Goal: Information Seeking & Learning: Learn about a topic

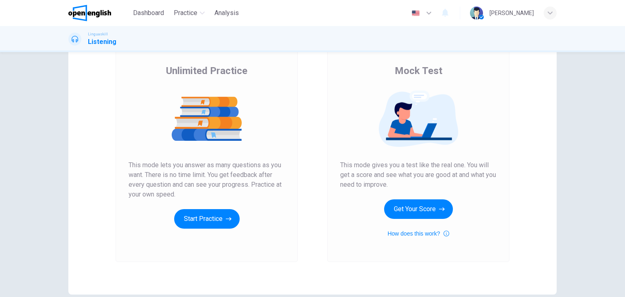
scroll to position [56, 0]
click at [198, 212] on button "Start Practice" at bounding box center [207, 220] width 66 height 20
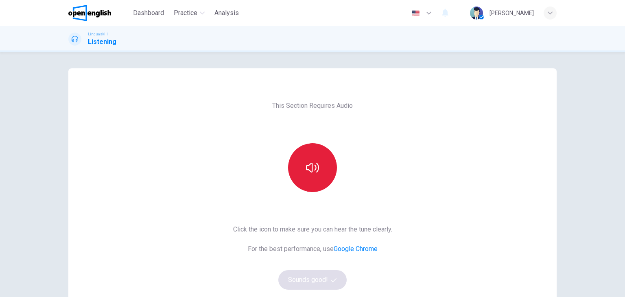
click at [322, 174] on button "button" at bounding box center [312, 167] width 49 height 49
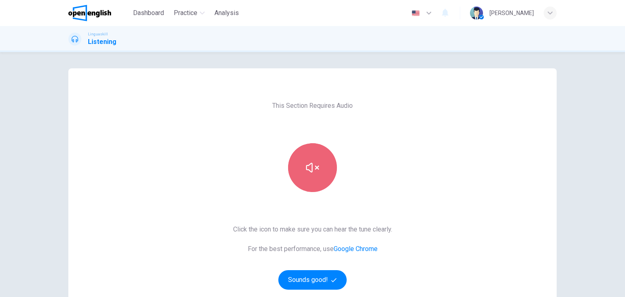
click at [322, 174] on button "button" at bounding box center [312, 167] width 49 height 49
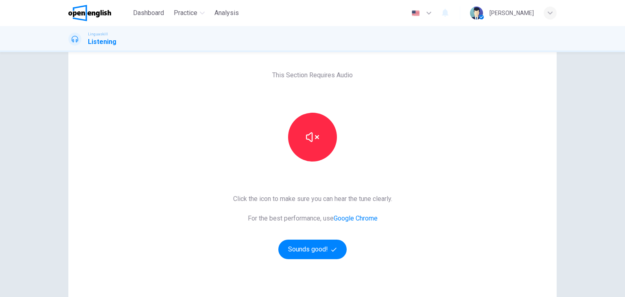
scroll to position [34, 0]
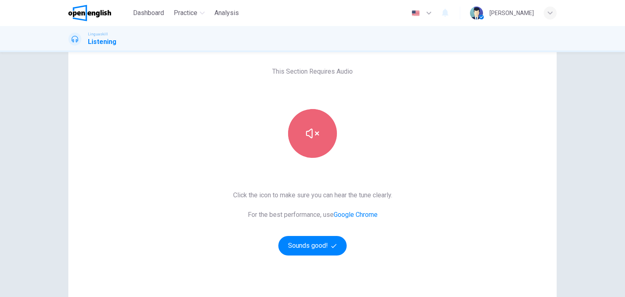
click at [312, 123] on button "button" at bounding box center [312, 133] width 49 height 49
click at [315, 153] on button "button" at bounding box center [312, 133] width 49 height 49
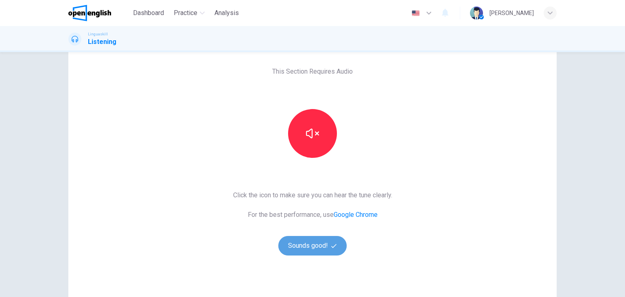
click at [311, 242] on button "Sounds good!" at bounding box center [312, 246] width 68 height 20
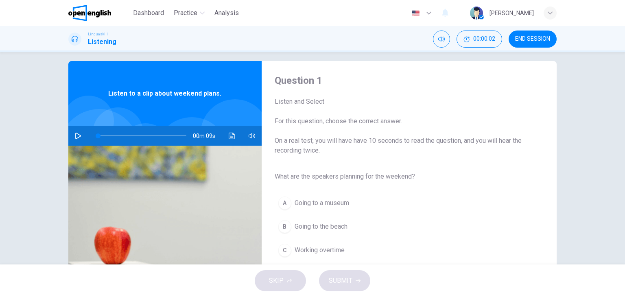
scroll to position [13, 0]
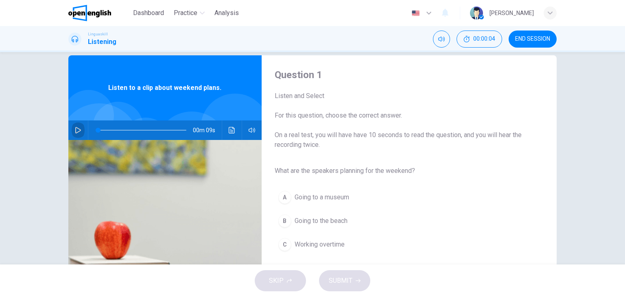
click at [81, 128] on button "button" at bounding box center [78, 130] width 13 height 20
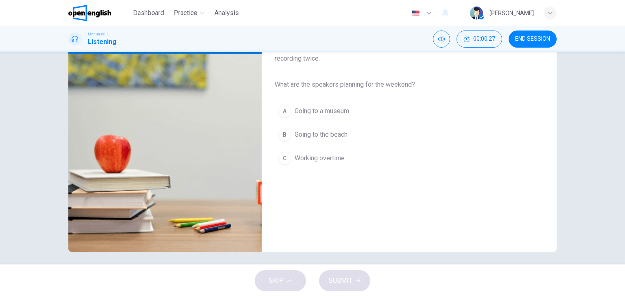
scroll to position [99, 0]
click at [281, 132] on div "B" at bounding box center [284, 135] width 13 height 13
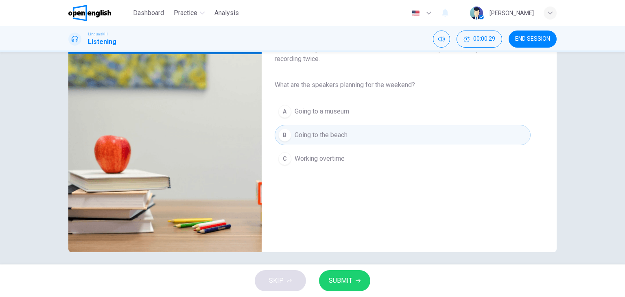
scroll to position [79, 0]
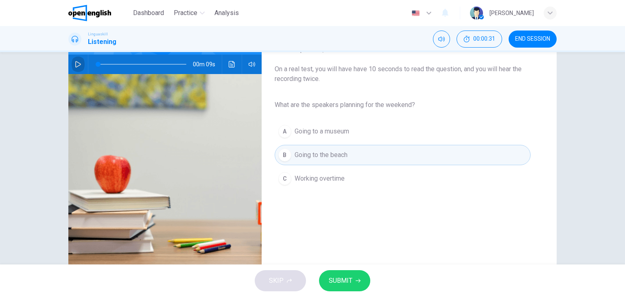
click at [72, 60] on button "button" at bounding box center [78, 65] width 13 height 20
type input "*"
click at [353, 266] on div "SKIP SUBMIT" at bounding box center [312, 281] width 625 height 33
click at [350, 283] on span "SUBMIT" at bounding box center [341, 280] width 24 height 11
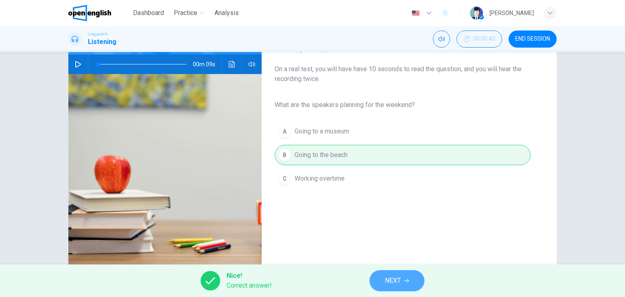
click at [396, 287] on button "NEXT" at bounding box center [397, 280] width 55 height 21
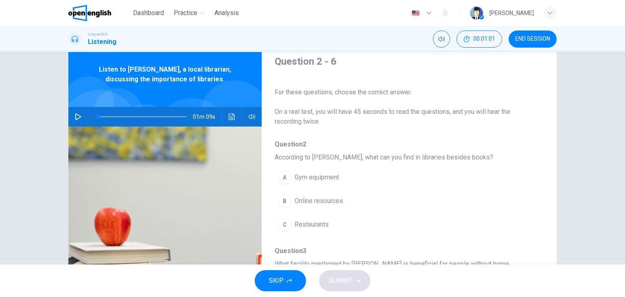
scroll to position [26, 0]
click at [96, 115] on span at bounding box center [98, 117] width 5 height 5
click at [81, 116] on button "button" at bounding box center [78, 117] width 13 height 20
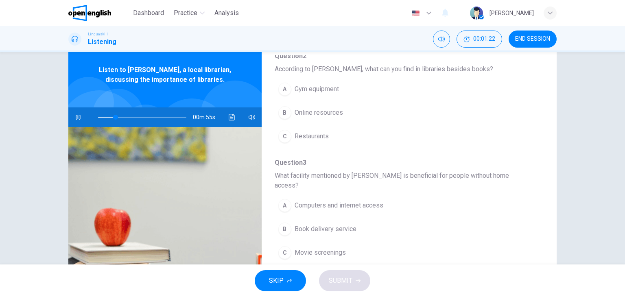
scroll to position [90, 0]
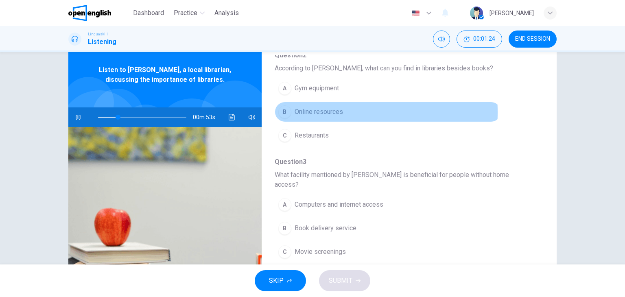
click at [285, 112] on div "B" at bounding box center [284, 111] width 13 height 13
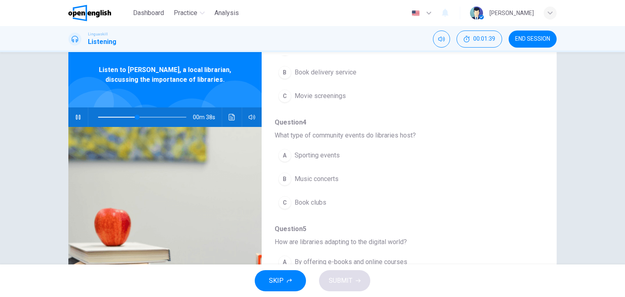
scroll to position [247, 0]
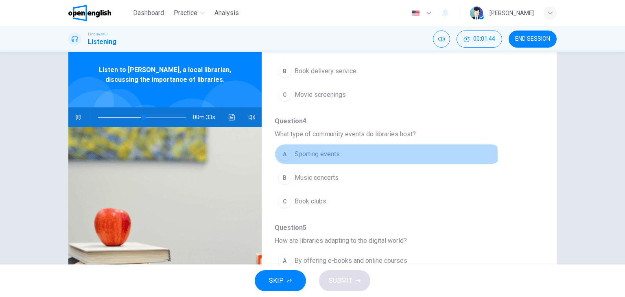
click at [283, 148] on div "A" at bounding box center [284, 154] width 13 height 13
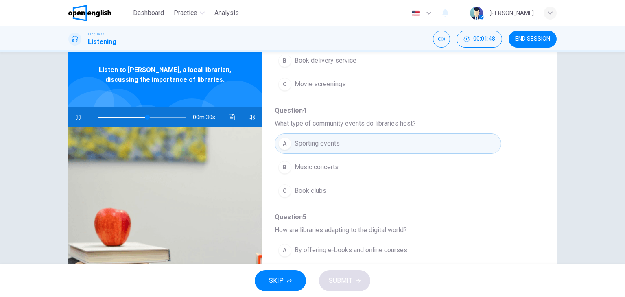
scroll to position [257, 0]
click at [313, 186] on span "Book clubs" at bounding box center [311, 191] width 32 height 10
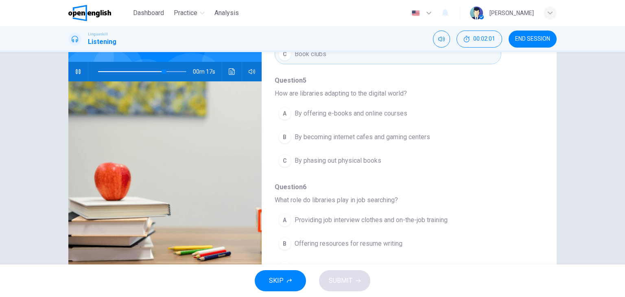
scroll to position [72, 0]
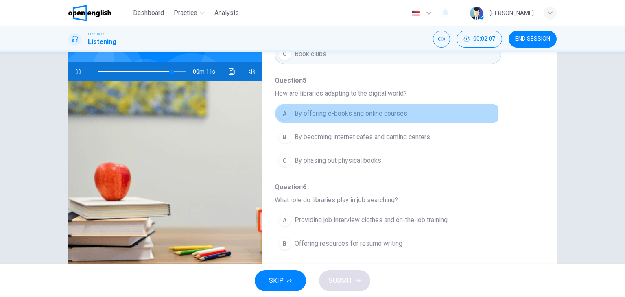
click at [358, 109] on button "A By offering e-books and online courses" at bounding box center [388, 113] width 227 height 20
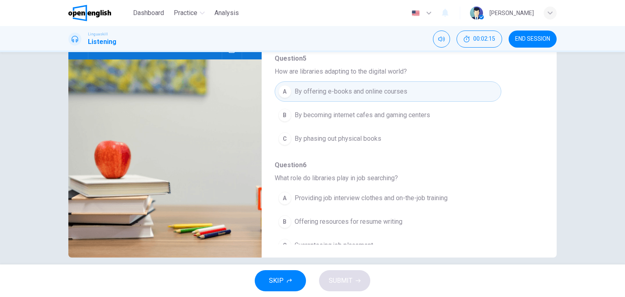
scroll to position [94, 0]
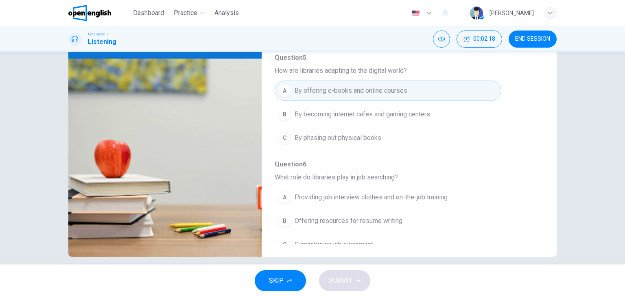
type input "*"
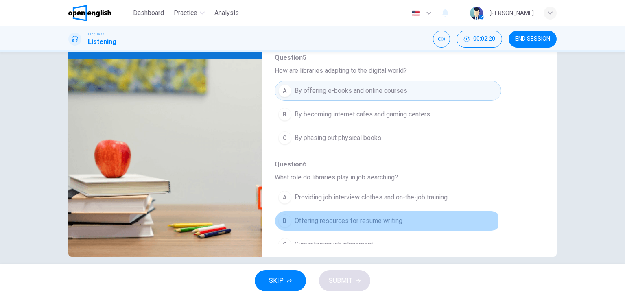
click at [341, 216] on span "Offering resources for resume writing" at bounding box center [349, 221] width 108 height 10
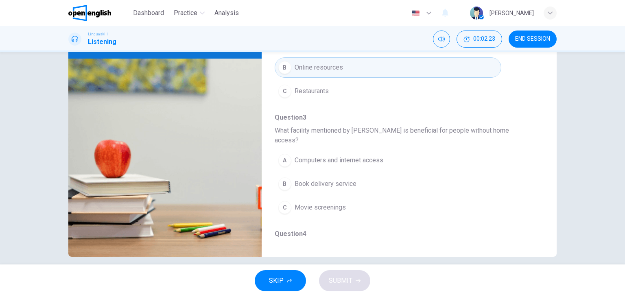
scroll to position [63, 0]
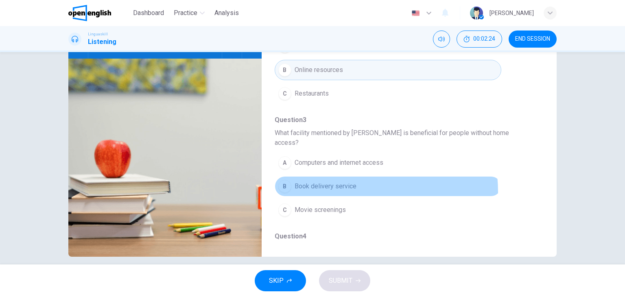
click at [336, 182] on button "B Book delivery service" at bounding box center [388, 186] width 227 height 20
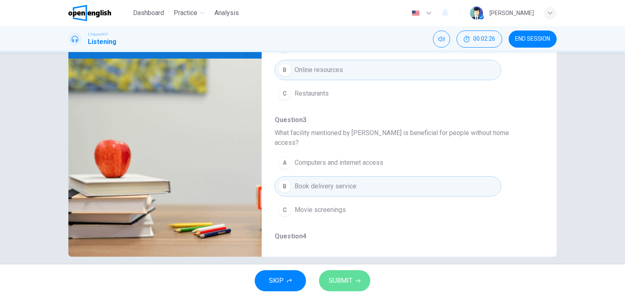
click at [357, 282] on icon "button" at bounding box center [358, 280] width 5 height 5
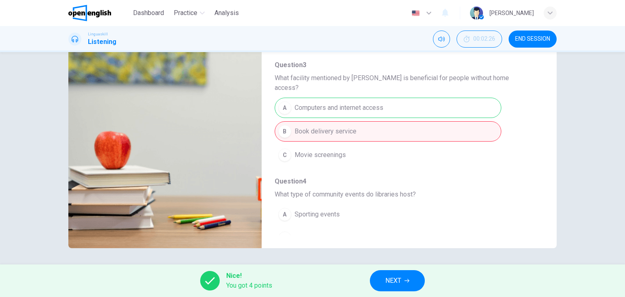
scroll to position [71, 0]
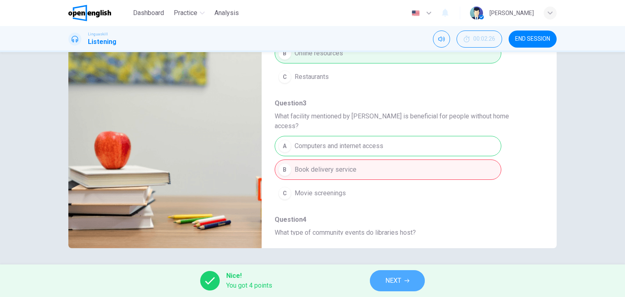
click at [402, 284] on button "NEXT" at bounding box center [397, 280] width 55 height 21
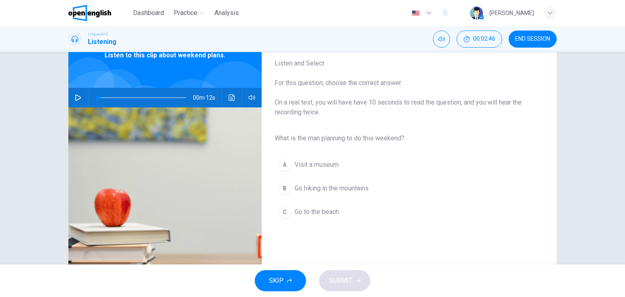
scroll to position [45, 0]
click at [77, 97] on icon "button" at bounding box center [78, 98] width 7 height 7
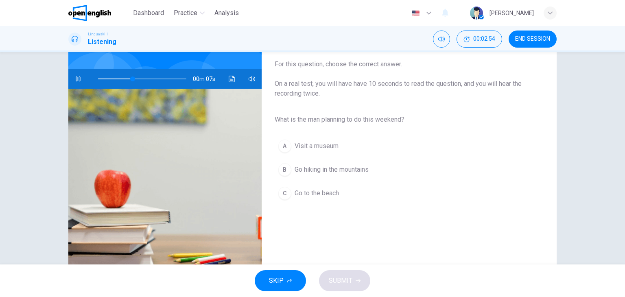
scroll to position [65, 0]
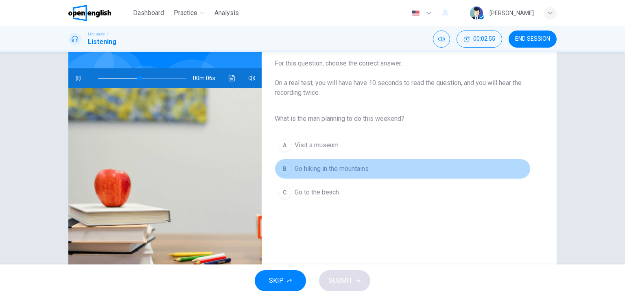
click at [278, 171] on div "B" at bounding box center [284, 168] width 13 height 13
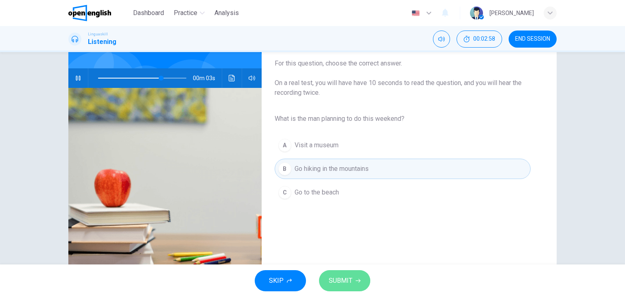
click at [352, 279] on button "SUBMIT" at bounding box center [344, 280] width 51 height 21
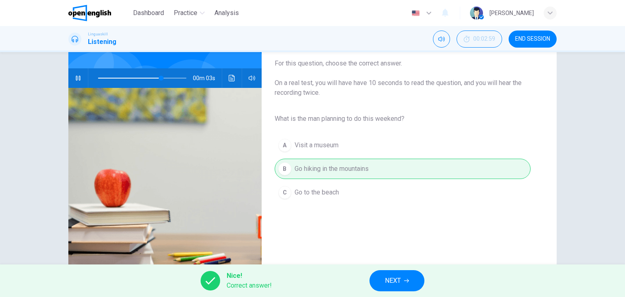
type input "**"
click at [391, 282] on span "NEXT" at bounding box center [393, 280] width 16 height 11
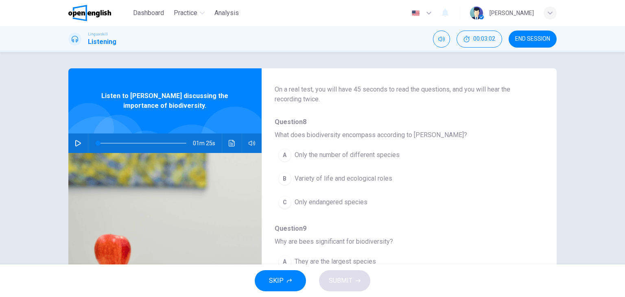
scroll to position [49, 0]
click at [78, 143] on icon "button" at bounding box center [78, 143] width 7 height 7
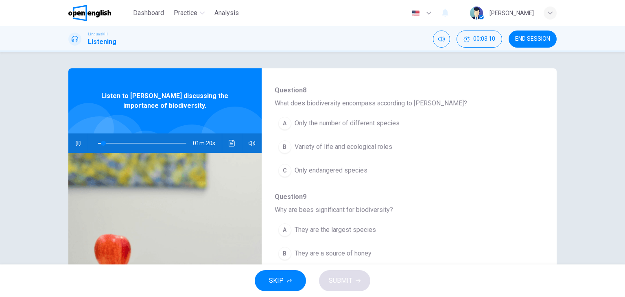
scroll to position [81, 0]
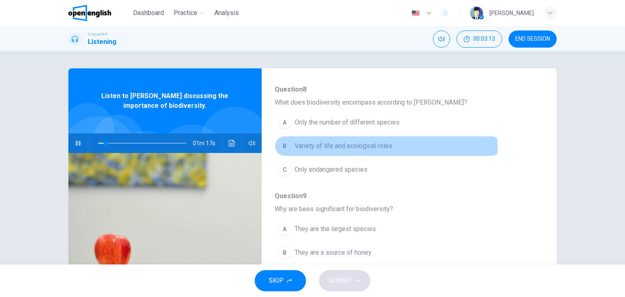
click at [295, 147] on span "Variety of life and ecological roles" at bounding box center [344, 146] width 98 height 10
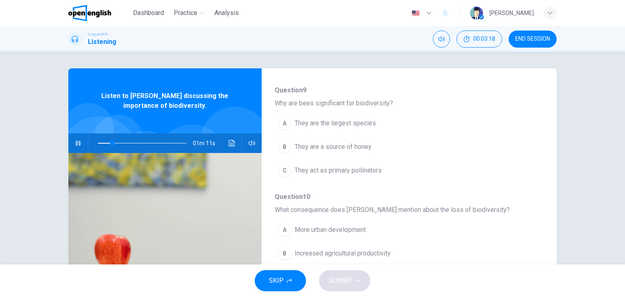
scroll to position [188, 0]
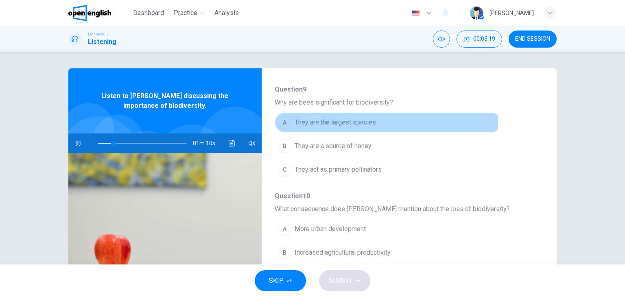
click at [340, 118] on span "They are the largest species" at bounding box center [335, 123] width 81 height 10
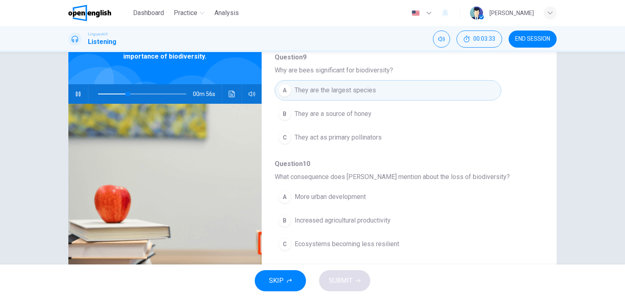
scroll to position [177, 0]
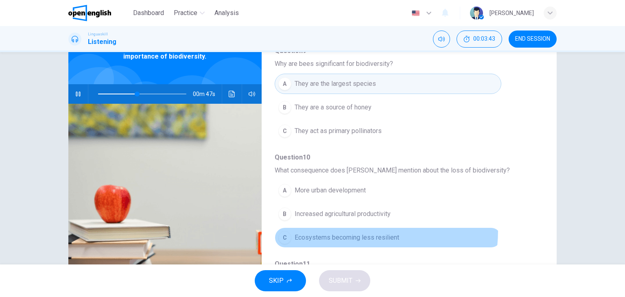
click at [350, 229] on button "C Ecosystems becoming less resilient" at bounding box center [388, 238] width 227 height 20
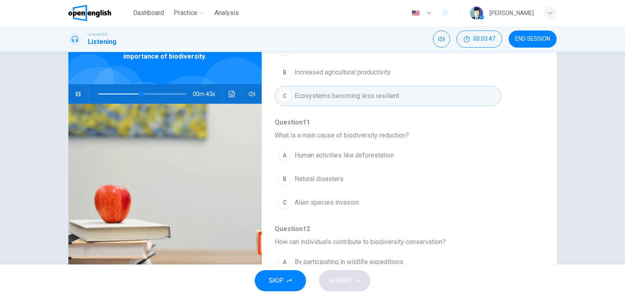
scroll to position [320, 0]
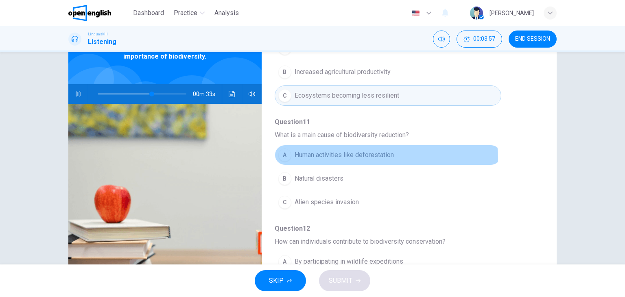
click at [351, 158] on span "Human activities like deforestation" at bounding box center [344, 155] width 99 height 10
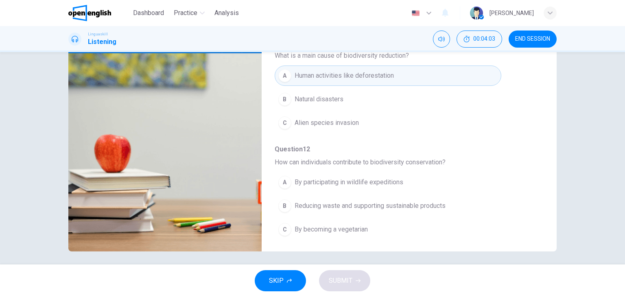
scroll to position [102, 0]
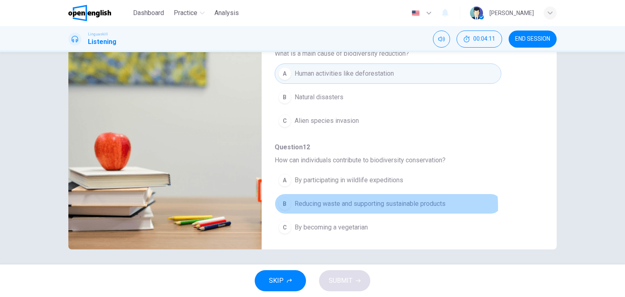
click at [363, 204] on span "Reducing waste and supporting sustainable products" at bounding box center [370, 204] width 151 height 10
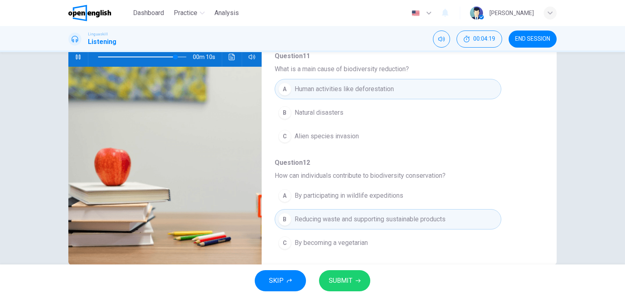
scroll to position [85, 0]
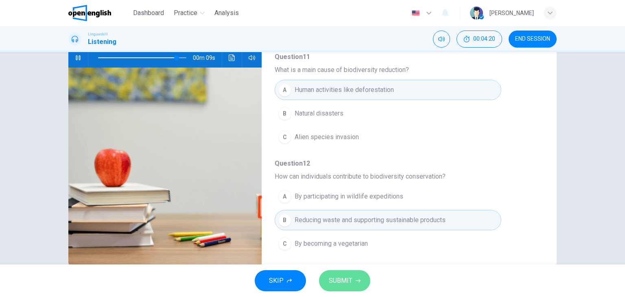
click at [346, 271] on button "SUBMIT" at bounding box center [344, 280] width 51 height 21
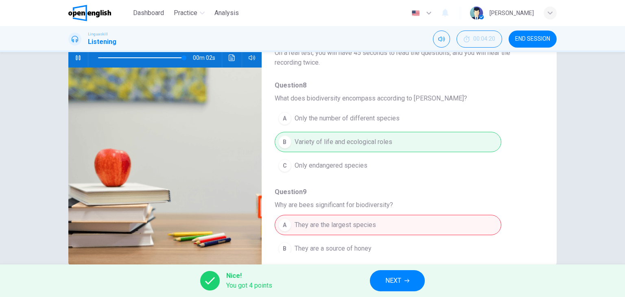
scroll to position [0, 0]
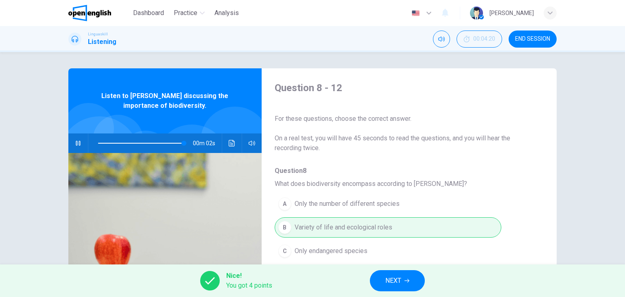
type input "**"
click at [401, 277] on span "NEXT" at bounding box center [393, 280] width 16 height 11
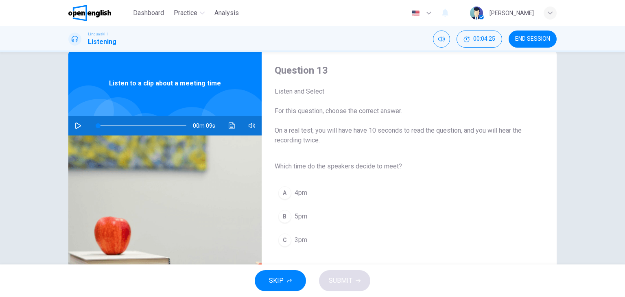
scroll to position [18, 0]
click at [78, 121] on button "button" at bounding box center [78, 126] width 13 height 20
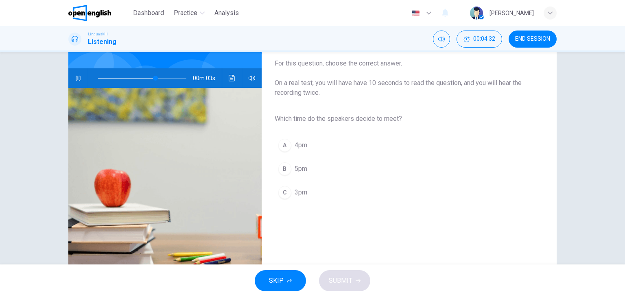
scroll to position [66, 0]
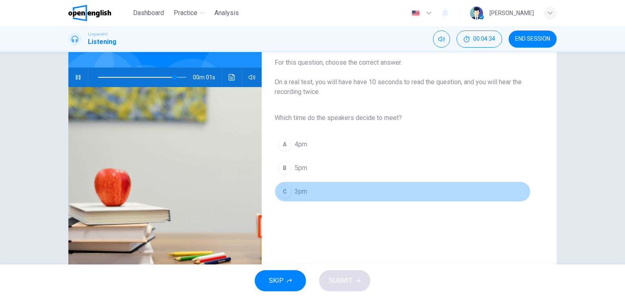
click at [287, 191] on div "C" at bounding box center [284, 191] width 13 height 13
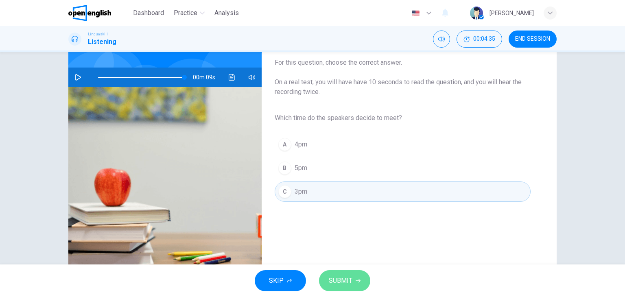
click at [350, 276] on span "SUBMIT" at bounding box center [341, 280] width 24 height 11
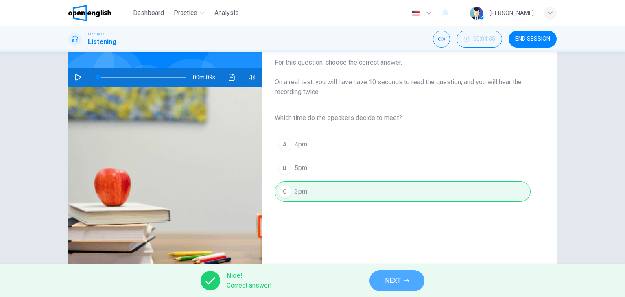
click at [386, 281] on span "NEXT" at bounding box center [393, 280] width 16 height 11
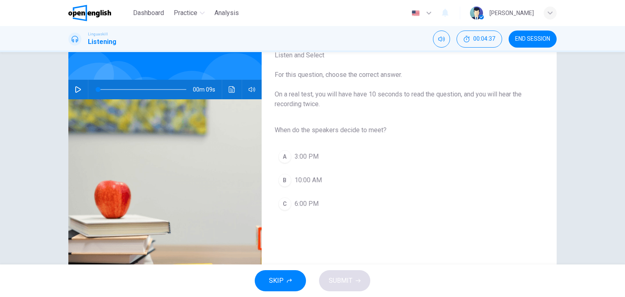
scroll to position [47, 0]
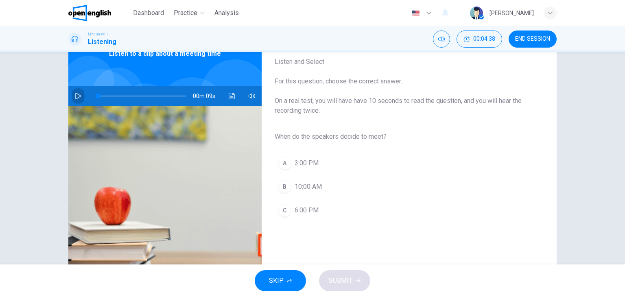
click at [75, 95] on icon "button" at bounding box center [78, 96] width 7 height 7
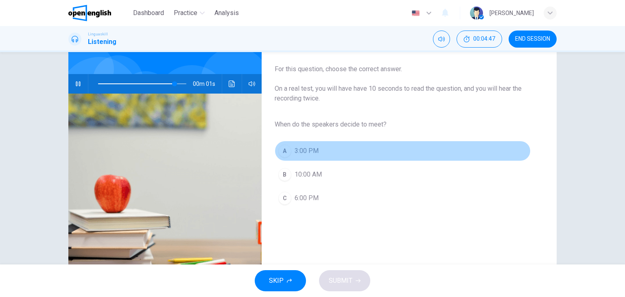
click at [298, 155] on span "3:00 PM" at bounding box center [307, 151] width 24 height 10
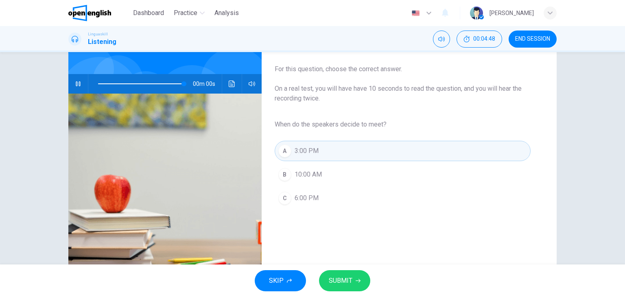
type input "*"
click at [348, 286] on span "SUBMIT" at bounding box center [341, 280] width 24 height 11
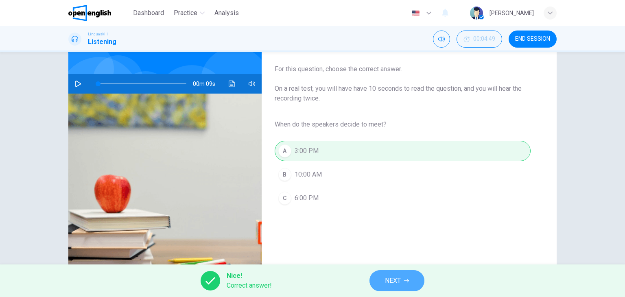
click at [382, 281] on button "NEXT" at bounding box center [397, 280] width 55 height 21
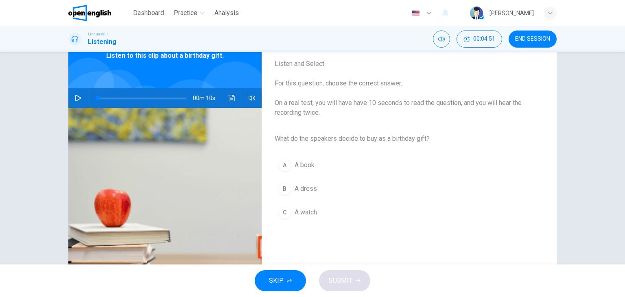
scroll to position [46, 0]
click at [70, 90] on div "00m 10s" at bounding box center [164, 98] width 193 height 20
click at [77, 96] on icon "button" at bounding box center [78, 97] width 6 height 7
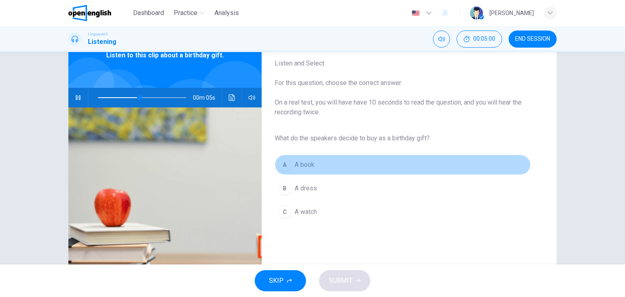
click at [306, 172] on button "A A book" at bounding box center [403, 165] width 256 height 20
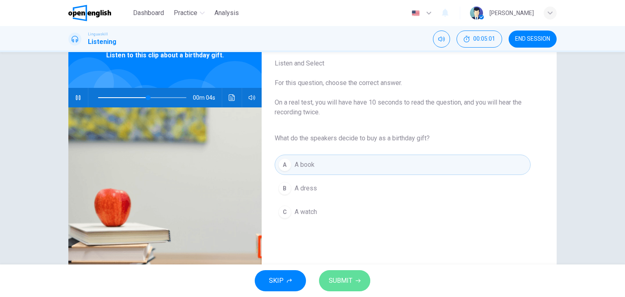
click at [344, 276] on span "SUBMIT" at bounding box center [341, 280] width 24 height 11
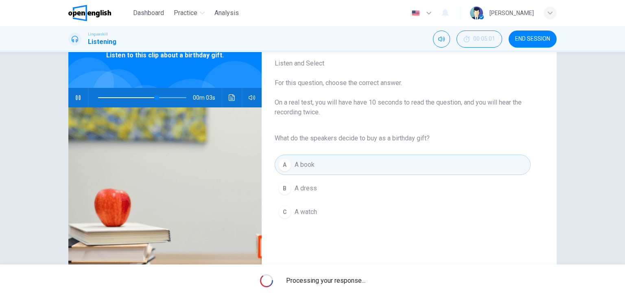
click at [344, 276] on div "Processing your response..." at bounding box center [312, 281] width 625 height 33
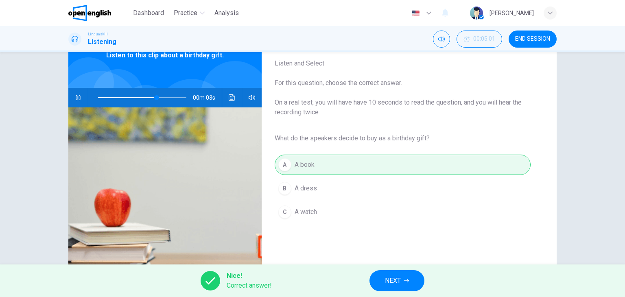
drag, startPoint x: 344, startPoint y: 276, endPoint x: 418, endPoint y: 279, distance: 74.9
click at [418, 279] on div "Nice! Correct answer! NEXT" at bounding box center [312, 281] width 625 height 33
type input "**"
click at [418, 279] on button "NEXT" at bounding box center [397, 280] width 55 height 21
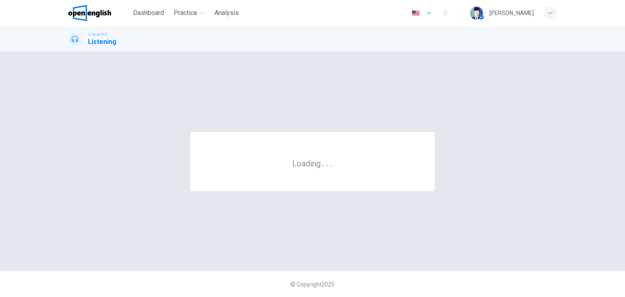
scroll to position [0, 0]
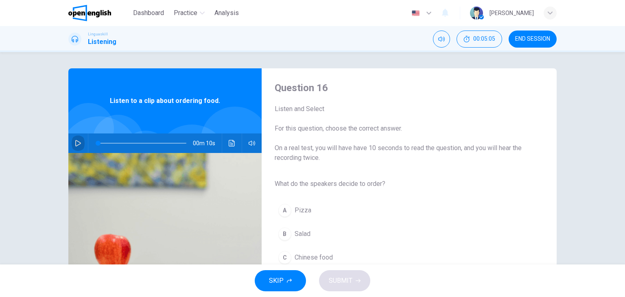
click at [72, 141] on button "button" at bounding box center [78, 144] width 13 height 20
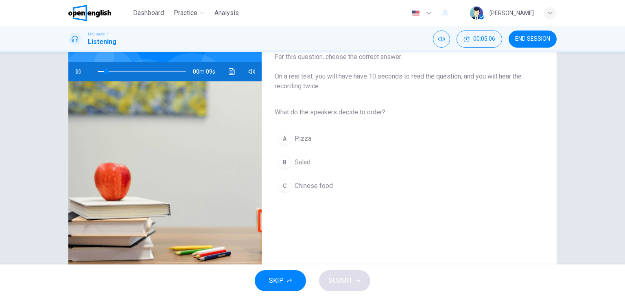
scroll to position [71, 0]
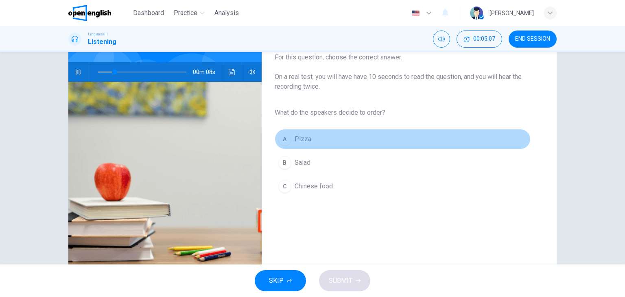
click at [304, 144] on button "A Pizza" at bounding box center [403, 139] width 256 height 20
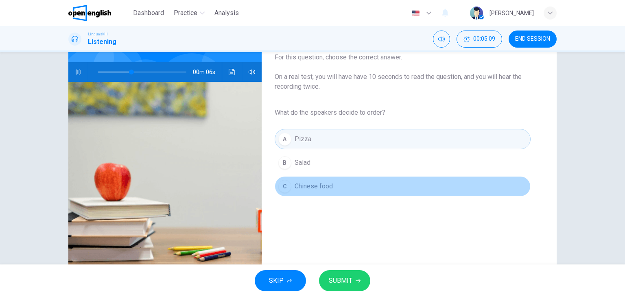
click at [313, 195] on button "C Chinese food" at bounding box center [403, 186] width 256 height 20
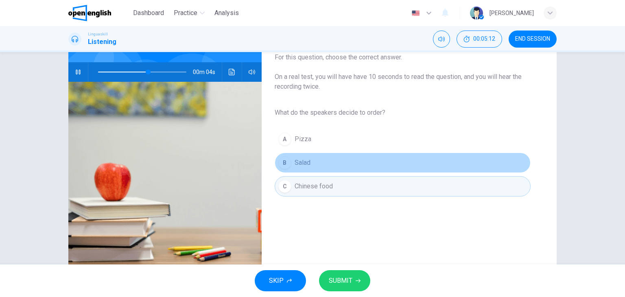
click at [335, 167] on button "B Salad" at bounding box center [403, 163] width 256 height 20
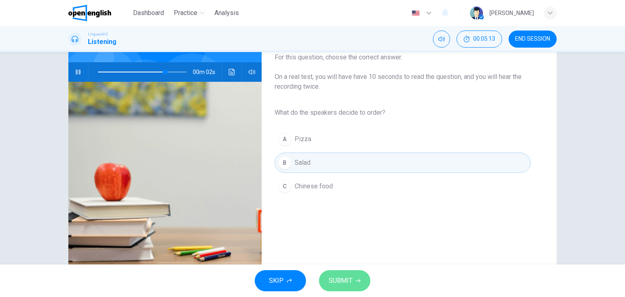
click at [355, 285] on button "SUBMIT" at bounding box center [344, 280] width 51 height 21
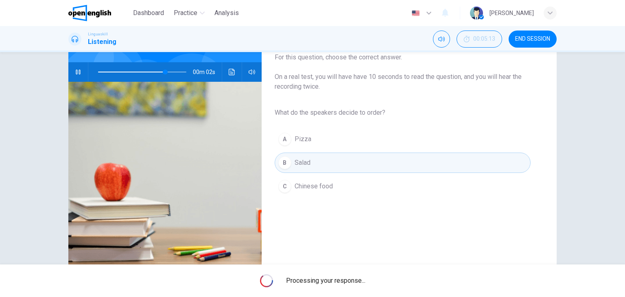
click at [355, 285] on span "Processing your response..." at bounding box center [325, 281] width 79 height 10
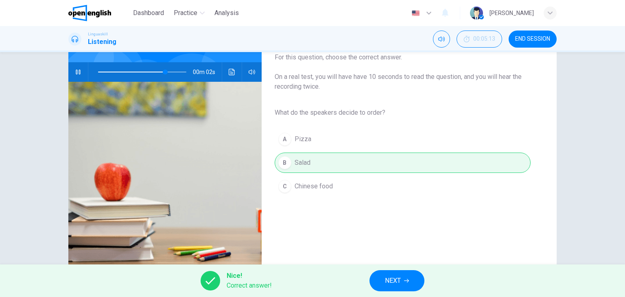
type input "**"
click at [396, 283] on span "NEXT" at bounding box center [393, 280] width 16 height 11
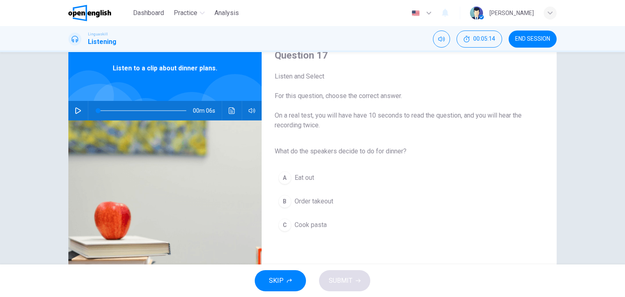
scroll to position [34, 0]
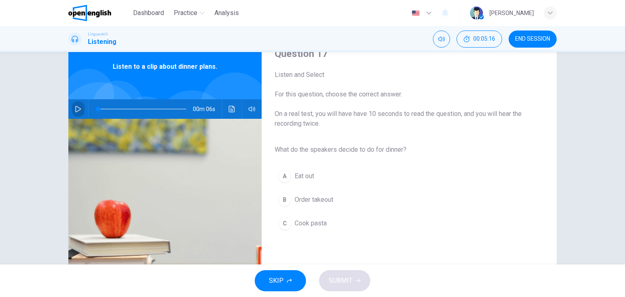
click at [78, 107] on icon "button" at bounding box center [78, 109] width 7 height 7
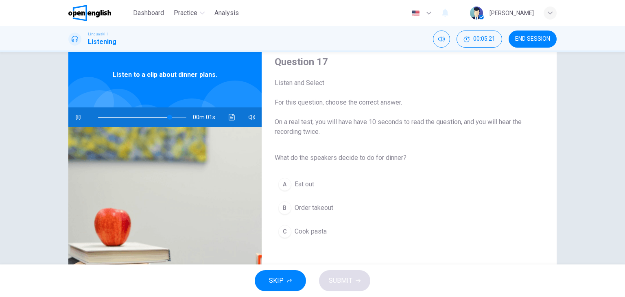
scroll to position [26, 0]
type input "*"
click at [321, 241] on div "A Eat out B Order takeout C Cook pasta" at bounding box center [403, 208] width 256 height 71
drag, startPoint x: 329, startPoint y: 235, endPoint x: 350, endPoint y: 305, distance: 72.6
click at [350, 297] on html "This site uses cookies, as explained in our Privacy Policy . If you agree to th…" at bounding box center [312, 148] width 625 height 297
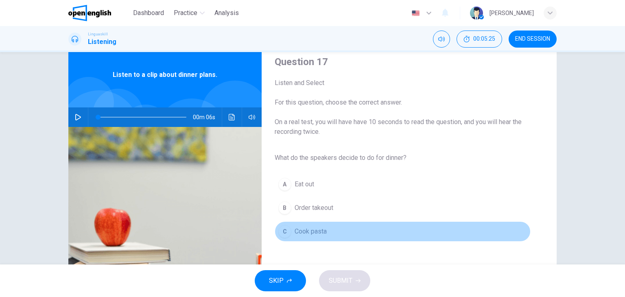
click at [314, 234] on span "Cook pasta" at bounding box center [311, 232] width 32 height 10
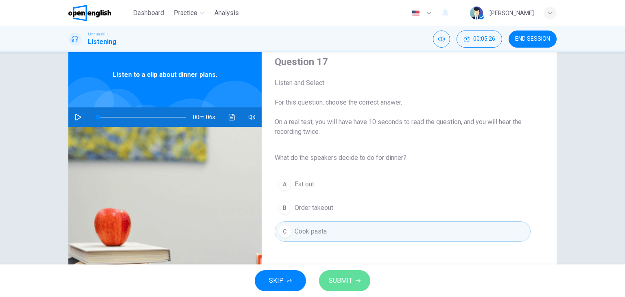
click at [351, 279] on span "SUBMIT" at bounding box center [341, 280] width 24 height 11
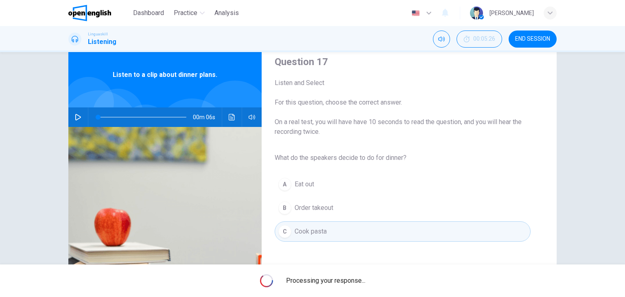
click at [351, 279] on span "Processing your response..." at bounding box center [325, 281] width 79 height 10
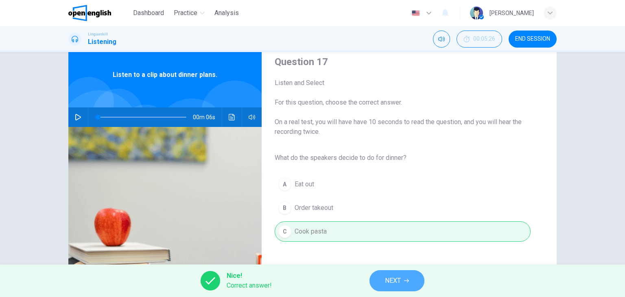
click at [384, 288] on button "NEXT" at bounding box center [397, 280] width 55 height 21
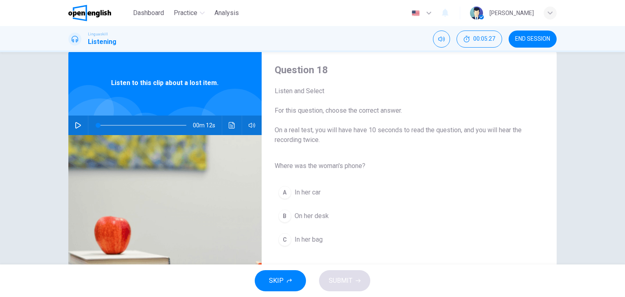
scroll to position [19, 0]
click at [77, 126] on icon "button" at bounding box center [78, 124] width 7 height 7
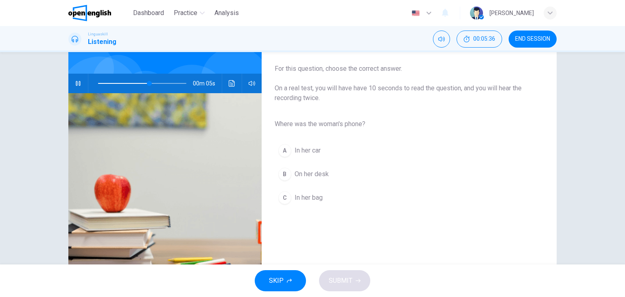
scroll to position [62, 0]
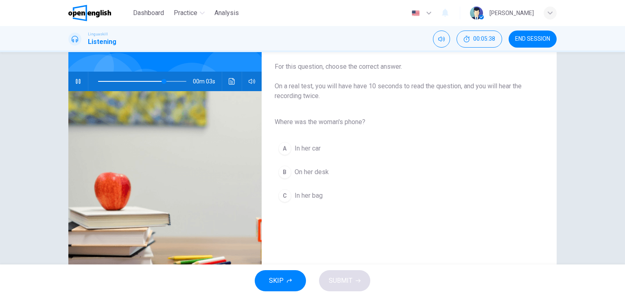
click at [304, 194] on span "In her bag" at bounding box center [309, 196] width 28 height 10
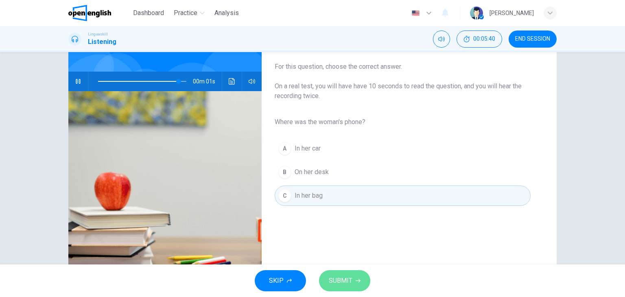
click at [348, 282] on span "SUBMIT" at bounding box center [341, 280] width 24 height 11
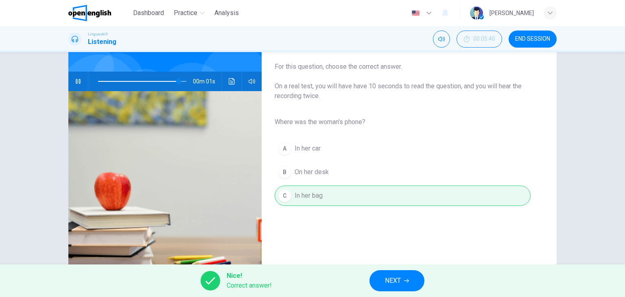
type input "*"
click at [374, 286] on button "NEXT" at bounding box center [397, 280] width 55 height 21
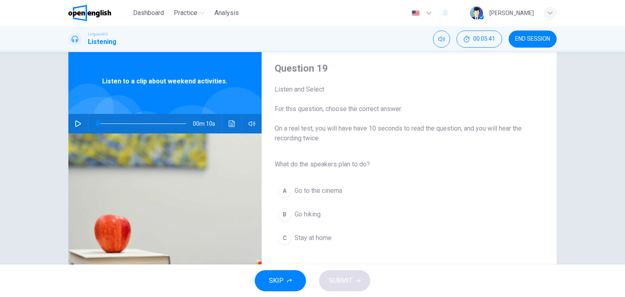
scroll to position [21, 0]
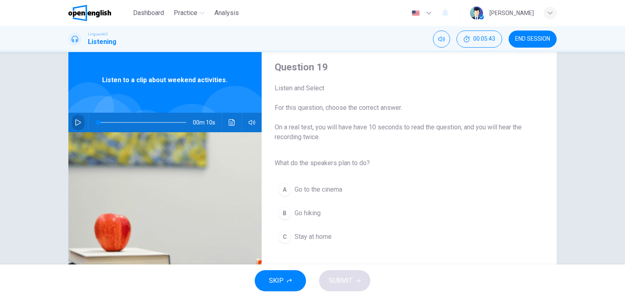
click at [77, 120] on icon "button" at bounding box center [78, 122] width 7 height 7
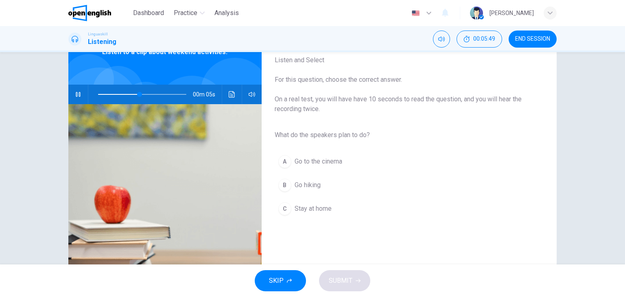
scroll to position [49, 0]
click at [317, 184] on span "Go hiking" at bounding box center [308, 185] width 26 height 10
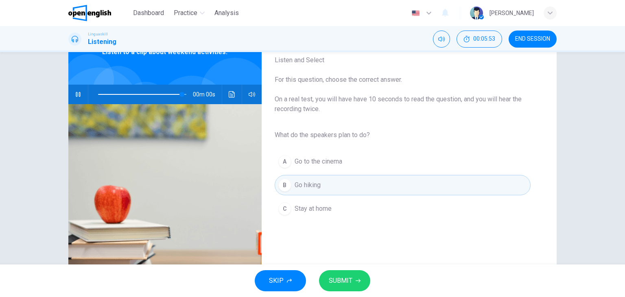
type input "*"
click at [357, 276] on button "SUBMIT" at bounding box center [344, 280] width 51 height 21
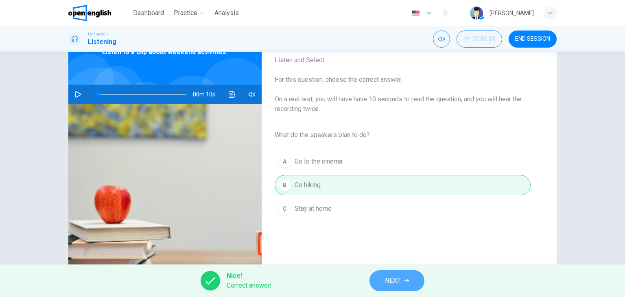
click at [384, 278] on button "NEXT" at bounding box center [397, 280] width 55 height 21
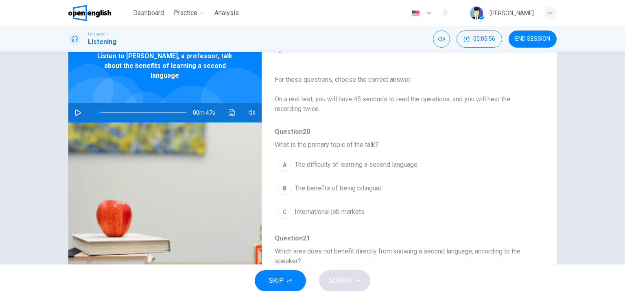
scroll to position [40, 0]
click at [77, 109] on icon "button" at bounding box center [78, 112] width 6 height 7
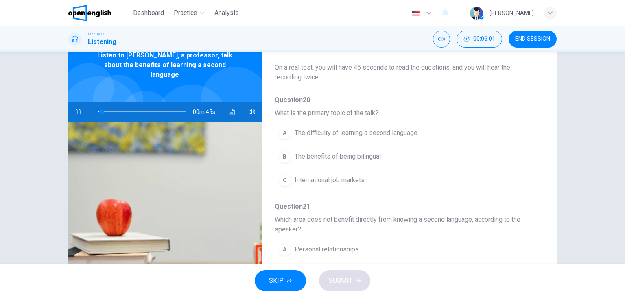
scroll to position [31, 0]
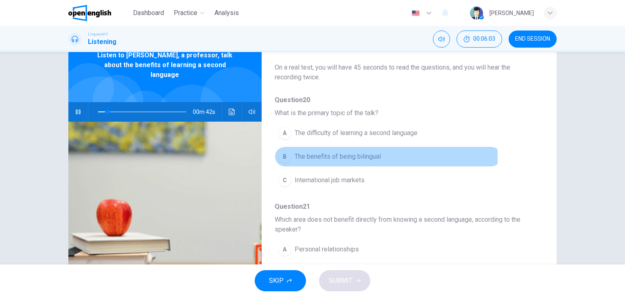
click at [304, 157] on span "The benefits of being bilingual" at bounding box center [338, 157] width 86 height 10
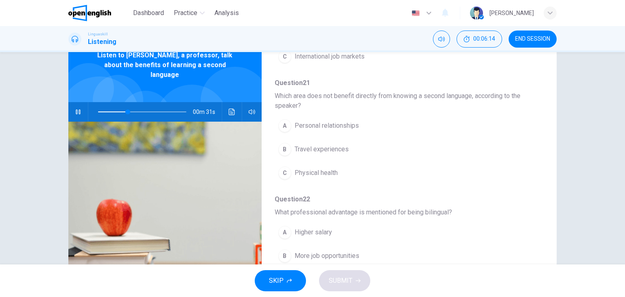
scroll to position [155, 0]
click at [77, 109] on icon "button" at bounding box center [78, 111] width 4 height 5
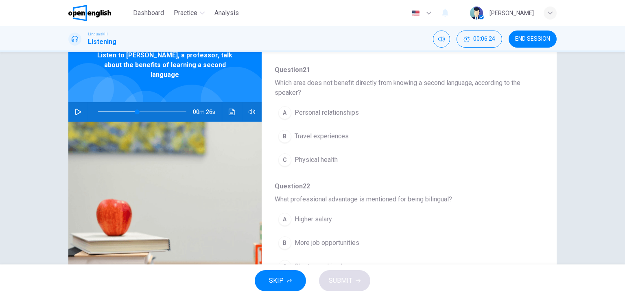
scroll to position [171, 0]
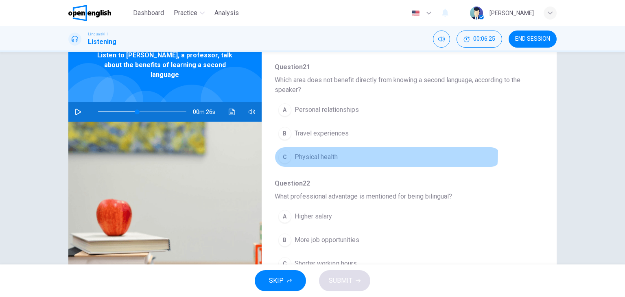
click at [334, 150] on button "C Physical health" at bounding box center [388, 157] width 227 height 20
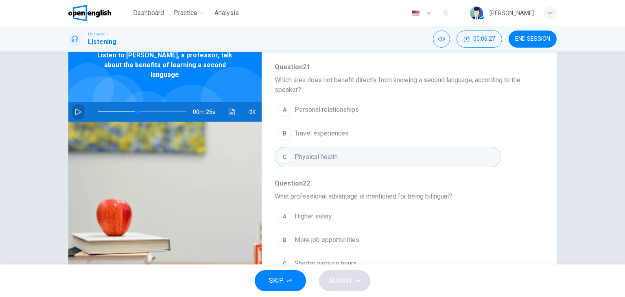
click at [80, 102] on button "button" at bounding box center [78, 112] width 13 height 20
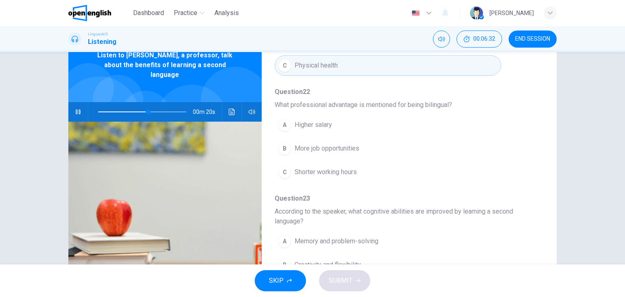
scroll to position [262, 0]
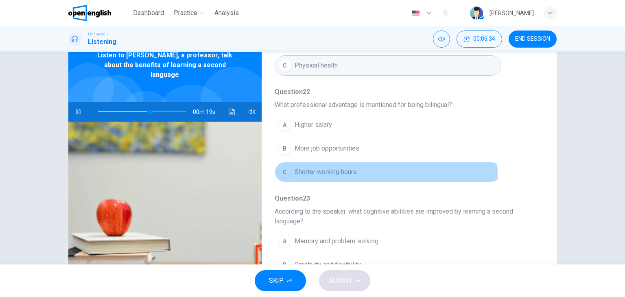
click at [335, 173] on span "Shorter working hours" at bounding box center [326, 172] width 62 height 10
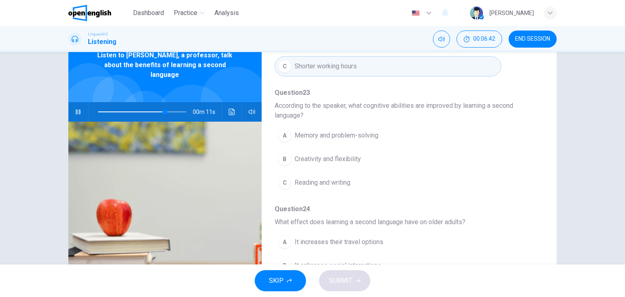
scroll to position [41, 0]
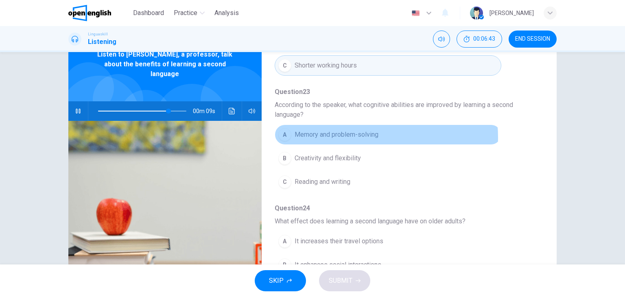
click at [359, 136] on span "Memory and problem-solving" at bounding box center [337, 135] width 84 height 10
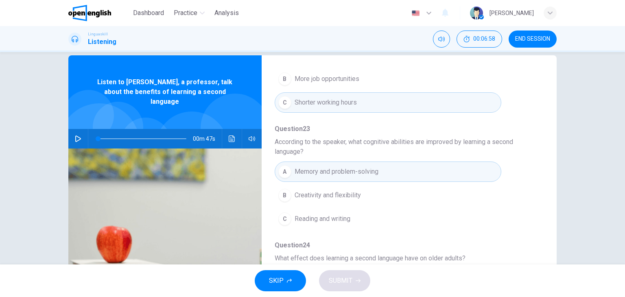
scroll to position [11, 0]
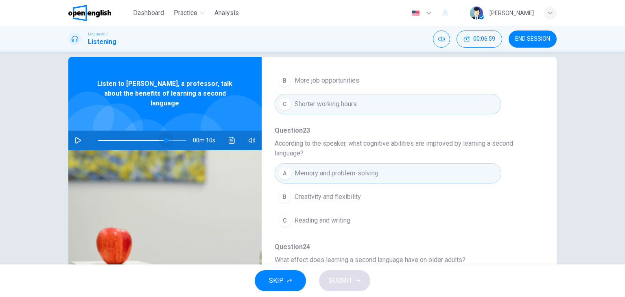
click at [164, 135] on span at bounding box center [142, 140] width 88 height 11
click at [78, 137] on icon "button" at bounding box center [78, 140] width 6 height 7
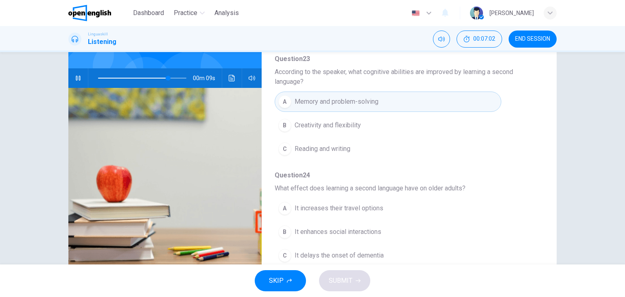
scroll to position [81, 0]
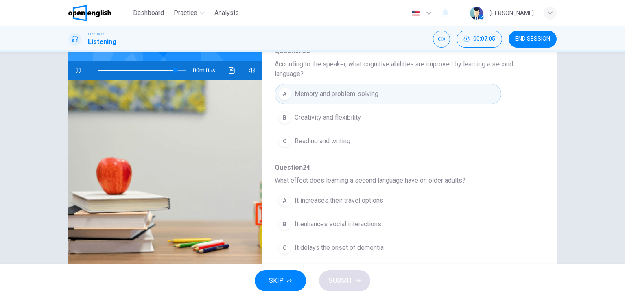
drag, startPoint x: 365, startPoint y: 179, endPoint x: 328, endPoint y: 184, distance: 36.9
type input "*"
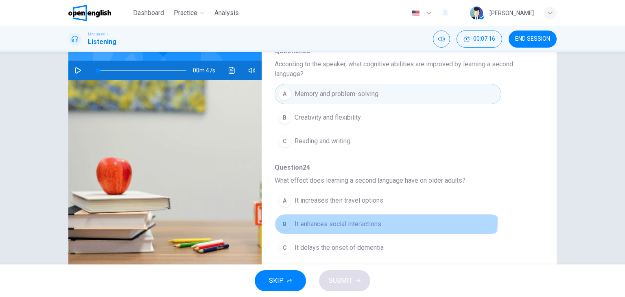
click at [338, 219] on span "It enhances social interactions" at bounding box center [338, 224] width 87 height 10
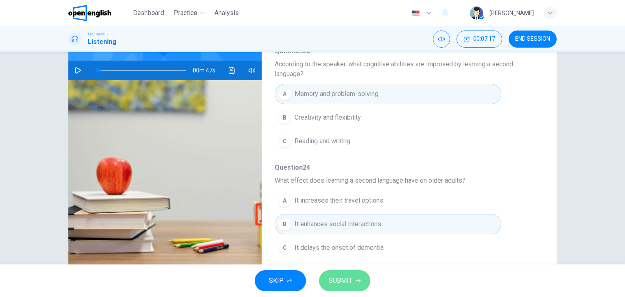
click at [356, 282] on icon "button" at bounding box center [358, 280] width 5 height 5
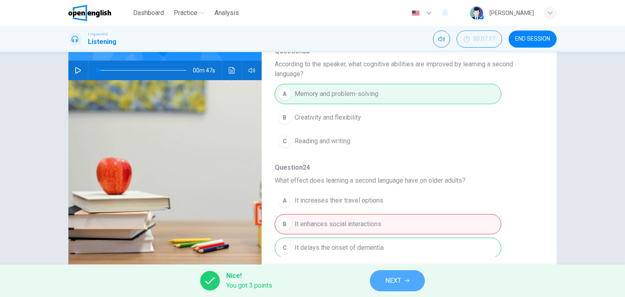
click at [401, 284] on span "NEXT" at bounding box center [393, 280] width 16 height 11
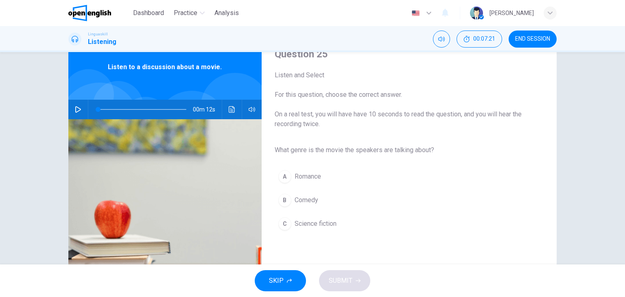
scroll to position [34, 0]
click at [78, 106] on icon "button" at bounding box center [78, 109] width 7 height 7
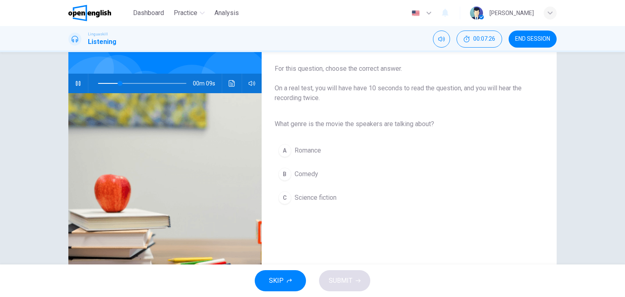
scroll to position [60, 0]
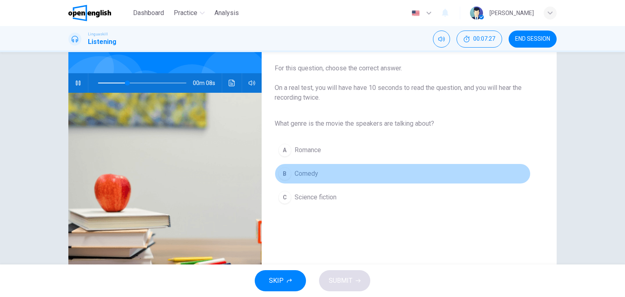
click at [311, 175] on span "Comedy" at bounding box center [307, 174] width 24 height 10
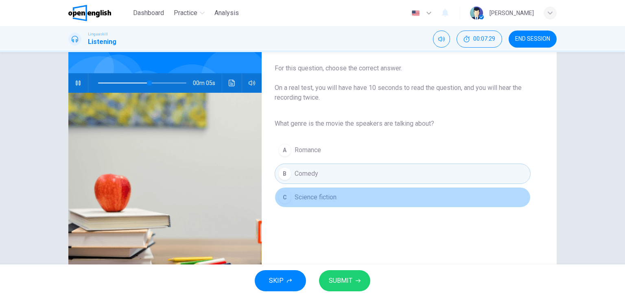
click at [324, 202] on button "C Science fiction" at bounding box center [403, 197] width 256 height 20
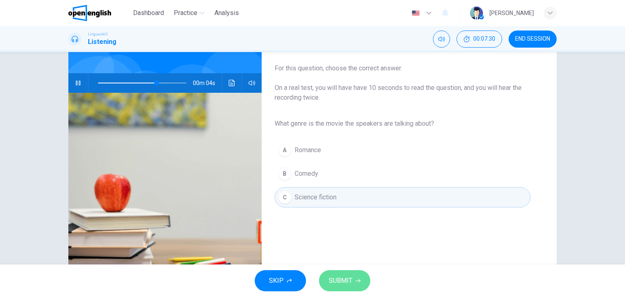
click at [348, 276] on span "SUBMIT" at bounding box center [341, 280] width 24 height 11
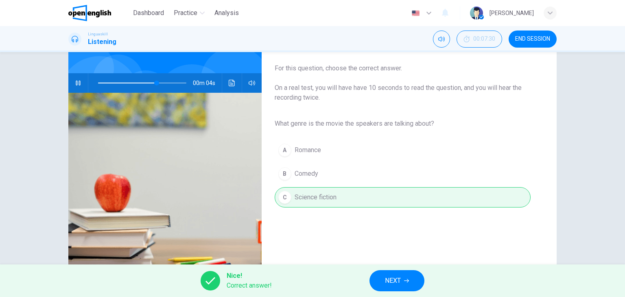
type input "**"
click at [396, 278] on span "NEXT" at bounding box center [393, 280] width 16 height 11
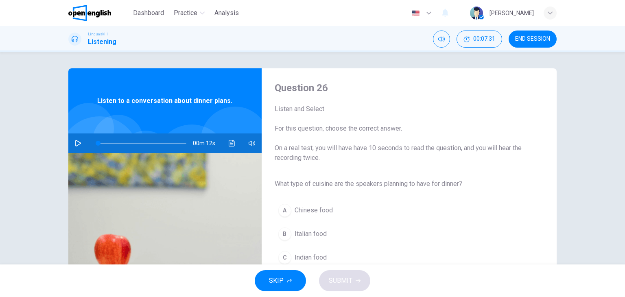
scroll to position [9, 0]
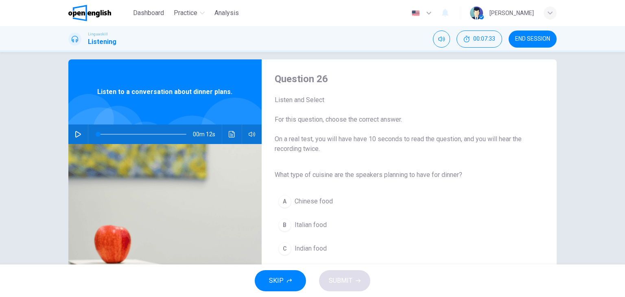
click at [69, 134] on div "00m 12s" at bounding box center [164, 135] width 193 height 20
click at [80, 135] on button "button" at bounding box center [78, 135] width 13 height 20
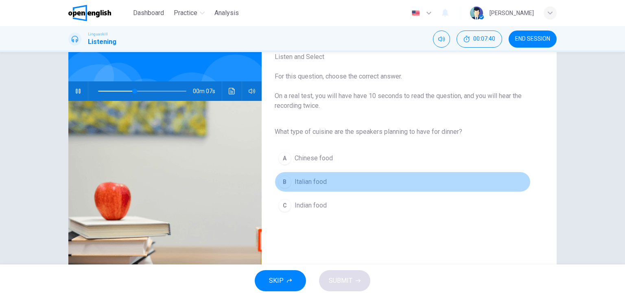
click at [323, 185] on span "Italian food" at bounding box center [311, 182] width 32 height 10
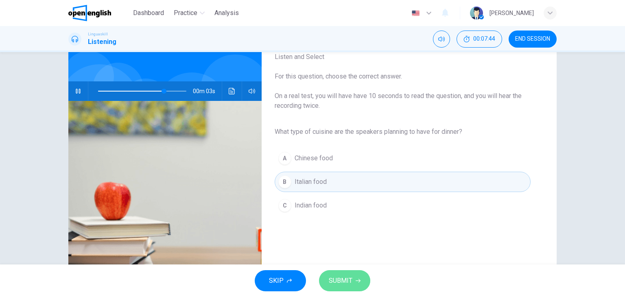
click at [346, 276] on span "SUBMIT" at bounding box center [341, 280] width 24 height 11
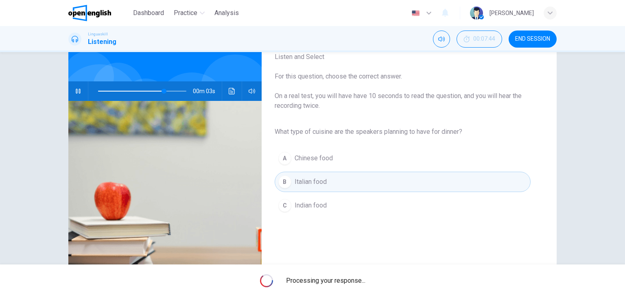
click at [346, 276] on span "Processing your response..." at bounding box center [325, 281] width 79 height 10
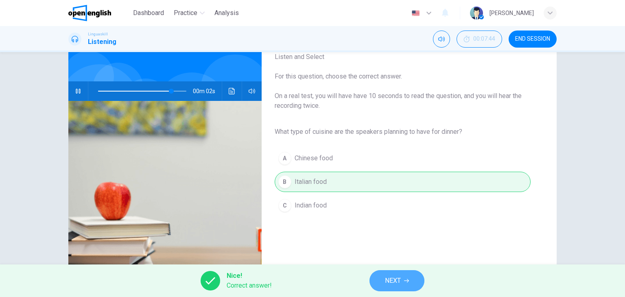
type input "**"
click at [392, 276] on span "NEXT" at bounding box center [393, 280] width 16 height 11
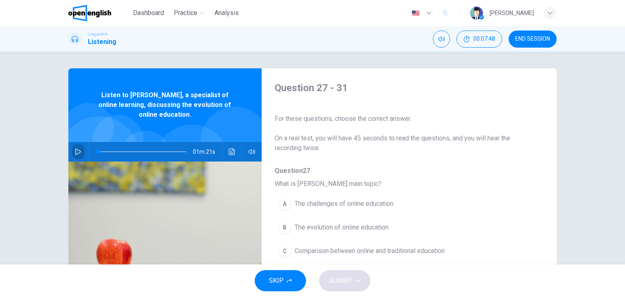
click at [75, 151] on icon "button" at bounding box center [78, 152] width 6 height 7
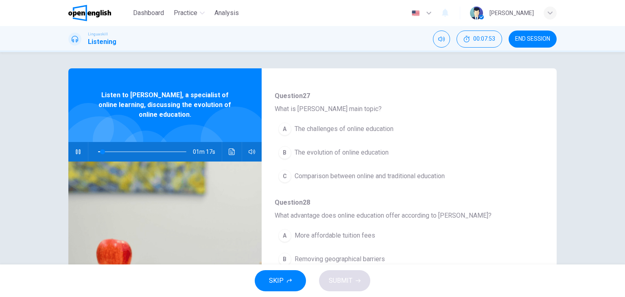
scroll to position [76, 0]
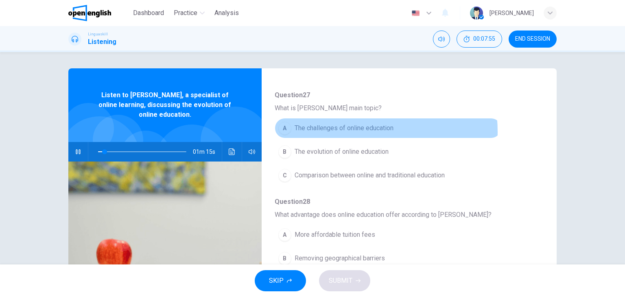
click at [337, 131] on span "The challenges of online education" at bounding box center [344, 128] width 99 height 10
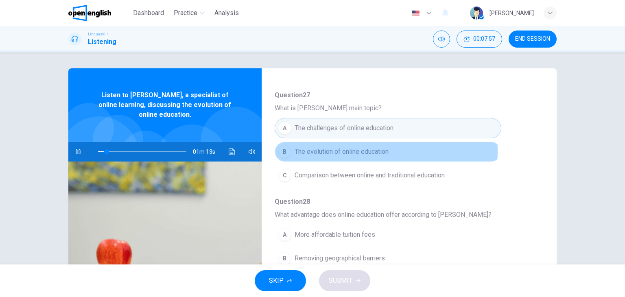
click at [342, 151] on span "The evolution of online education" at bounding box center [342, 152] width 94 height 10
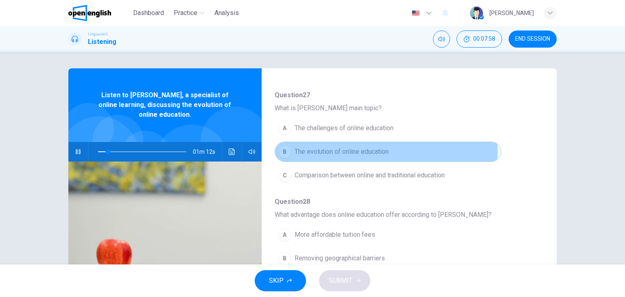
click at [342, 151] on span "The evolution of online education" at bounding box center [342, 152] width 94 height 10
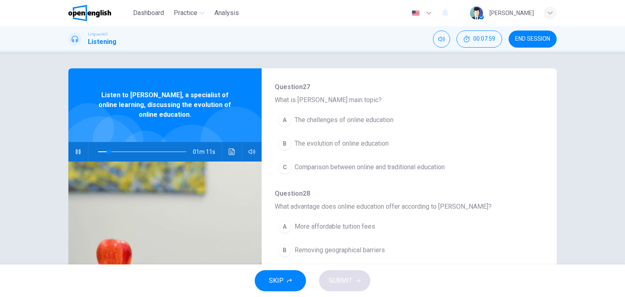
scroll to position [85, 0]
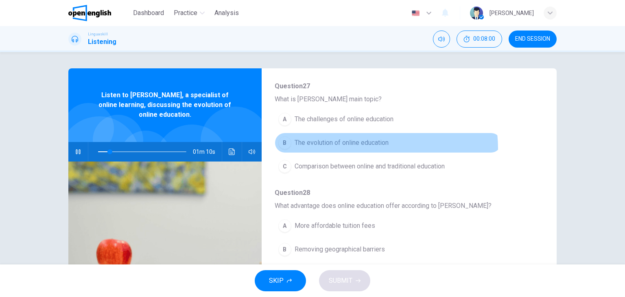
click at [358, 149] on button "B The evolution of online education" at bounding box center [388, 143] width 227 height 20
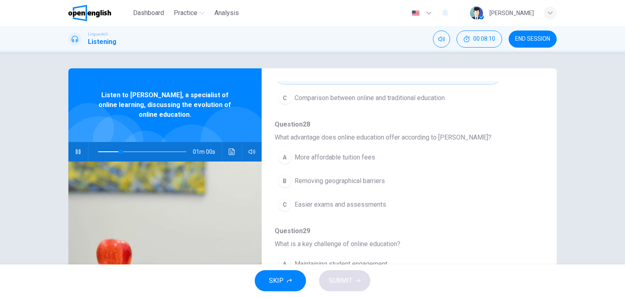
scroll to position [171, 0]
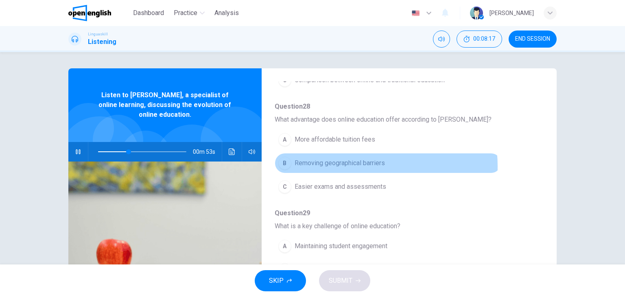
click at [357, 165] on span "Removing geographical barriers" at bounding box center [340, 163] width 90 height 10
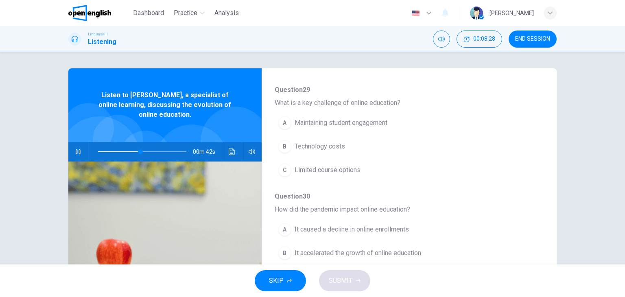
scroll to position [300, 0]
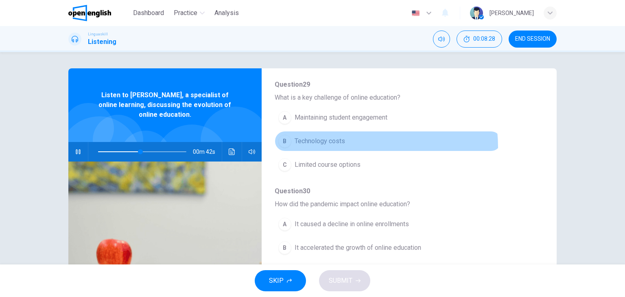
click at [339, 146] on button "B Technology costs" at bounding box center [388, 141] width 227 height 20
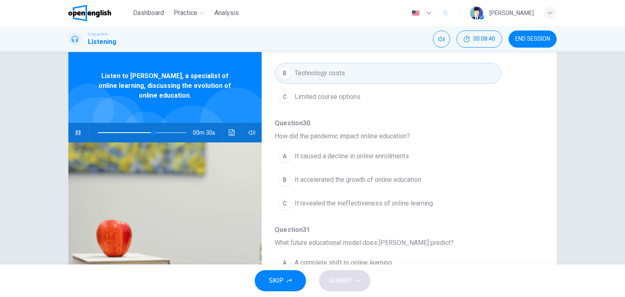
scroll to position [20, 0]
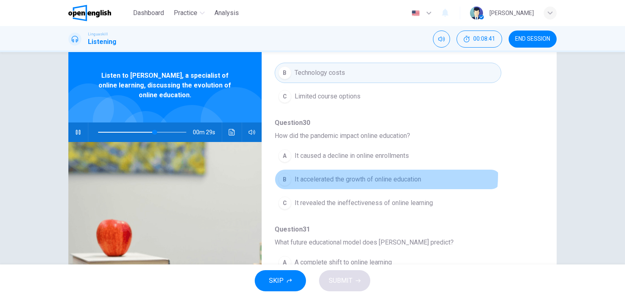
click at [372, 175] on span "It accelerated the growth of online education" at bounding box center [358, 180] width 127 height 10
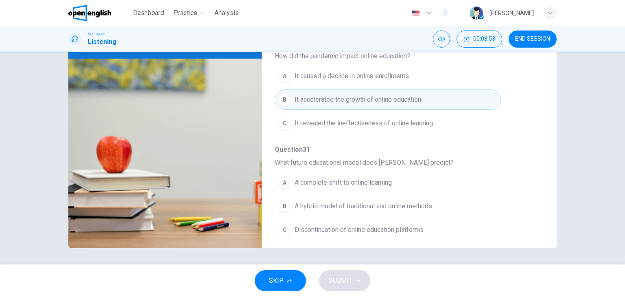
scroll to position [348, 0]
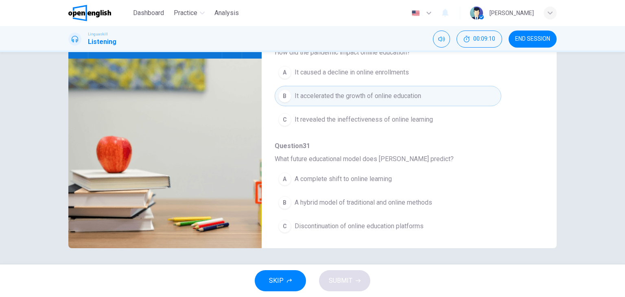
type input "*"
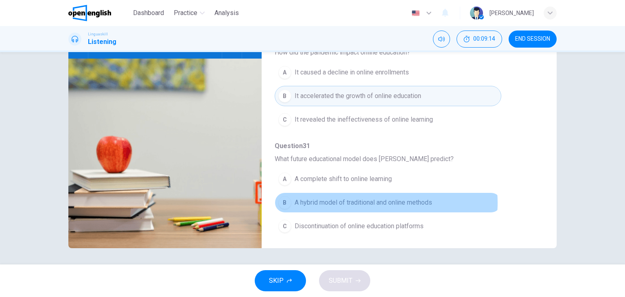
click at [374, 200] on span "A hybrid model of traditional and online methods" at bounding box center [364, 203] width 138 height 10
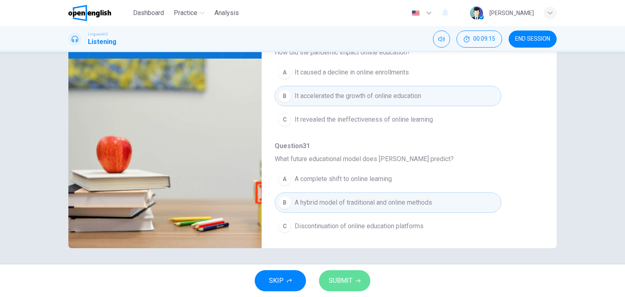
click at [350, 274] on button "SUBMIT" at bounding box center [344, 280] width 51 height 21
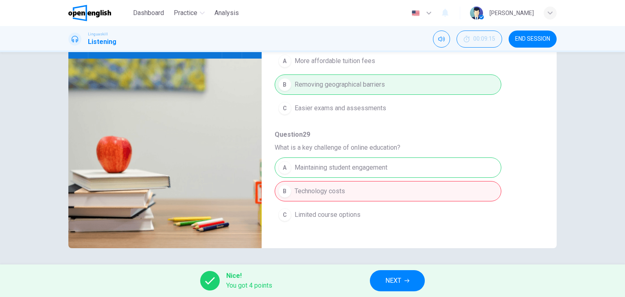
scroll to position [147, 0]
click at [396, 280] on span "NEXT" at bounding box center [393, 280] width 16 height 11
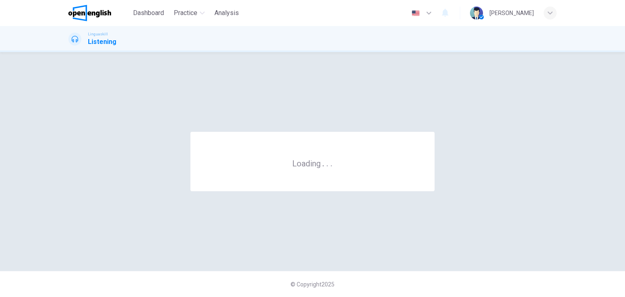
scroll to position [0, 0]
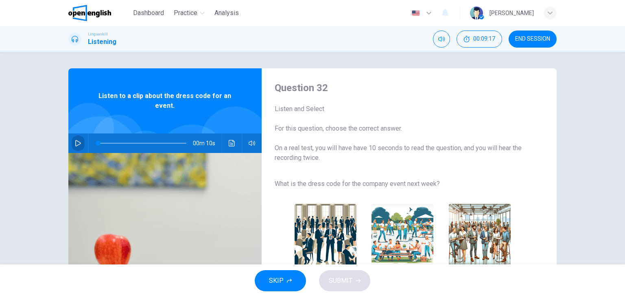
click at [78, 143] on icon "button" at bounding box center [78, 143] width 6 height 7
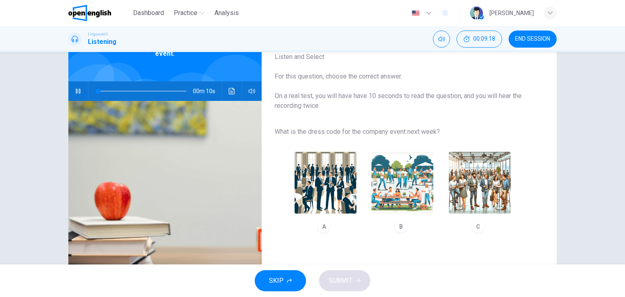
scroll to position [60, 0]
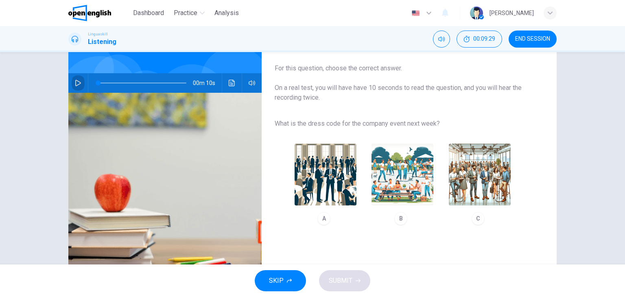
click at [73, 77] on button "button" at bounding box center [78, 83] width 13 height 20
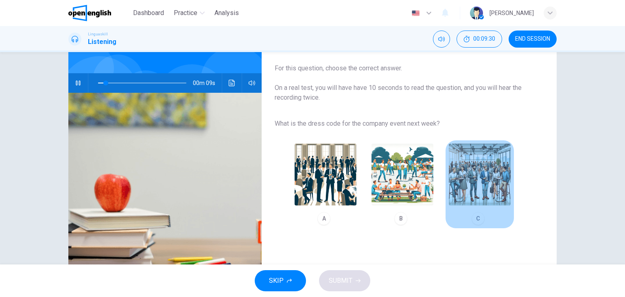
click at [485, 197] on img "button" at bounding box center [480, 175] width 62 height 62
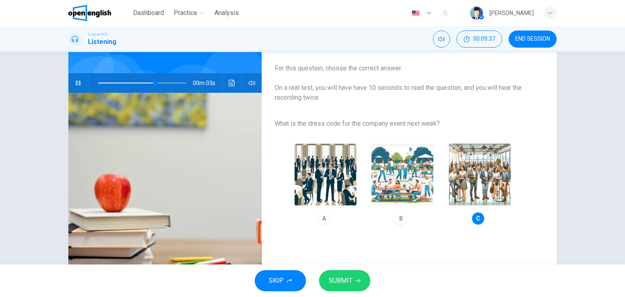
click at [349, 281] on span "SUBMIT" at bounding box center [341, 280] width 24 height 11
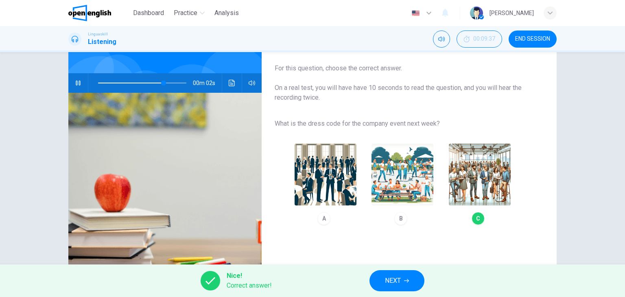
type input "**"
click at [384, 282] on button "NEXT" at bounding box center [397, 280] width 55 height 21
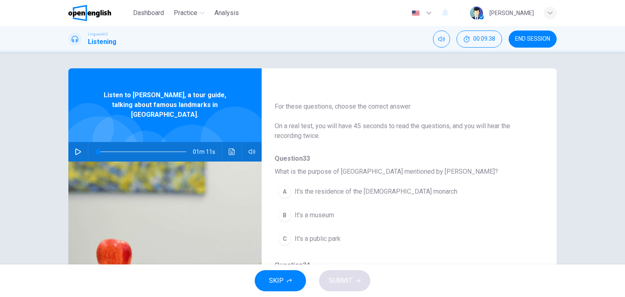
scroll to position [13, 0]
click at [77, 149] on icon "button" at bounding box center [78, 152] width 7 height 7
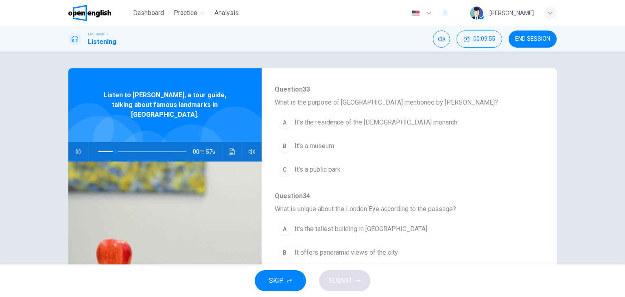
scroll to position [81, 0]
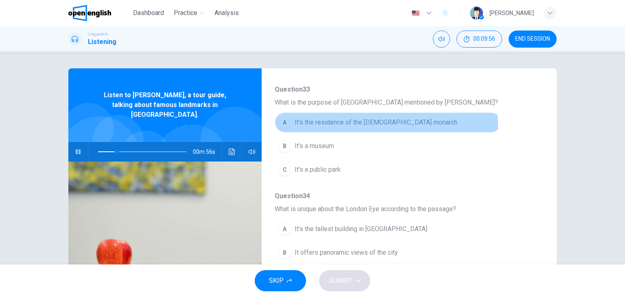
click at [340, 127] on span "It’s the residence of the [DEMOGRAPHIC_DATA] monarch" at bounding box center [376, 123] width 163 height 10
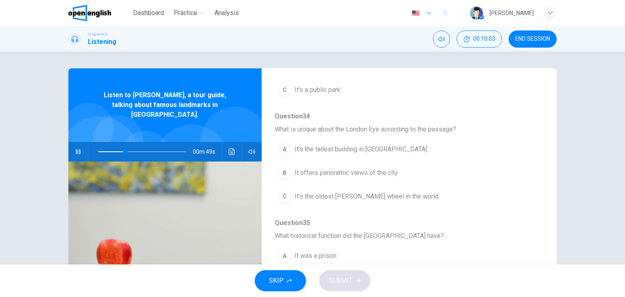
scroll to position [161, 0]
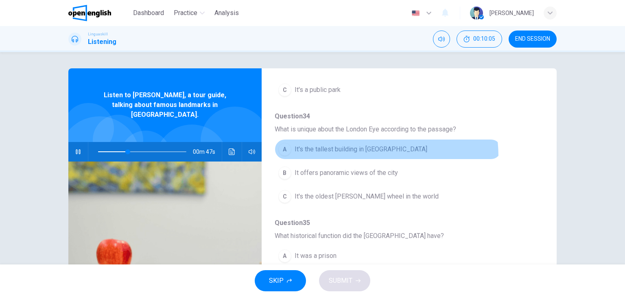
click at [351, 156] on button "A It's the tallest building in [GEOGRAPHIC_DATA]" at bounding box center [388, 149] width 227 height 20
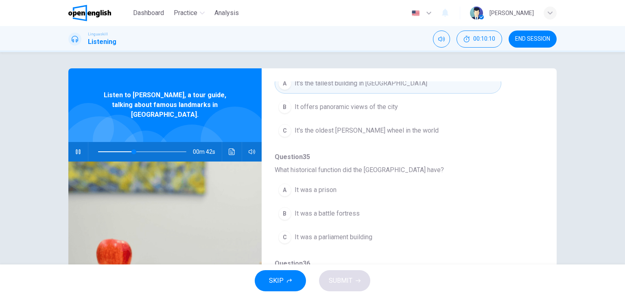
scroll to position [227, 0]
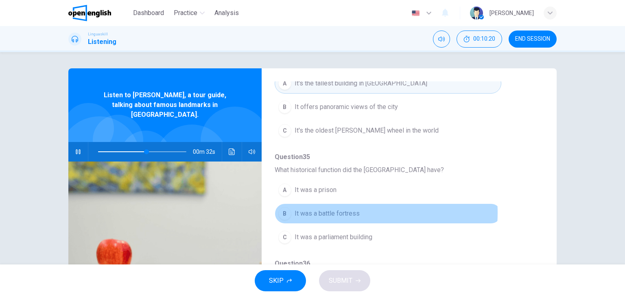
click at [327, 212] on span "It was a battle fortress" at bounding box center [327, 214] width 65 height 10
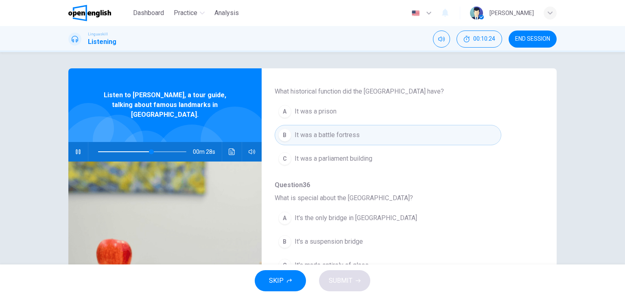
scroll to position [306, 0]
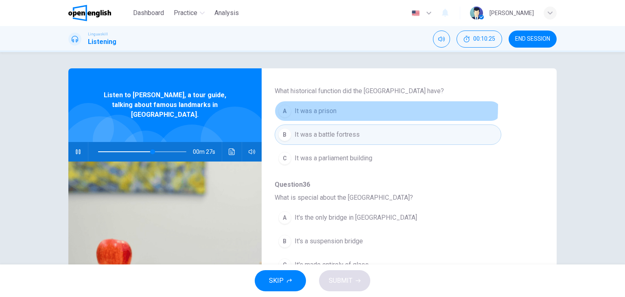
click at [322, 106] on span "It was a prison" at bounding box center [316, 111] width 42 height 10
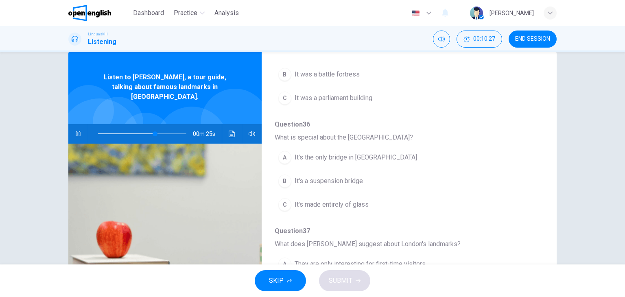
scroll to position [20, 0]
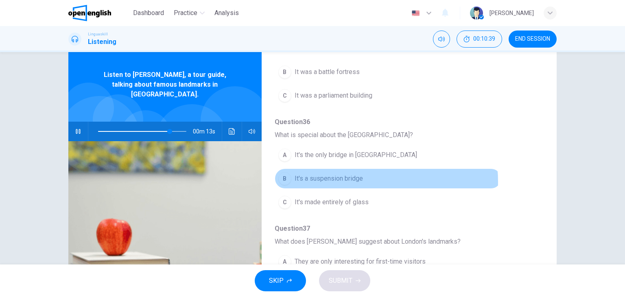
click at [352, 180] on span "It's a suspension bridge" at bounding box center [329, 179] width 68 height 10
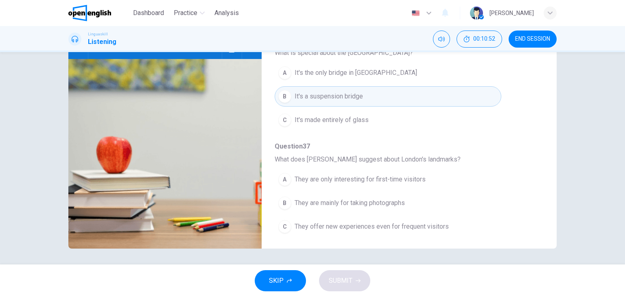
scroll to position [103, 0]
type input "*"
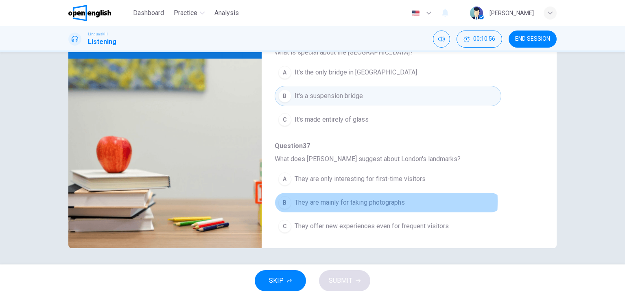
click at [335, 199] on span "They are mainly for taking photographs" at bounding box center [350, 203] width 110 height 10
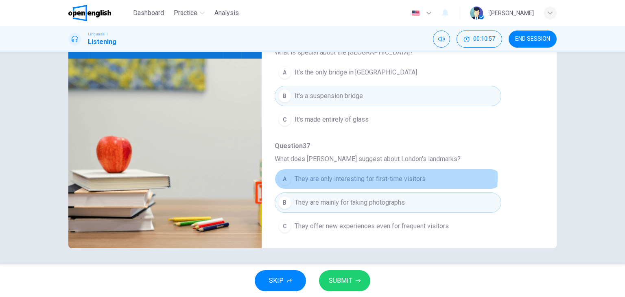
click at [358, 175] on span "They are only interesting for first-time visitors" at bounding box center [360, 179] width 131 height 10
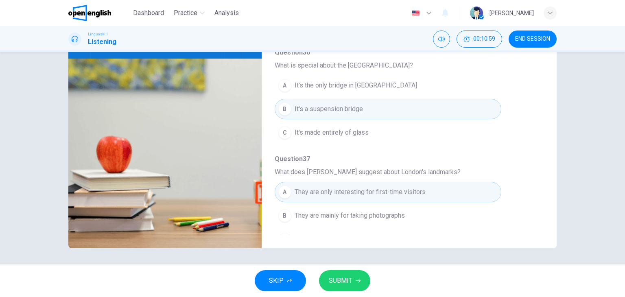
scroll to position [348, 0]
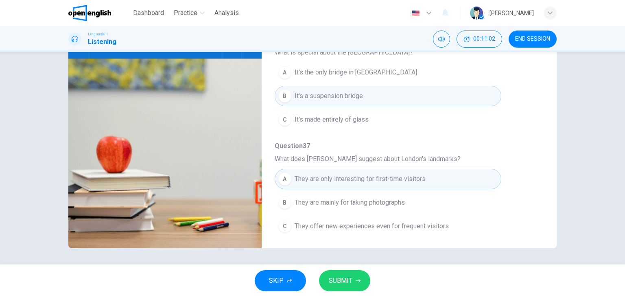
drag, startPoint x: 342, startPoint y: 267, endPoint x: 346, endPoint y: 287, distance: 19.5
click at [346, 287] on div "SKIP SUBMIT" at bounding box center [312, 281] width 625 height 33
click at [346, 287] on button "SUBMIT" at bounding box center [344, 280] width 51 height 21
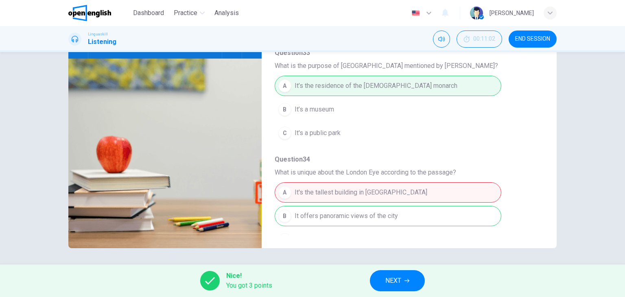
scroll to position [15, 0]
click at [387, 274] on button "NEXT" at bounding box center [397, 280] width 55 height 21
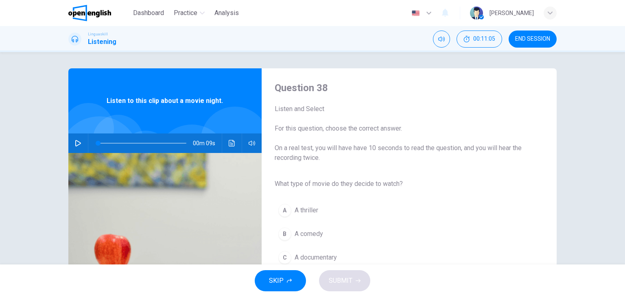
click at [69, 144] on div "00m 09s" at bounding box center [164, 144] width 193 height 20
click at [76, 147] on button "button" at bounding box center [78, 144] width 13 height 20
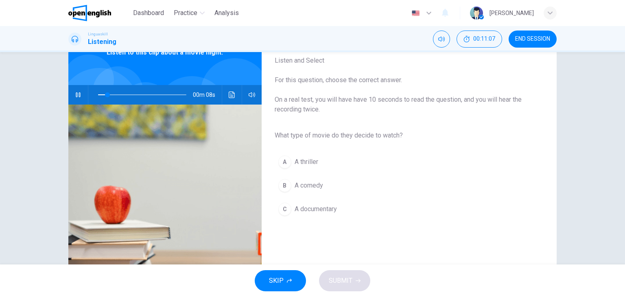
scroll to position [54, 0]
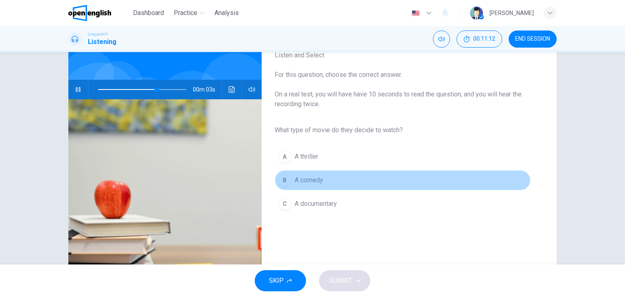
click at [295, 175] on span "A comedy" at bounding box center [309, 180] width 28 height 10
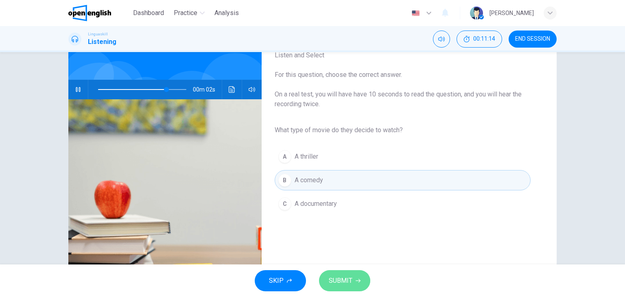
click at [350, 274] on button "SUBMIT" at bounding box center [344, 280] width 51 height 21
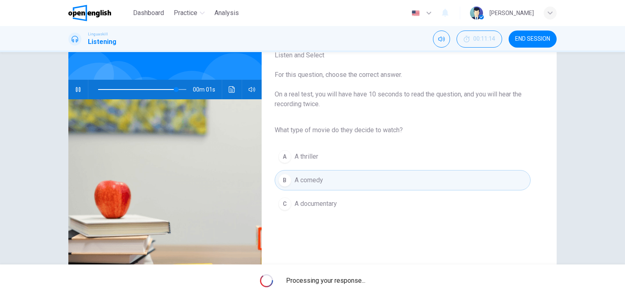
click at [350, 274] on div "Processing your response..." at bounding box center [312, 281] width 625 height 33
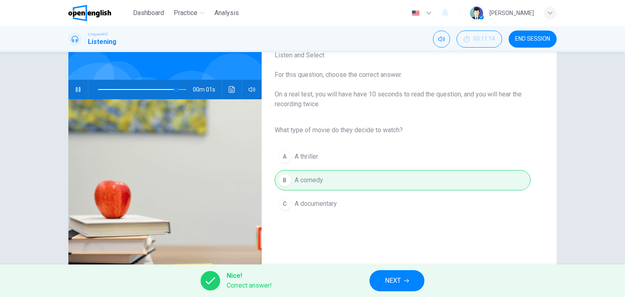
type input "*"
click at [419, 279] on button "NEXT" at bounding box center [397, 280] width 55 height 21
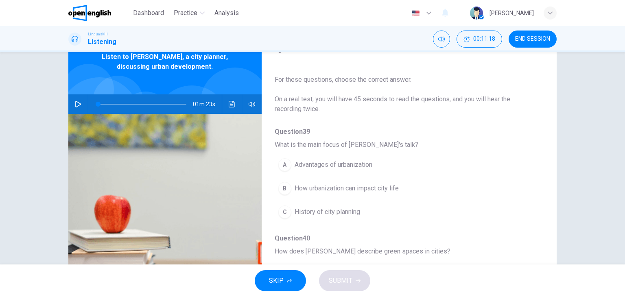
scroll to position [41, 0]
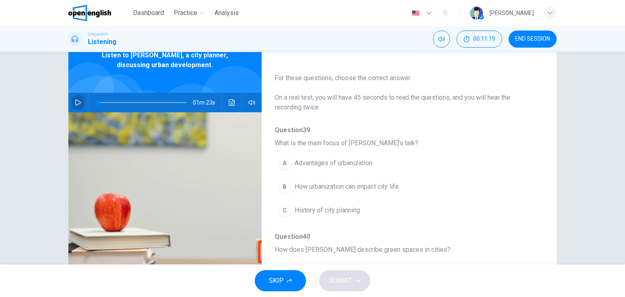
click at [77, 103] on icon "button" at bounding box center [78, 102] width 7 height 7
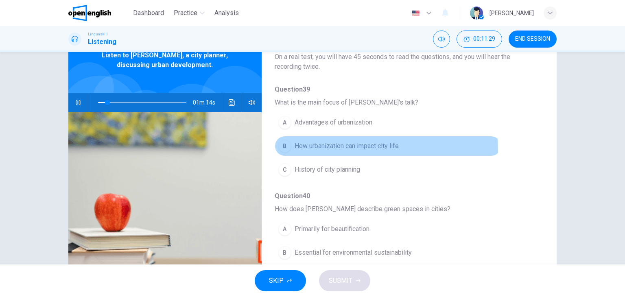
click at [336, 150] on button "B How urbanization can impact city life" at bounding box center [388, 146] width 227 height 20
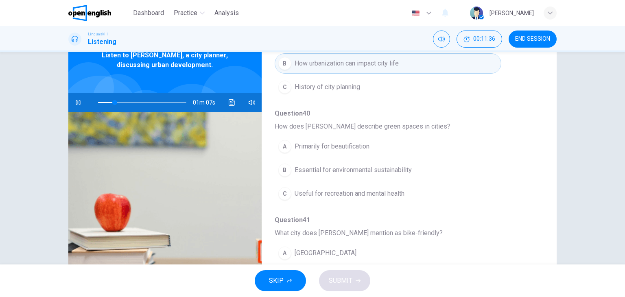
scroll to position [124, 0]
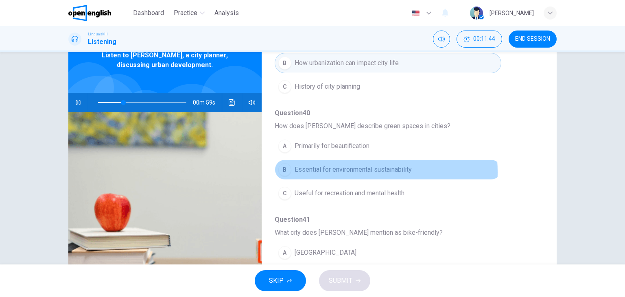
click at [340, 171] on span "Essential for environmental sustainability" at bounding box center [353, 170] width 117 height 10
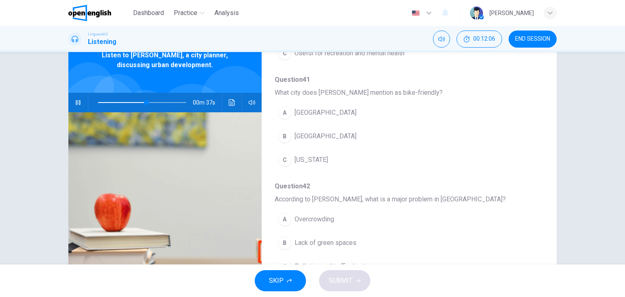
scroll to position [264, 0]
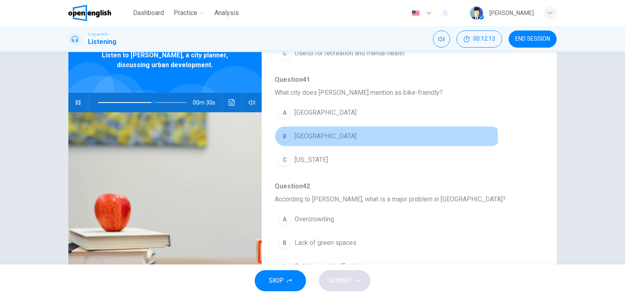
click at [312, 141] on button "B [GEOGRAPHIC_DATA]" at bounding box center [388, 136] width 227 height 20
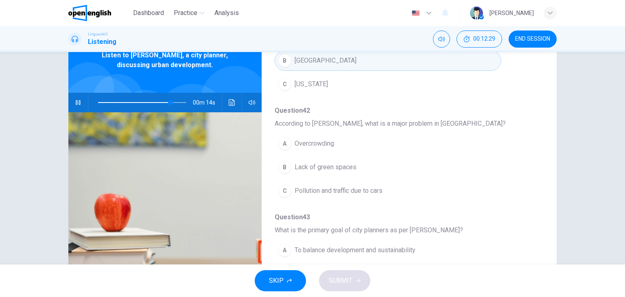
scroll to position [340, 0]
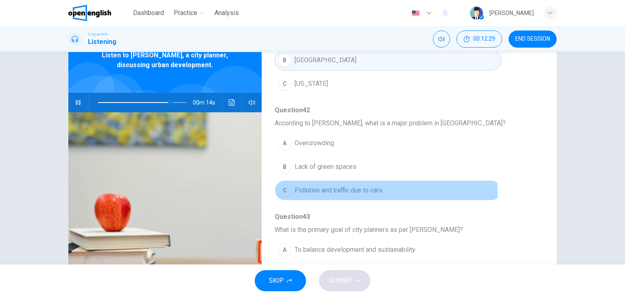
click at [327, 190] on span "Pollution and traffic due to cars" at bounding box center [339, 191] width 88 height 10
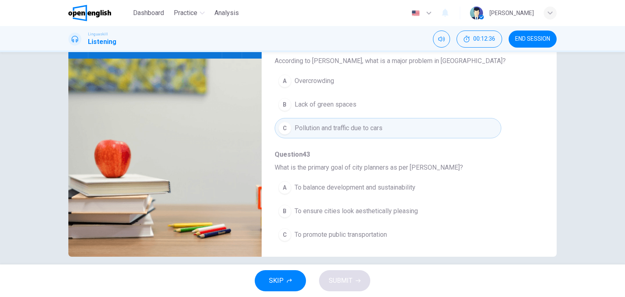
scroll to position [103, 0]
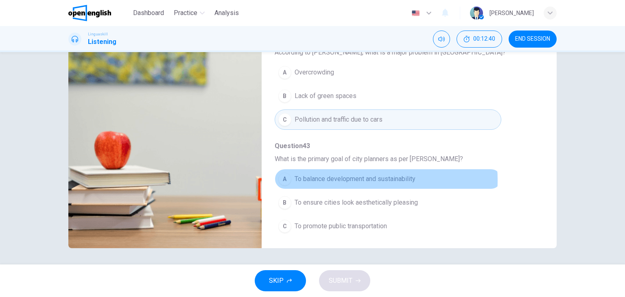
click at [348, 178] on span "To balance development and sustainability" at bounding box center [355, 179] width 121 height 10
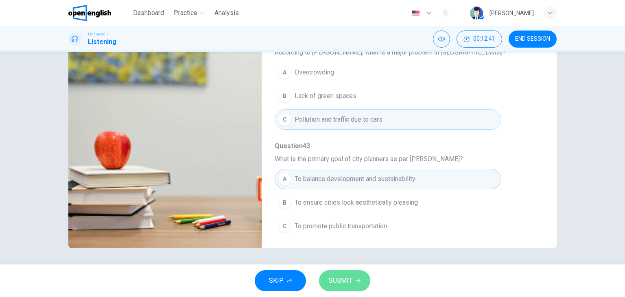
click at [340, 276] on span "SUBMIT" at bounding box center [341, 280] width 24 height 11
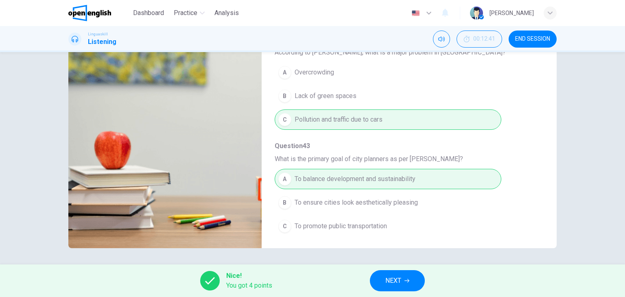
type input "*"
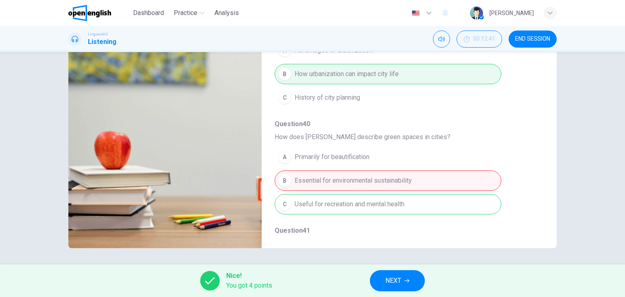
scroll to position [49, 0]
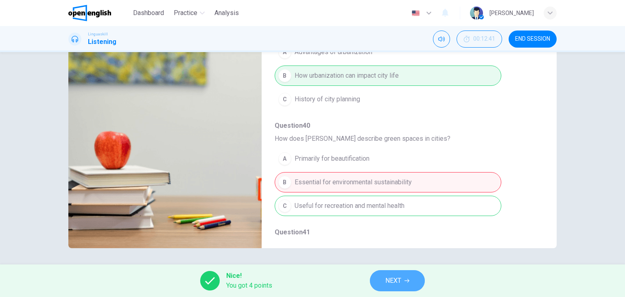
click at [394, 277] on span "NEXT" at bounding box center [393, 280] width 16 height 11
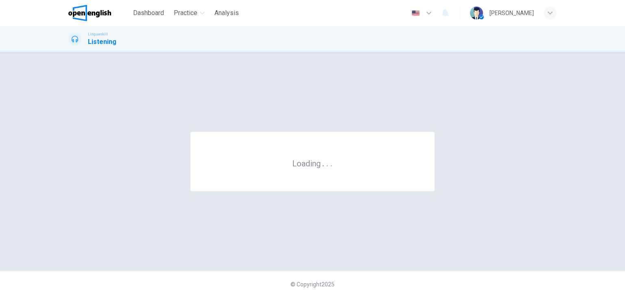
scroll to position [0, 0]
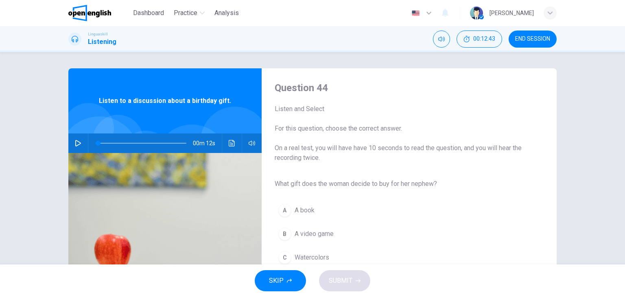
click at [72, 144] on button "button" at bounding box center [78, 144] width 13 height 20
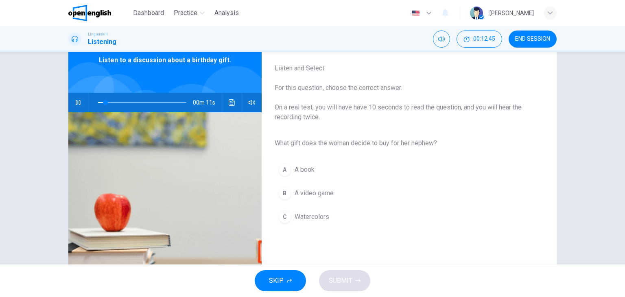
scroll to position [50, 0]
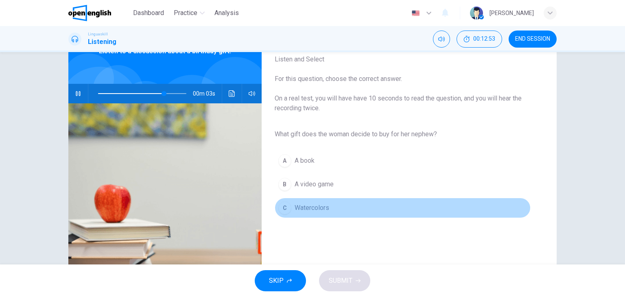
click at [314, 213] on button "C Watercolors" at bounding box center [403, 208] width 256 height 20
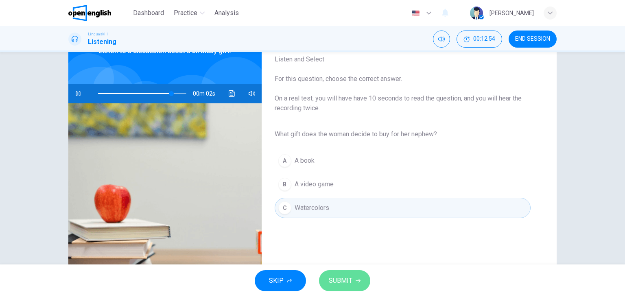
click at [343, 276] on span "SUBMIT" at bounding box center [341, 280] width 24 height 11
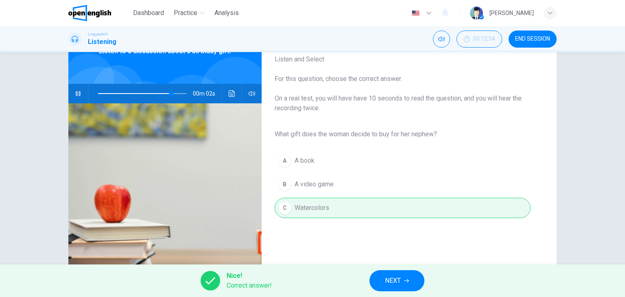
type input "**"
click at [402, 282] on button "NEXT" at bounding box center [397, 280] width 55 height 21
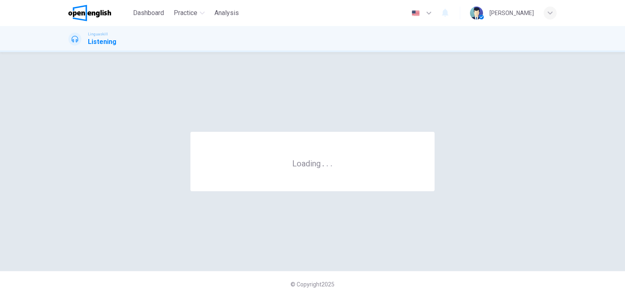
scroll to position [0, 0]
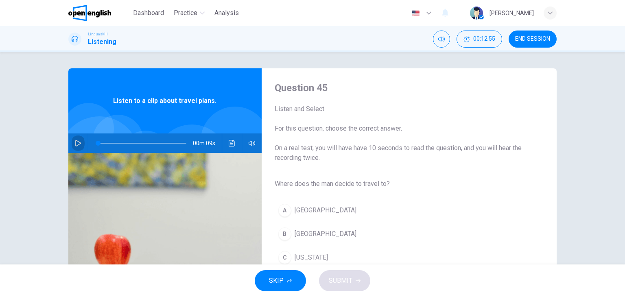
click at [76, 141] on icon "button" at bounding box center [78, 143] width 6 height 7
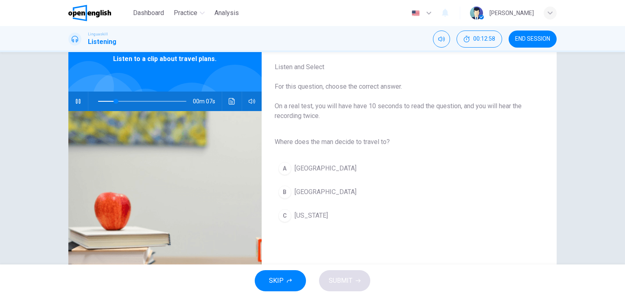
scroll to position [42, 0]
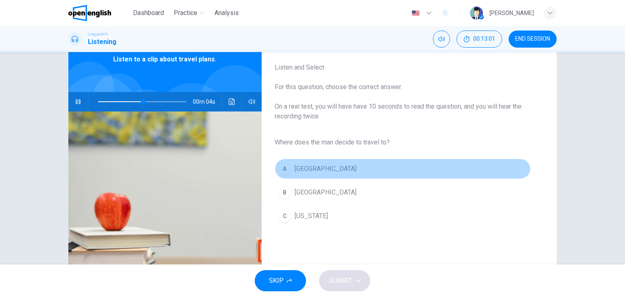
click at [303, 171] on span "[GEOGRAPHIC_DATA]" at bounding box center [326, 169] width 62 height 10
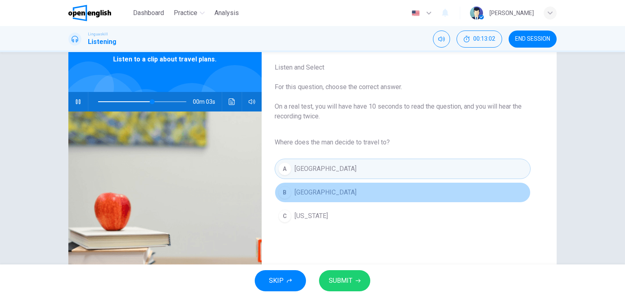
click at [305, 189] on span "[GEOGRAPHIC_DATA]" at bounding box center [326, 193] width 62 height 10
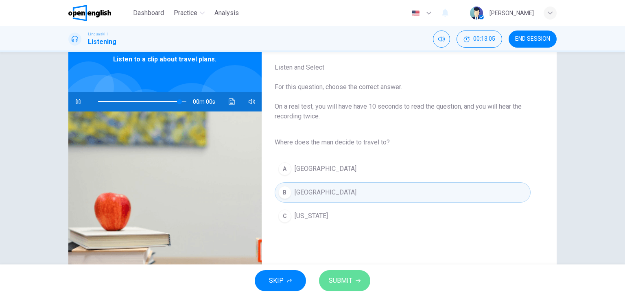
click at [356, 281] on icon "button" at bounding box center [358, 280] width 5 height 5
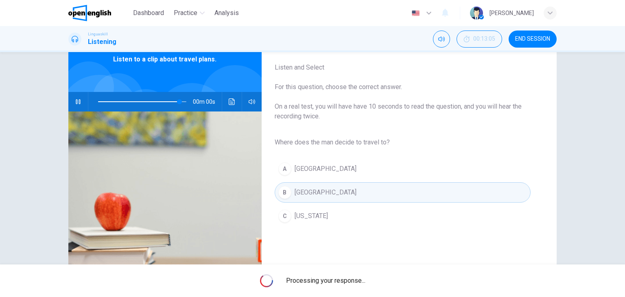
type input "*"
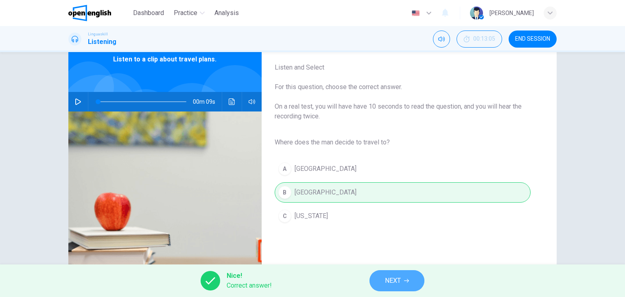
click at [422, 276] on button "NEXT" at bounding box center [397, 280] width 55 height 21
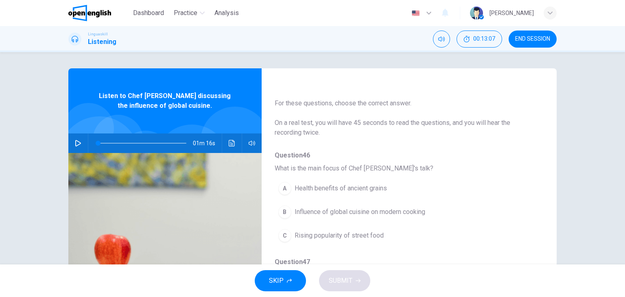
scroll to position [0, 0]
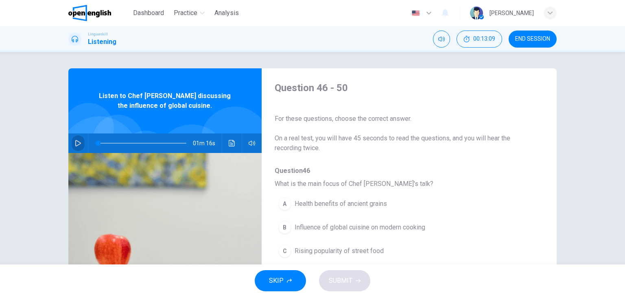
click at [75, 144] on icon "button" at bounding box center [78, 143] width 7 height 7
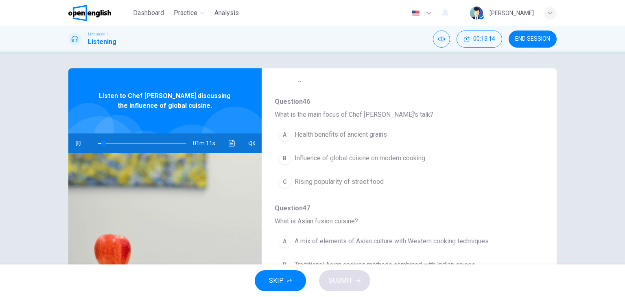
scroll to position [70, 0]
click at [344, 155] on span "Influence of global cuisine on modern cooking" at bounding box center [360, 158] width 131 height 10
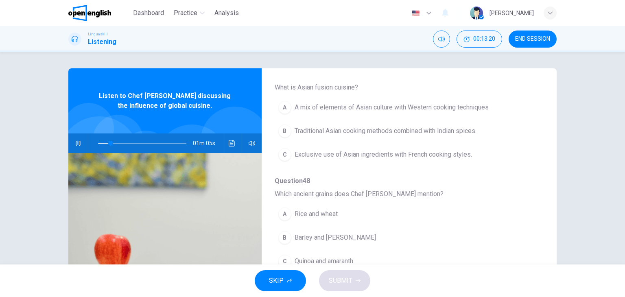
scroll to position [204, 0]
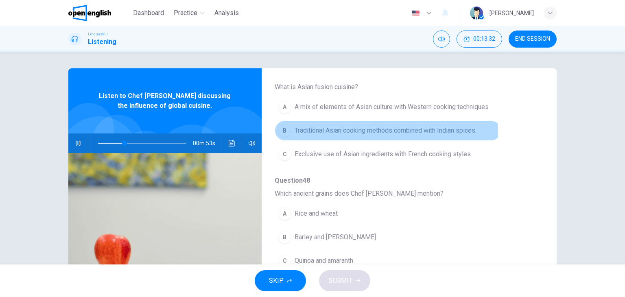
click at [363, 133] on span "Traditional Asian cooking methods combined with Indian spices." at bounding box center [386, 131] width 182 height 10
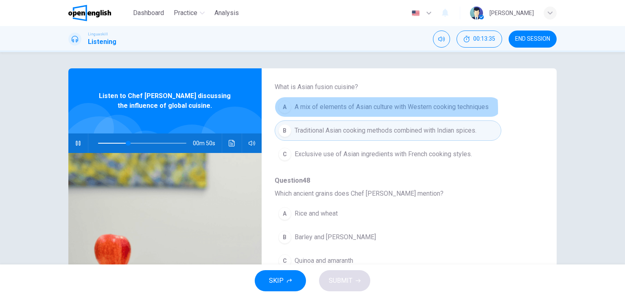
click at [376, 109] on span "A mix of elements of Asian culture with Western cooking techniques" at bounding box center [392, 107] width 194 height 10
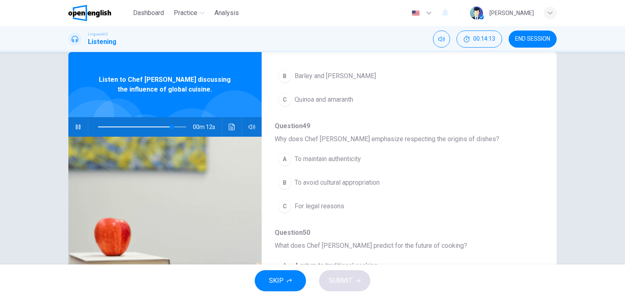
scroll to position [17, 0]
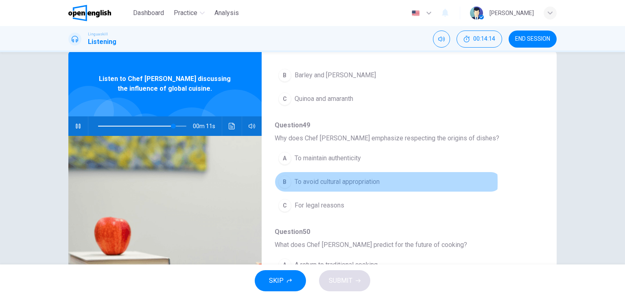
click at [340, 180] on span "To avoid cultural appropriation" at bounding box center [337, 182] width 85 height 10
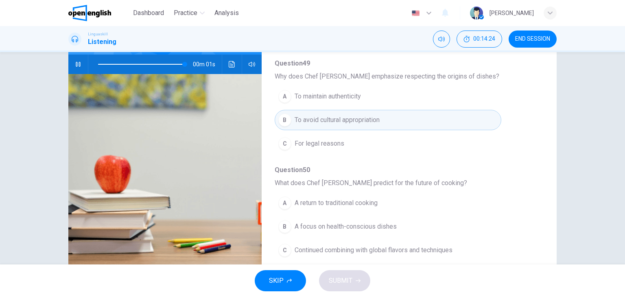
scroll to position [79, 0]
type input "*"
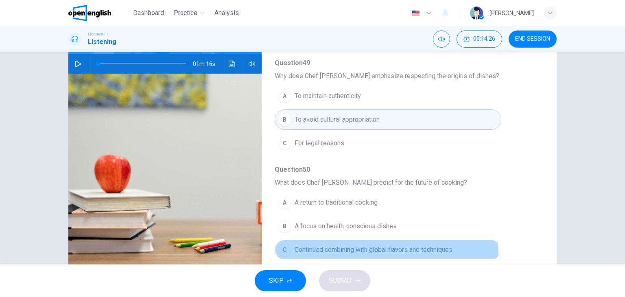
click at [383, 253] on button "C Continued combining with global flavors and techniques" at bounding box center [388, 250] width 227 height 20
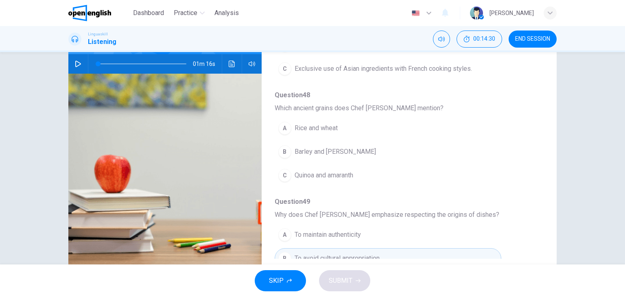
scroll to position [209, 0]
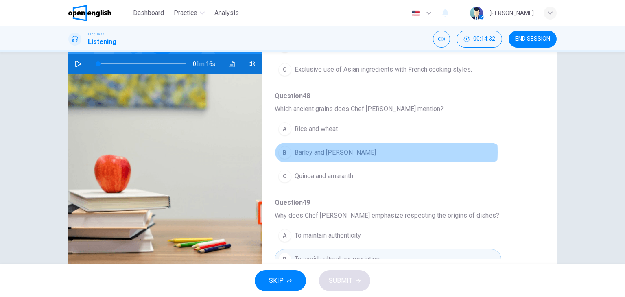
click at [348, 151] on button "B Barley and [PERSON_NAME]" at bounding box center [388, 152] width 227 height 20
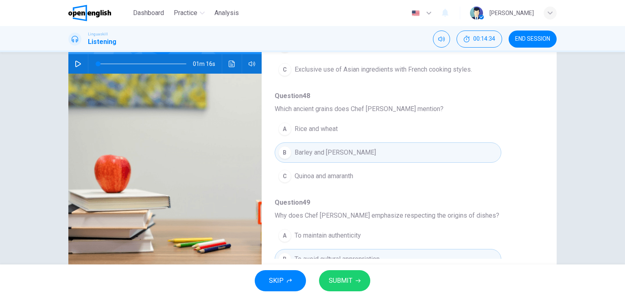
click at [355, 295] on div "SKIP SUBMIT" at bounding box center [312, 281] width 625 height 33
click at [352, 281] on span "SUBMIT" at bounding box center [341, 280] width 24 height 11
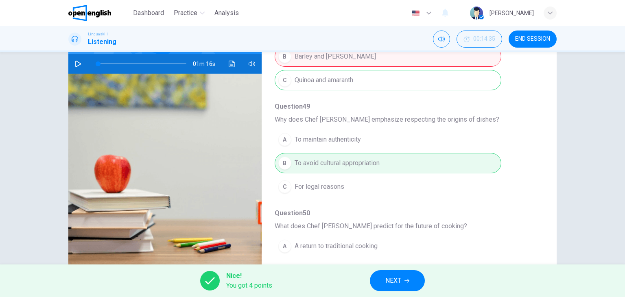
scroll to position [297, 0]
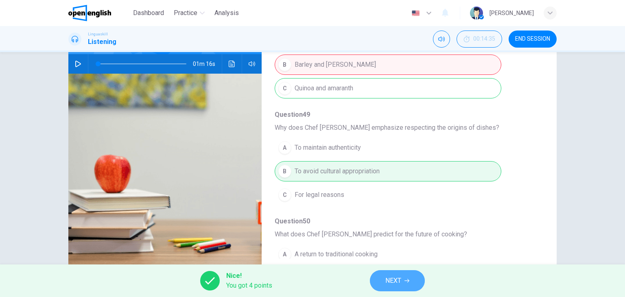
click at [403, 280] on button "NEXT" at bounding box center [397, 280] width 55 height 21
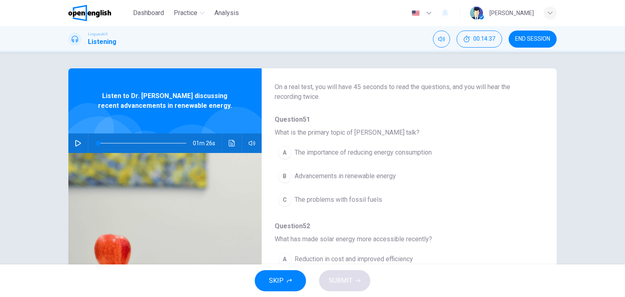
scroll to position [52, 0]
click at [438, 40] on icon "Mute" at bounding box center [441, 39] width 7 height 5
click at [438, 40] on icon "Unmute" at bounding box center [441, 39] width 7 height 5
click at [438, 40] on icon "Mute" at bounding box center [441, 39] width 7 height 5
click at [77, 147] on button "button" at bounding box center [78, 144] width 13 height 20
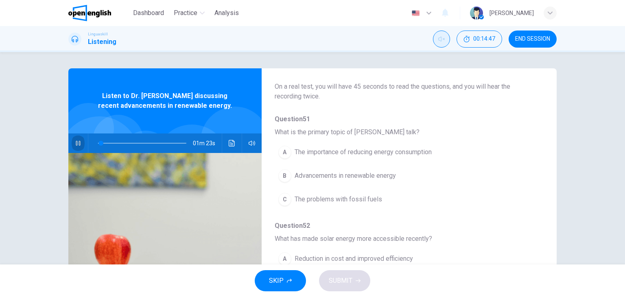
click at [77, 144] on icon "button" at bounding box center [78, 143] width 4 height 5
click at [441, 32] on button "Unmute" at bounding box center [441, 39] width 17 height 17
click at [431, 13] on icon "button" at bounding box center [429, 13] width 5 height 3
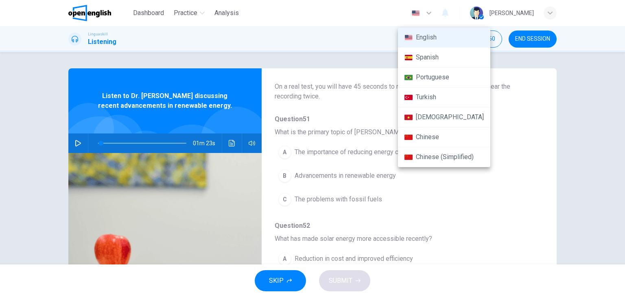
click at [446, 13] on div at bounding box center [312, 148] width 625 height 297
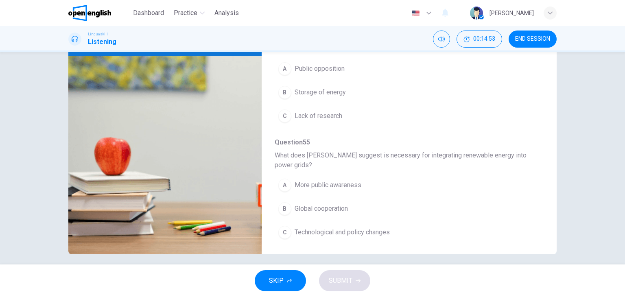
scroll to position [103, 0]
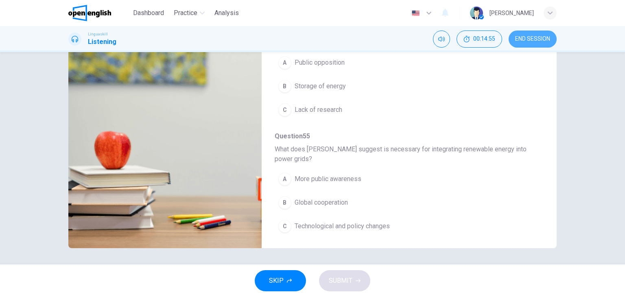
click at [535, 42] on span "END SESSION" at bounding box center [532, 39] width 35 height 7
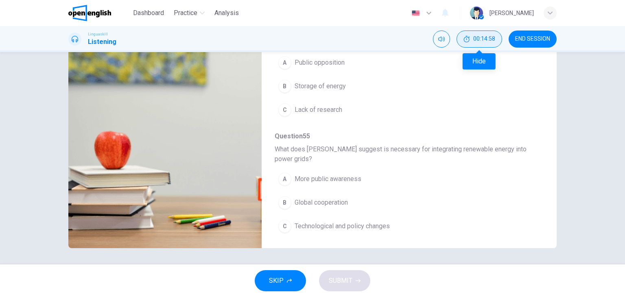
click at [480, 46] on button "00:14:58" at bounding box center [480, 39] width 46 height 17
click at [501, 35] on div "END SESSION" at bounding box center [509, 39] width 95 height 17
click at [498, 37] on button "Show" at bounding box center [493, 39] width 17 height 17
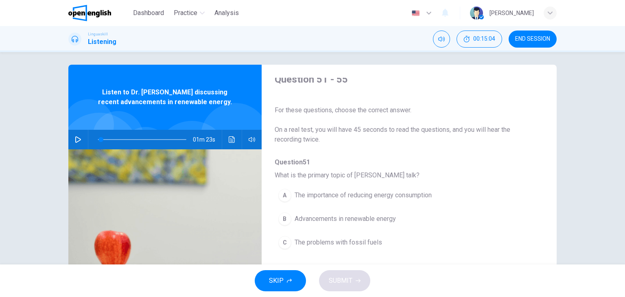
scroll to position [0, 0]
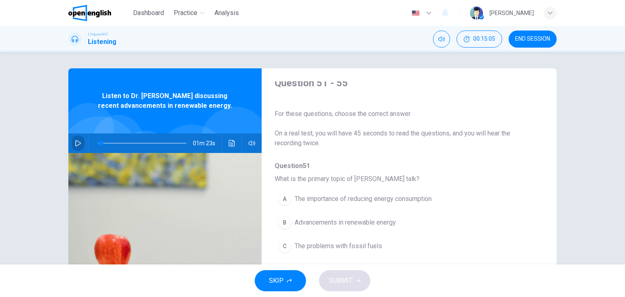
click at [78, 140] on icon "button" at bounding box center [78, 143] width 7 height 7
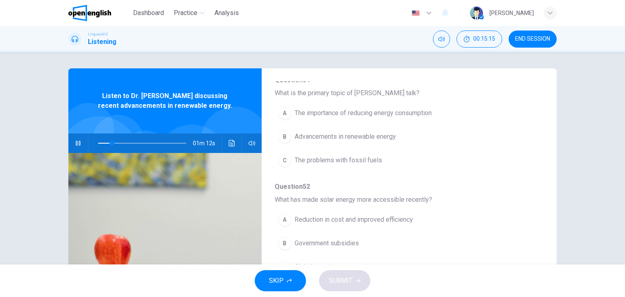
scroll to position [93, 0]
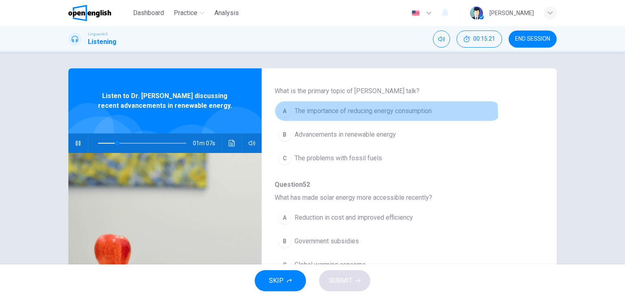
click at [340, 116] on button "A The importance of reducing energy consumption" at bounding box center [388, 111] width 227 height 20
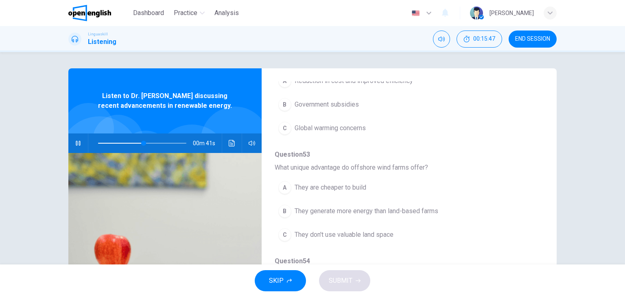
scroll to position [233, 0]
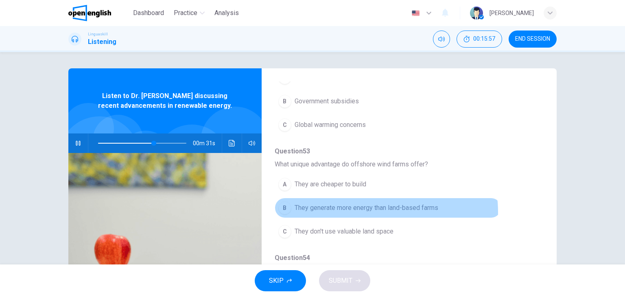
click at [358, 211] on span "They generate more energy than land-based farms" at bounding box center [367, 208] width 144 height 10
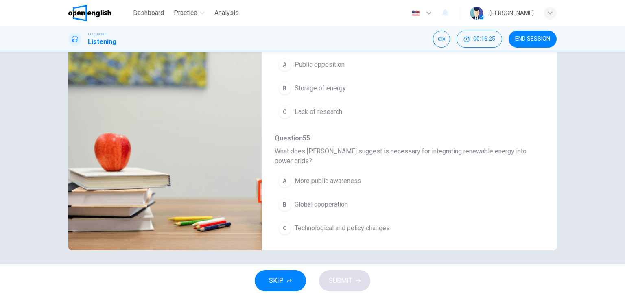
scroll to position [103, 0]
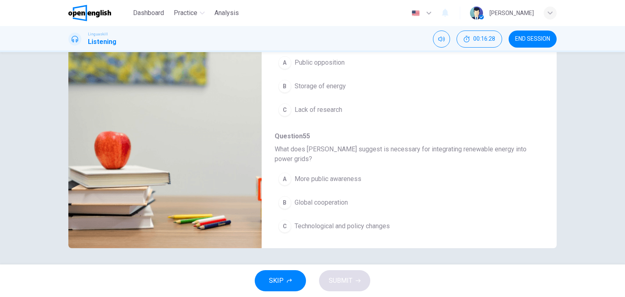
type input "*"
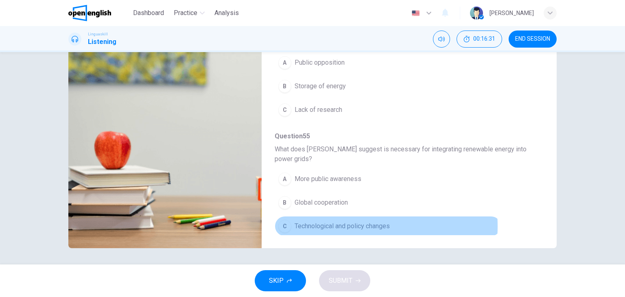
click at [340, 223] on span "Technological and policy changes" at bounding box center [342, 226] width 95 height 10
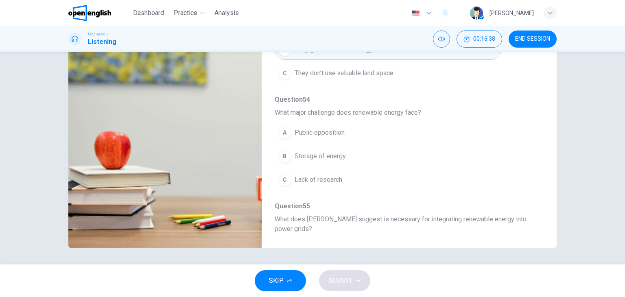
scroll to position [288, 0]
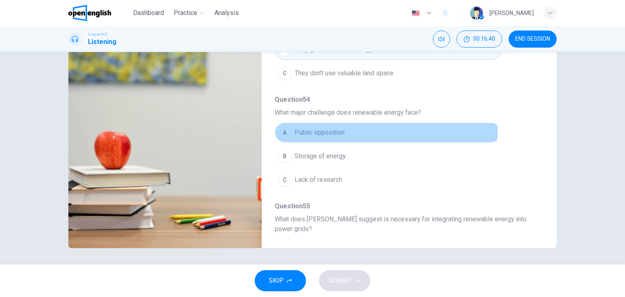
click at [333, 129] on span "Public opposition" at bounding box center [320, 133] width 50 height 10
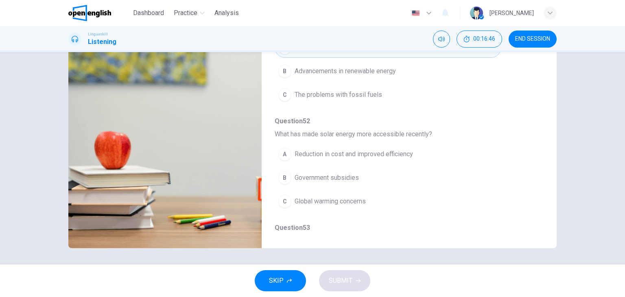
scroll to position [54, 0]
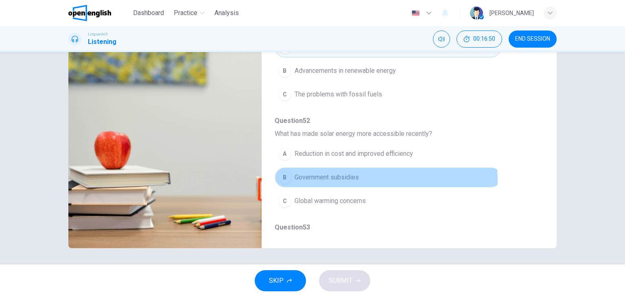
click at [347, 179] on span "Government subsidies" at bounding box center [327, 178] width 64 height 10
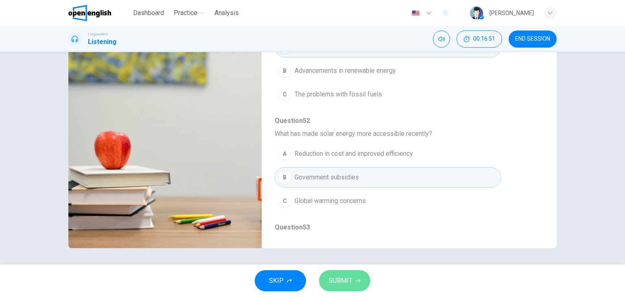
click at [350, 275] on span "SUBMIT" at bounding box center [341, 280] width 24 height 11
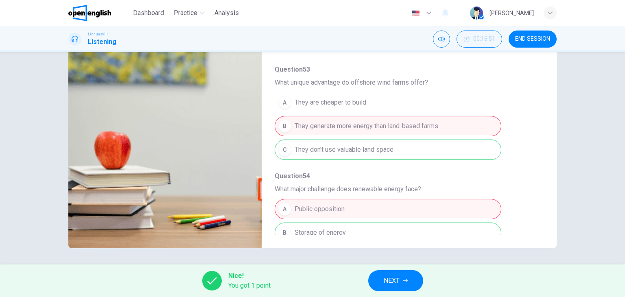
scroll to position [358, 0]
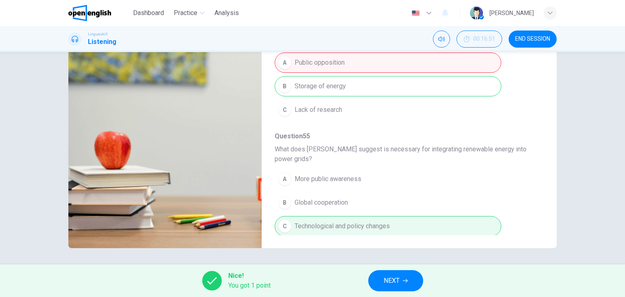
click at [387, 287] on button "NEXT" at bounding box center [395, 280] width 55 height 21
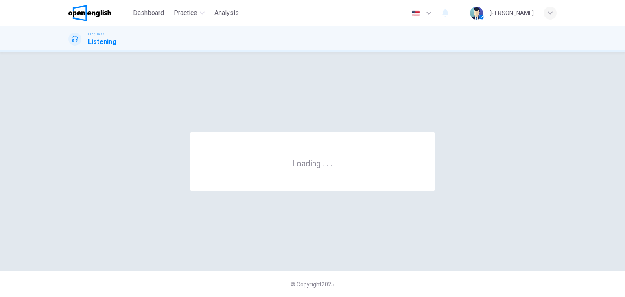
scroll to position [0, 0]
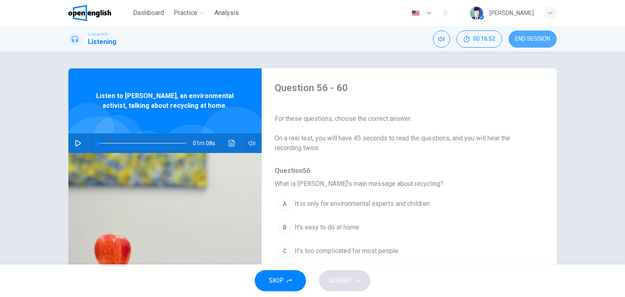
click at [534, 33] on button "END SESSION" at bounding box center [533, 39] width 48 height 17
click at [80, 144] on button "button" at bounding box center [78, 144] width 13 height 20
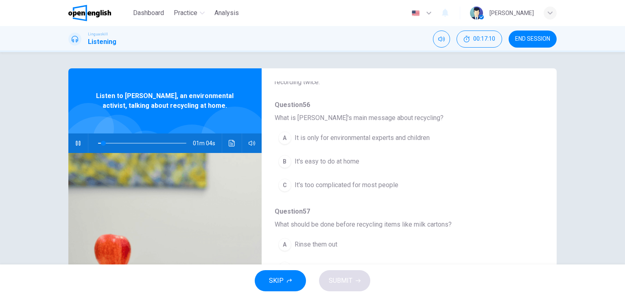
scroll to position [66, 0]
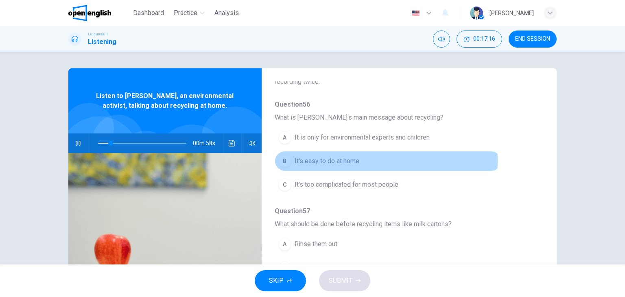
click at [285, 160] on div "B" at bounding box center [284, 161] width 13 height 13
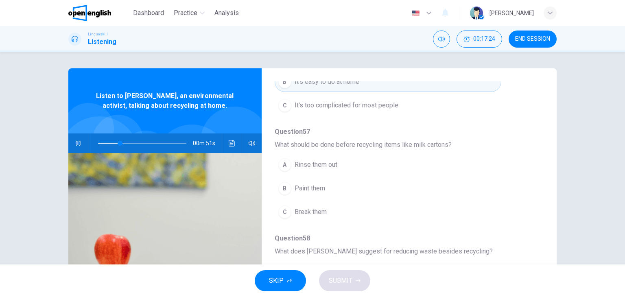
scroll to position [146, 0]
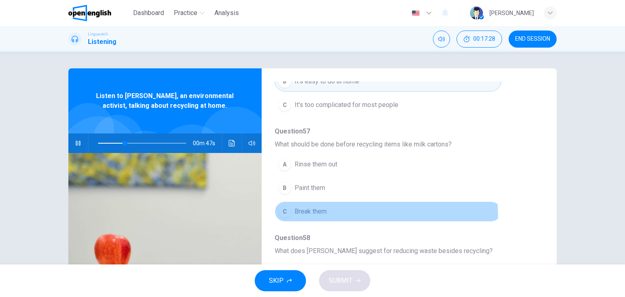
click at [313, 216] on button "C Break them" at bounding box center [388, 211] width 227 height 20
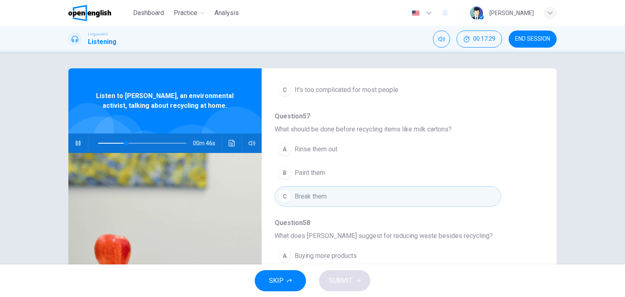
scroll to position [161, 0]
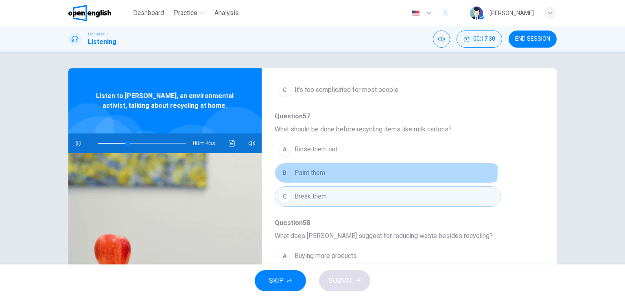
drag, startPoint x: 309, startPoint y: 168, endPoint x: 310, endPoint y: 158, distance: 9.4
click at [310, 158] on div "A Rinse them out B Paint them C Break them" at bounding box center [403, 173] width 256 height 71
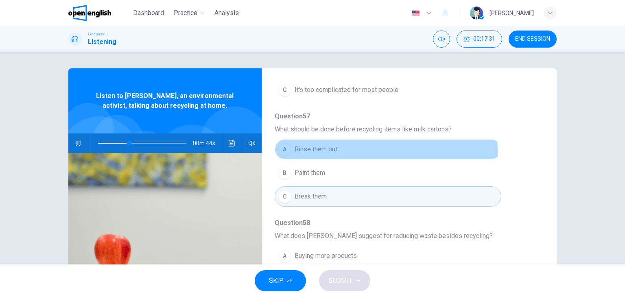
click at [316, 152] on span "Rinse them out" at bounding box center [316, 149] width 43 height 10
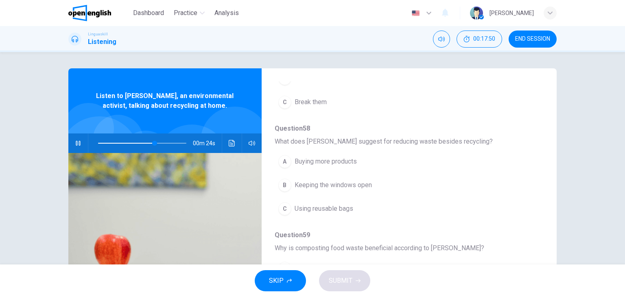
scroll to position [256, 0]
click at [338, 206] on span "Using reusable bags" at bounding box center [324, 208] width 59 height 10
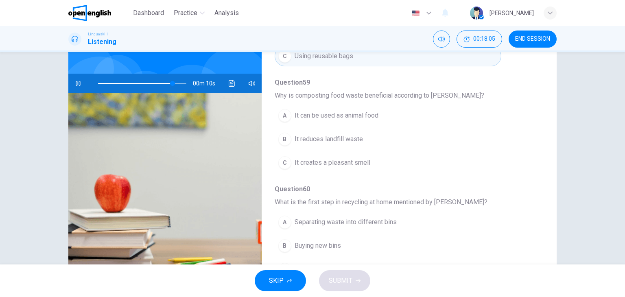
scroll to position [60, 0]
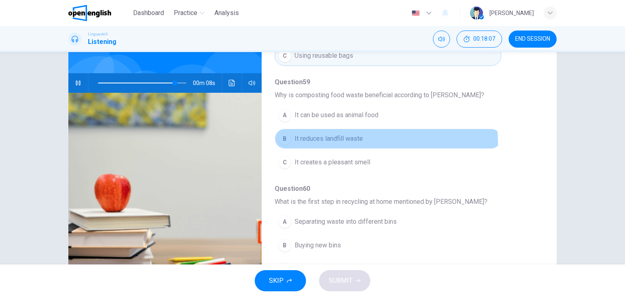
click at [339, 142] on button "B It reduces landfill waste" at bounding box center [388, 139] width 227 height 20
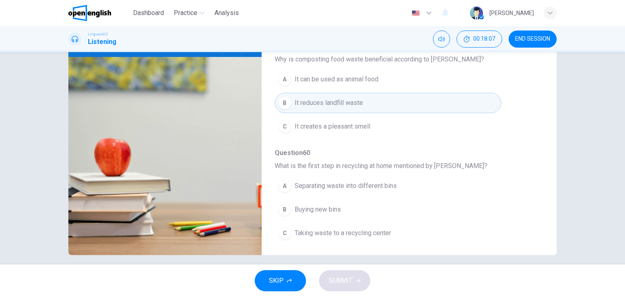
scroll to position [103, 0]
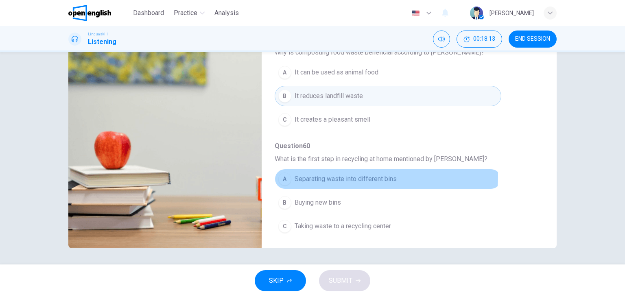
click at [362, 174] on span "Separating waste into different bins" at bounding box center [346, 179] width 102 height 10
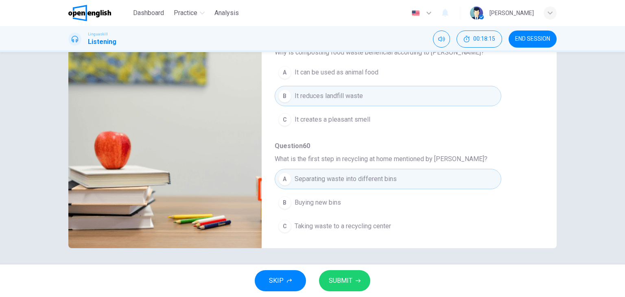
type input "*"
click at [351, 287] on button "SUBMIT" at bounding box center [344, 280] width 51 height 21
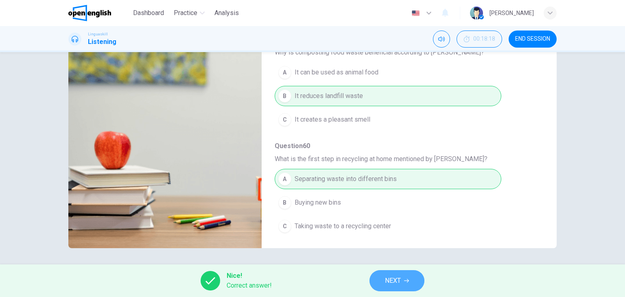
click at [399, 275] on span "NEXT" at bounding box center [393, 280] width 16 height 11
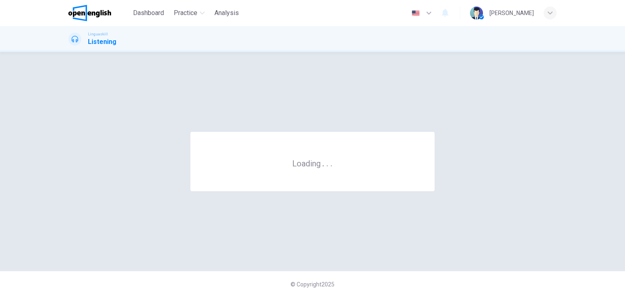
scroll to position [0, 0]
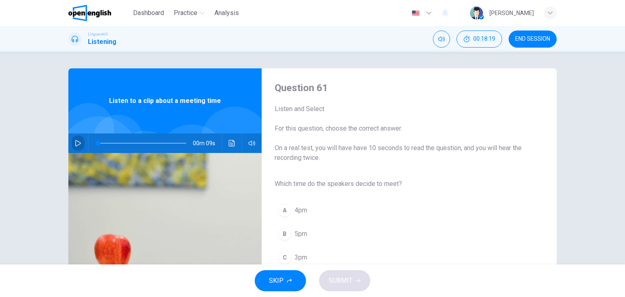
click at [76, 140] on icon "button" at bounding box center [78, 143] width 7 height 7
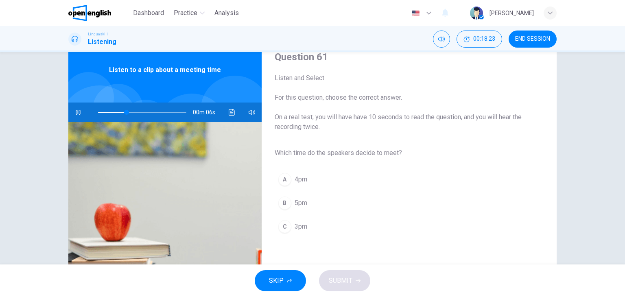
scroll to position [32, 0]
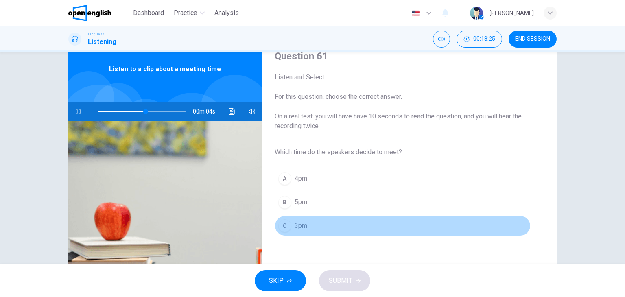
click at [300, 226] on span "3pm" at bounding box center [301, 226] width 13 height 10
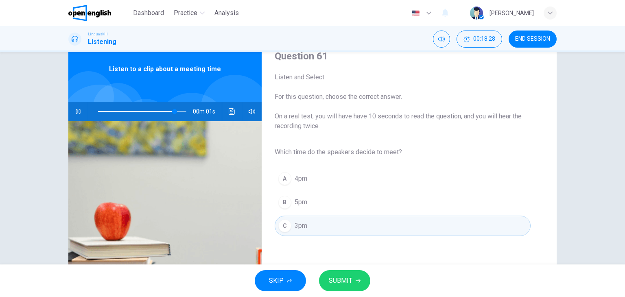
click at [358, 282] on icon "button" at bounding box center [358, 280] width 5 height 5
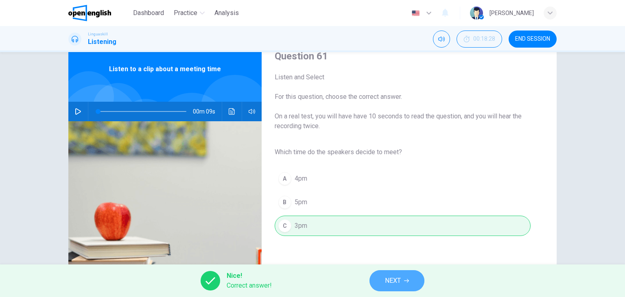
click at [396, 286] on span "NEXT" at bounding box center [393, 280] width 16 height 11
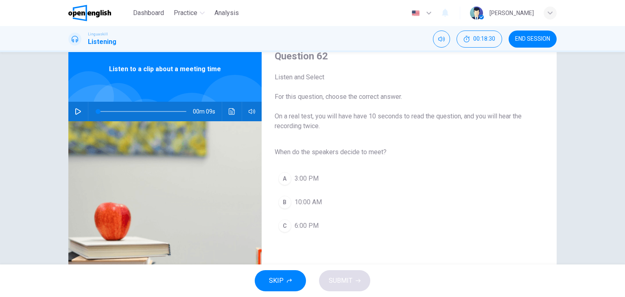
click at [63, 105] on div "Question 62 Listen and Select For this question, choose the correct answer. On …" at bounding box center [312, 178] width 514 height 283
click at [75, 108] on icon "button" at bounding box center [78, 111] width 7 height 7
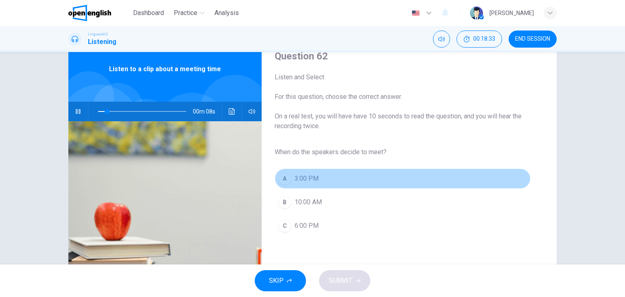
click at [318, 177] on button "A 3:00 PM" at bounding box center [403, 179] width 256 height 20
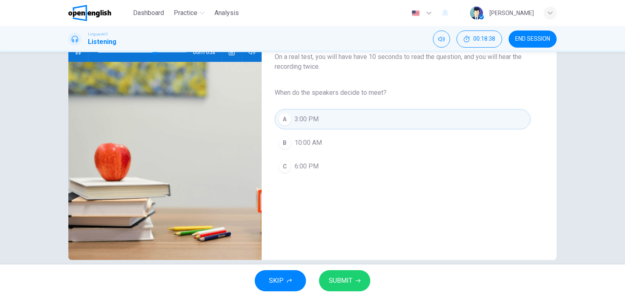
scroll to position [91, 0]
click at [360, 279] on button "SUBMIT" at bounding box center [344, 280] width 51 height 21
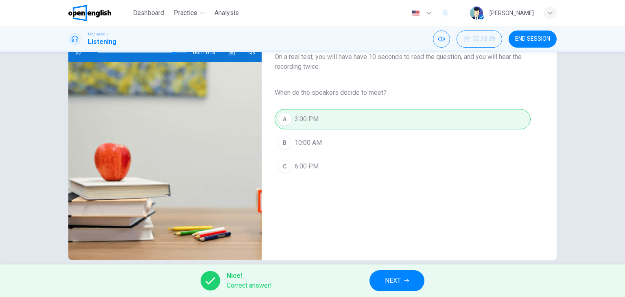
type input "*"
click at [418, 273] on button "NEXT" at bounding box center [397, 280] width 55 height 21
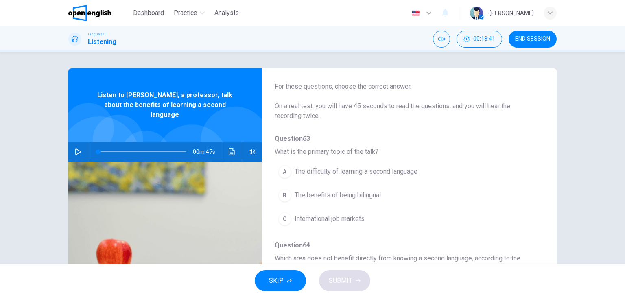
scroll to position [33, 0]
click at [84, 142] on div "00m 47s" at bounding box center [164, 152] width 193 height 20
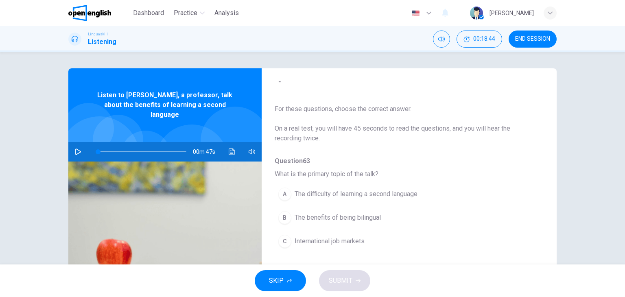
scroll to position [0, 0]
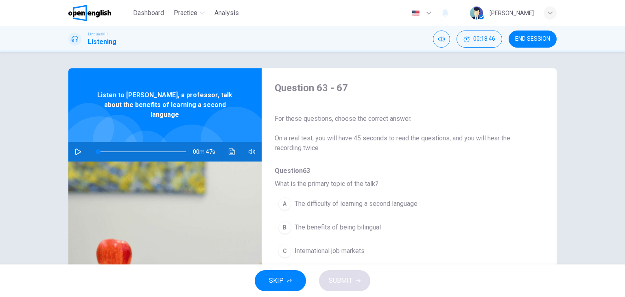
click at [78, 149] on icon "button" at bounding box center [78, 152] width 7 height 7
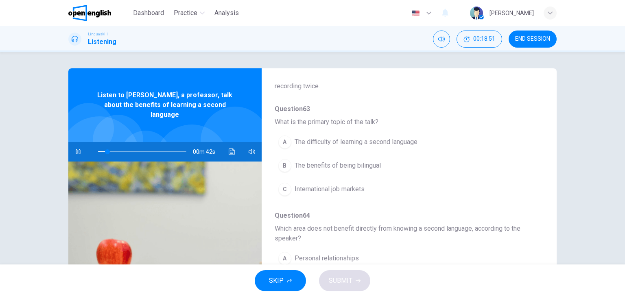
scroll to position [69, 0]
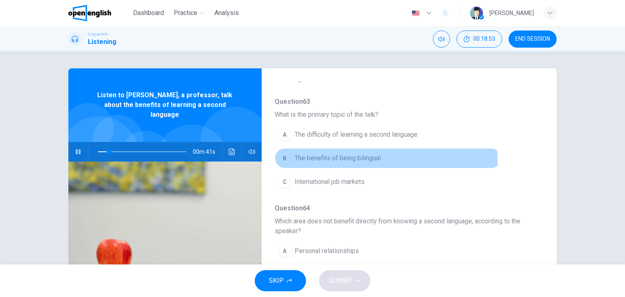
click at [326, 162] on span "The benefits of being bilingual" at bounding box center [338, 158] width 86 height 10
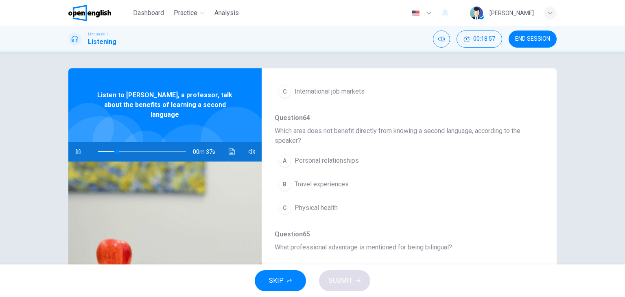
scroll to position [161, 0]
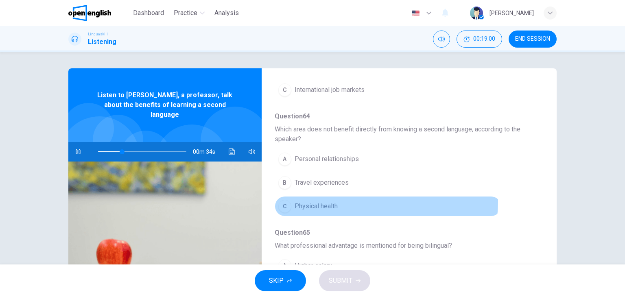
click at [327, 199] on button "C Physical health" at bounding box center [388, 206] width 227 height 20
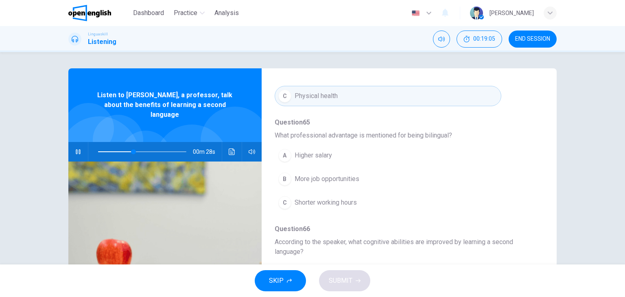
scroll to position [275, 0]
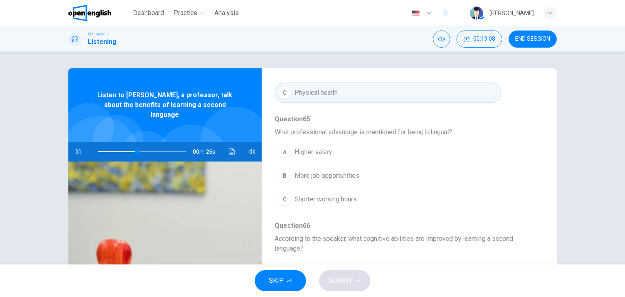
click at [335, 208] on div "A Higher salary B More job opportunities C Shorter working hours" at bounding box center [403, 175] width 256 height 71
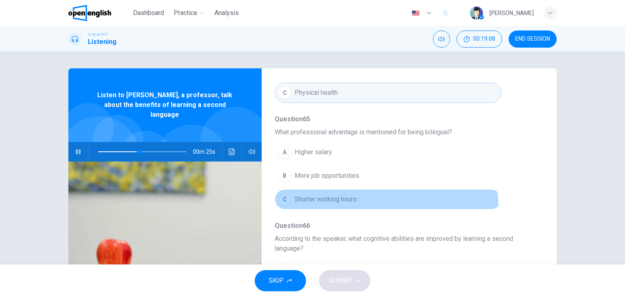
click at [337, 206] on button "C Shorter working hours" at bounding box center [388, 199] width 227 height 20
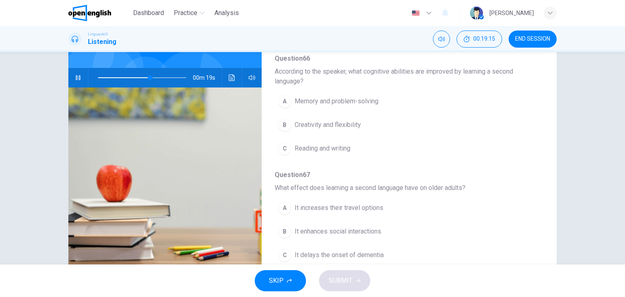
scroll to position [74, 0]
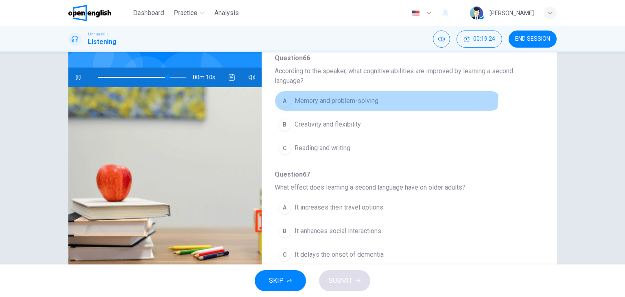
click at [357, 91] on button "A Memory and problem-solving" at bounding box center [388, 101] width 227 height 20
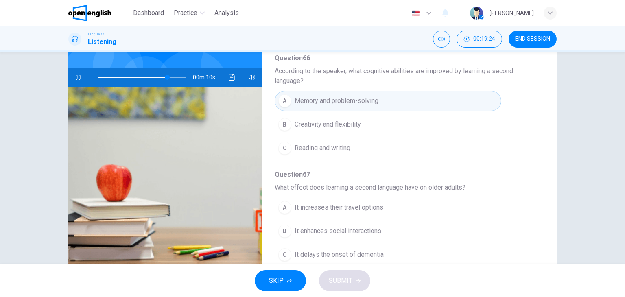
scroll to position [103, 0]
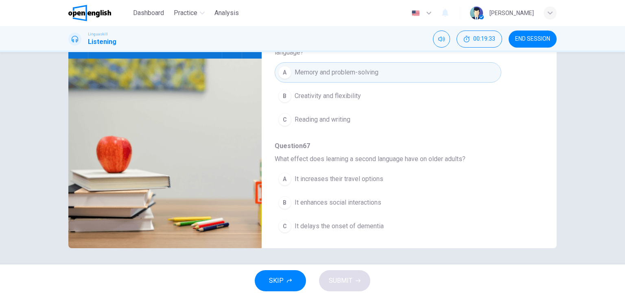
type input "*"
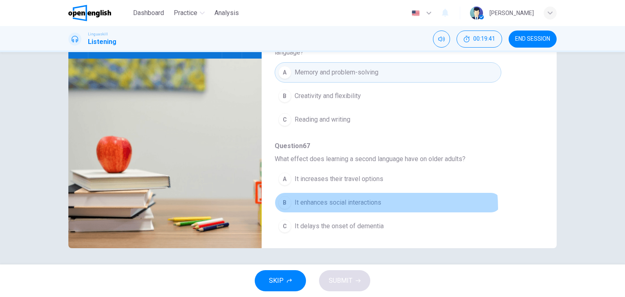
click at [346, 206] on button "B It enhances social interactions" at bounding box center [388, 203] width 227 height 20
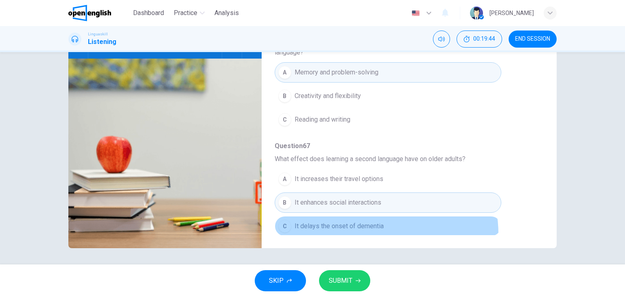
click at [368, 232] on button "C It delays the onset of dementia" at bounding box center [388, 226] width 227 height 20
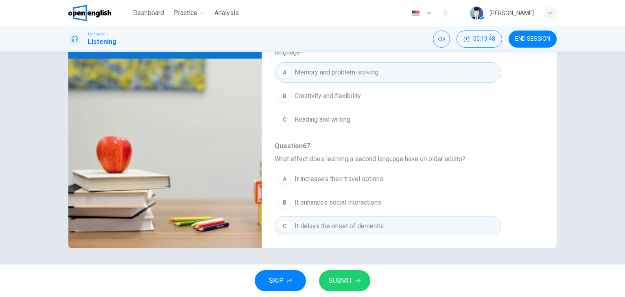
click at [348, 287] on button "SUBMIT" at bounding box center [344, 280] width 51 height 21
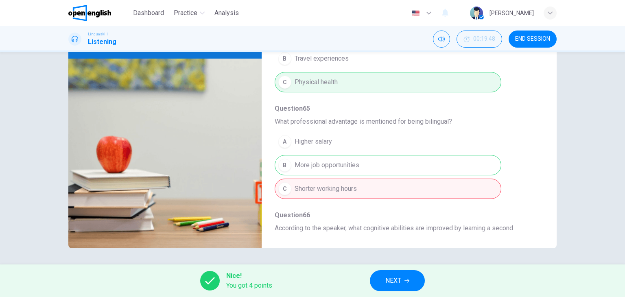
scroll to position [181, 0]
click at [397, 275] on span "NEXT" at bounding box center [393, 280] width 16 height 11
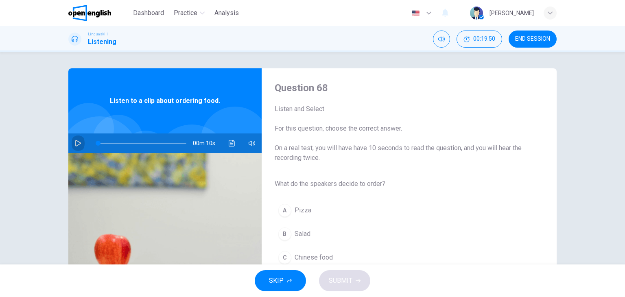
click at [79, 147] on button "button" at bounding box center [78, 144] width 13 height 20
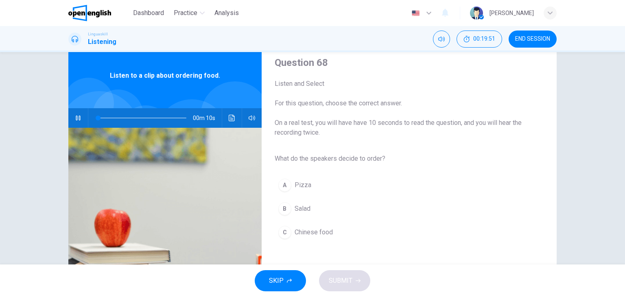
scroll to position [31, 0]
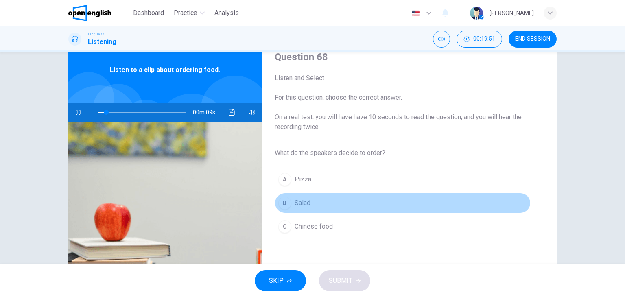
click at [311, 193] on button "B Salad" at bounding box center [403, 203] width 256 height 20
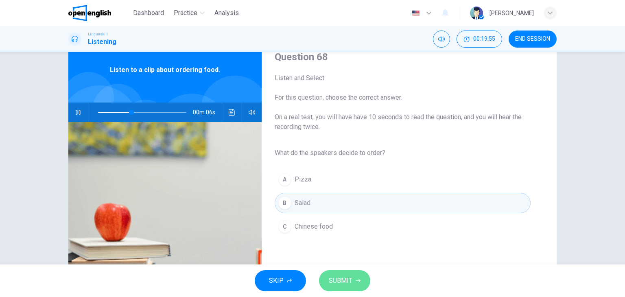
click at [359, 276] on button "SUBMIT" at bounding box center [344, 280] width 51 height 21
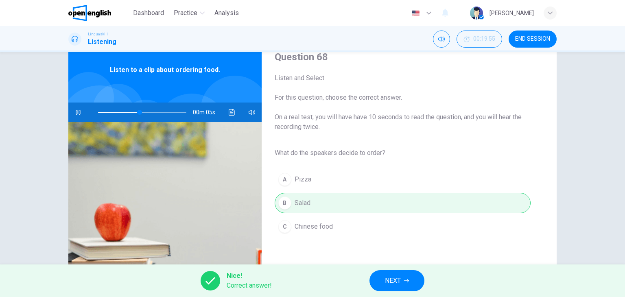
type input "**"
click at [391, 285] on span "NEXT" at bounding box center [393, 280] width 16 height 11
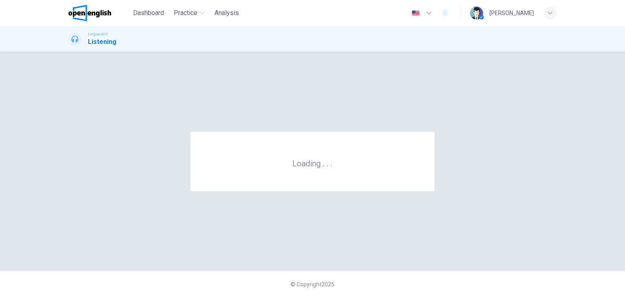
scroll to position [0, 0]
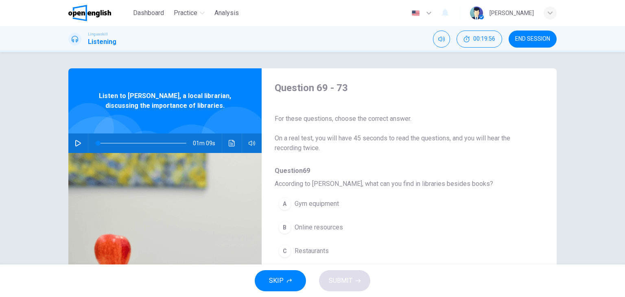
click at [75, 144] on icon "button" at bounding box center [78, 143] width 6 height 7
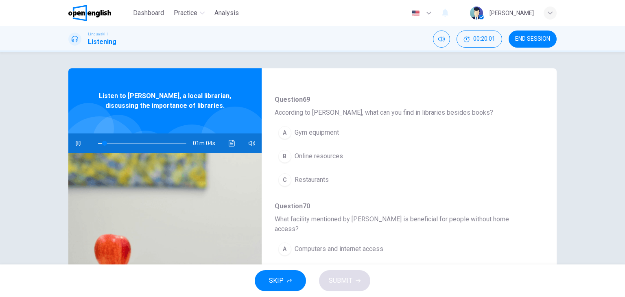
scroll to position [72, 0]
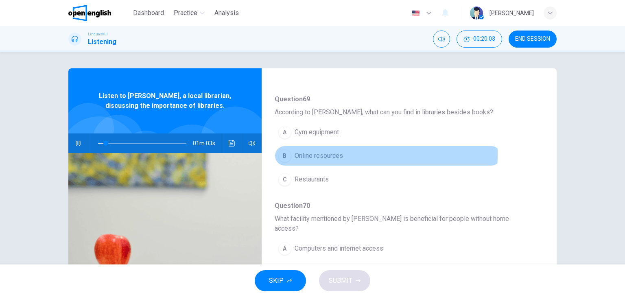
click at [317, 153] on span "Online resources" at bounding box center [319, 156] width 48 height 10
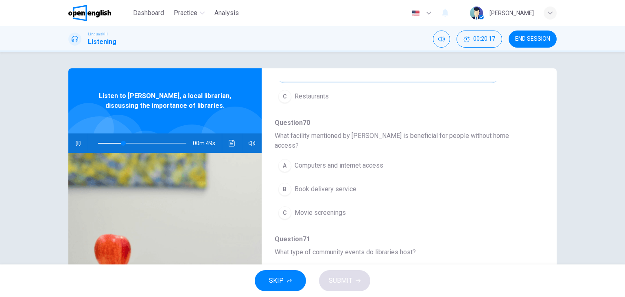
scroll to position [155, 0]
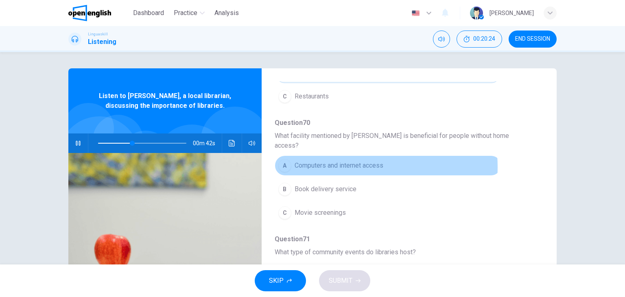
click at [348, 161] on span "Computers and internet access" at bounding box center [339, 166] width 89 height 10
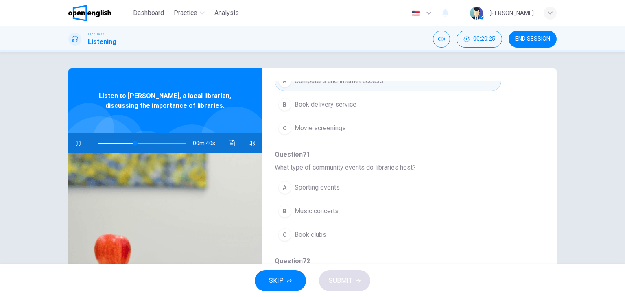
scroll to position [241, 0]
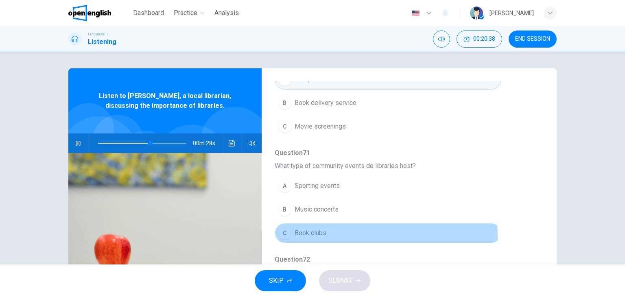
click at [319, 228] on span "Book clubs" at bounding box center [311, 233] width 32 height 10
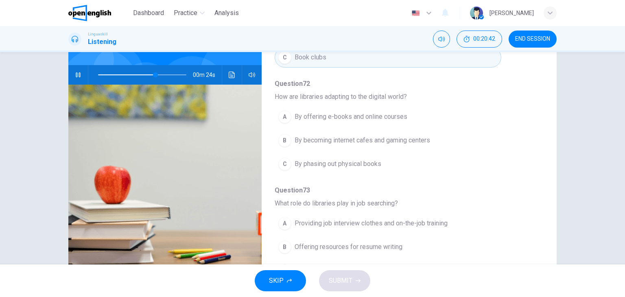
scroll to position [69, 0]
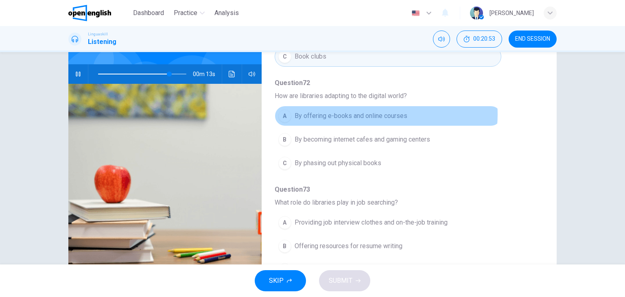
click at [363, 111] on span "By offering e-books and online courses" at bounding box center [351, 116] width 113 height 10
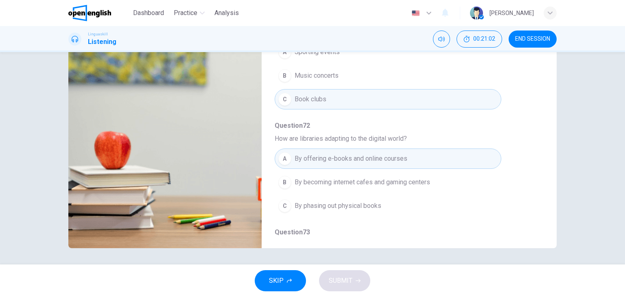
scroll to position [348, 0]
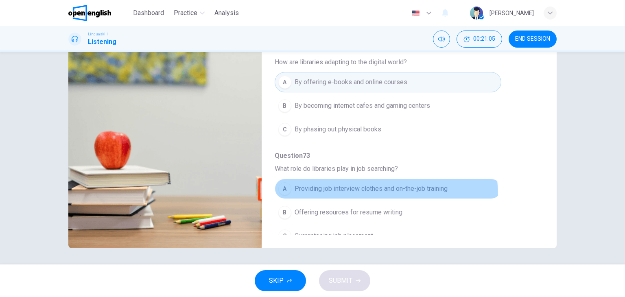
click at [334, 184] on button "A Providing job interview clothes and on-the-job training" at bounding box center [388, 189] width 227 height 20
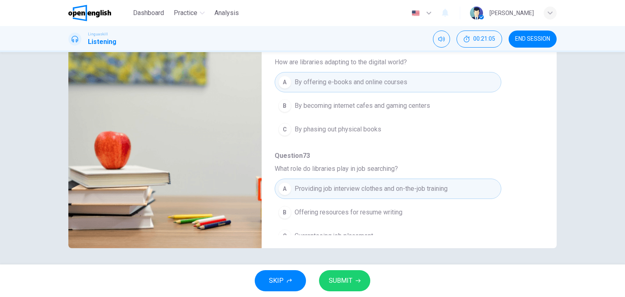
type input "*"
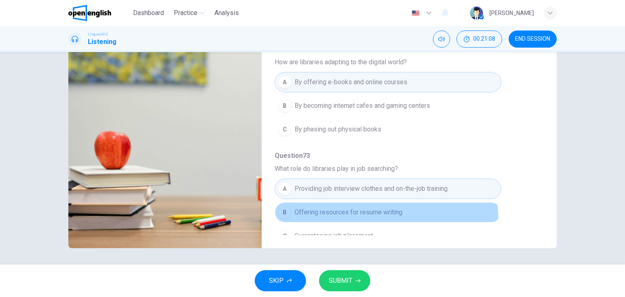
click at [357, 209] on button "B Offering resources for resume writing" at bounding box center [388, 212] width 227 height 20
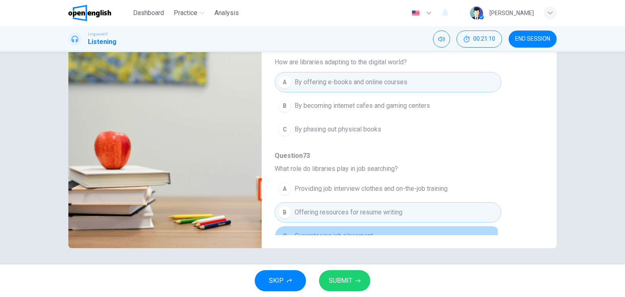
click at [353, 231] on span "Guaranteeing job placement" at bounding box center [334, 236] width 79 height 10
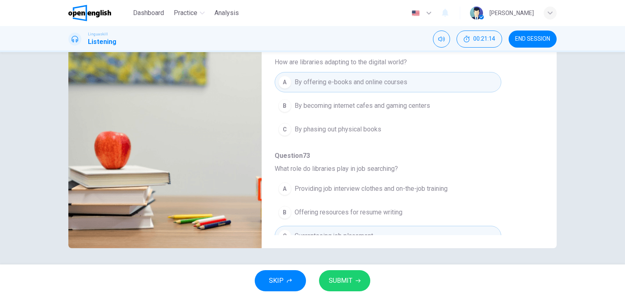
drag, startPoint x: 366, startPoint y: 197, endPoint x: 355, endPoint y: 284, distance: 87.4
click at [355, 284] on div "Dashboard Practice Analysis English ** ​ [PERSON_NAME] Linguaskill Listening 00…" at bounding box center [312, 148] width 625 height 297
click at [355, 284] on button "SUBMIT" at bounding box center [344, 280] width 51 height 21
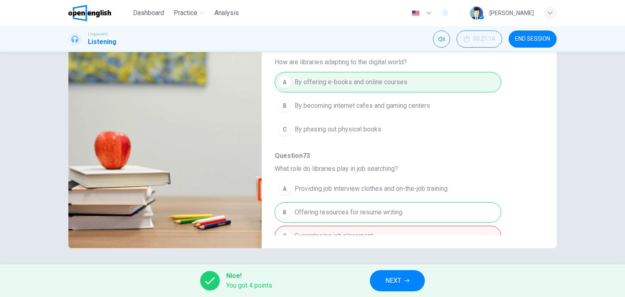
click at [360, 204] on div "A Providing job interview clothes and on-the-job training B Offering resources …" at bounding box center [403, 212] width 256 height 71
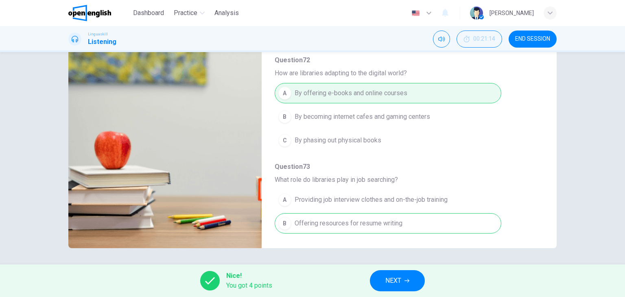
scroll to position [337, 0]
click at [399, 277] on span "NEXT" at bounding box center [393, 280] width 16 height 11
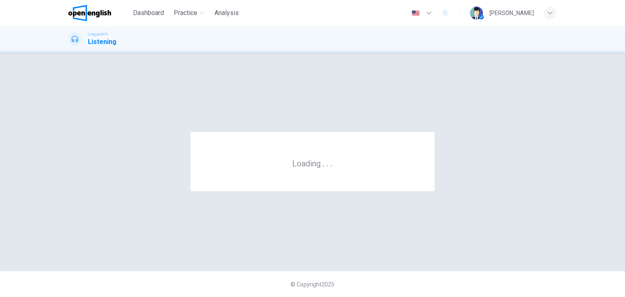
scroll to position [0, 0]
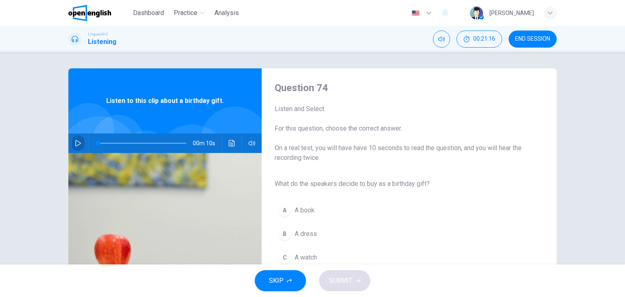
click at [76, 139] on button "button" at bounding box center [78, 144] width 13 height 20
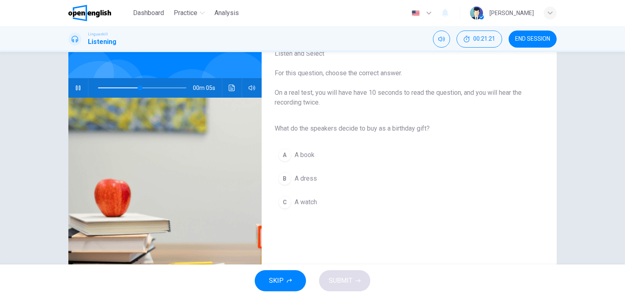
scroll to position [55, 0]
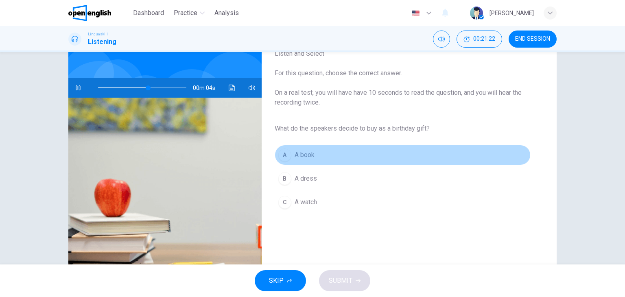
click at [312, 162] on button "A A book" at bounding box center [403, 155] width 256 height 20
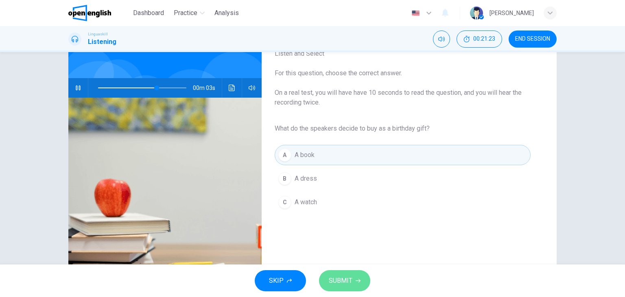
click at [350, 287] on button "SUBMIT" at bounding box center [344, 280] width 51 height 21
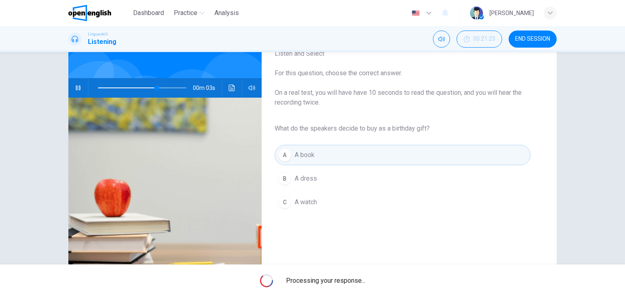
type input "**"
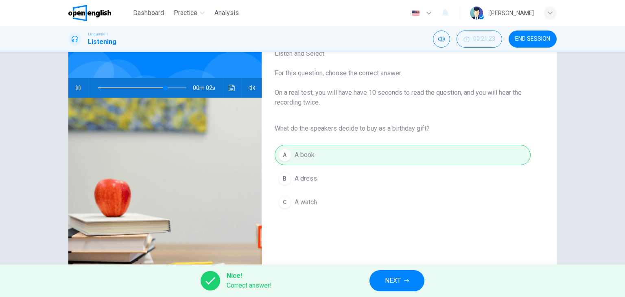
drag, startPoint x: 350, startPoint y: 287, endPoint x: 406, endPoint y: 273, distance: 57.2
click at [406, 273] on div "Nice! Correct answer! NEXT" at bounding box center [312, 281] width 625 height 33
click at [406, 273] on button "NEXT" at bounding box center [397, 280] width 55 height 21
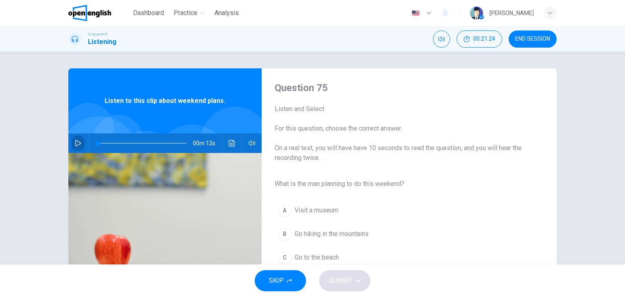
click at [72, 140] on button "button" at bounding box center [78, 144] width 13 height 20
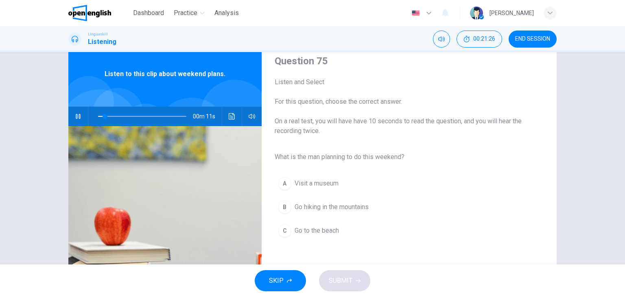
scroll to position [28, 0]
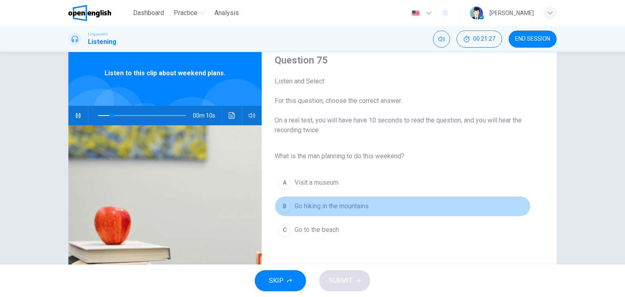
click at [344, 214] on button "B Go hiking in the mountains" at bounding box center [403, 206] width 256 height 20
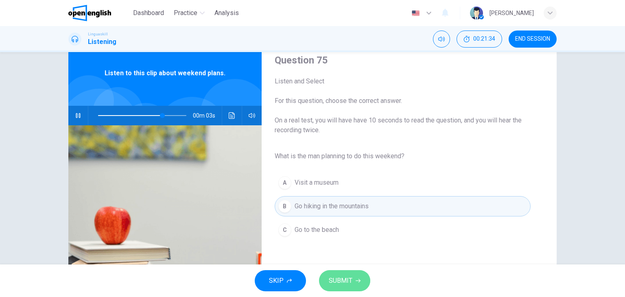
click at [350, 276] on span "SUBMIT" at bounding box center [341, 280] width 24 height 11
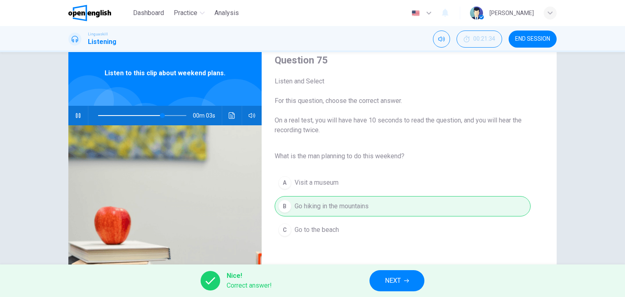
type input "**"
click at [378, 277] on button "NEXT" at bounding box center [397, 280] width 55 height 21
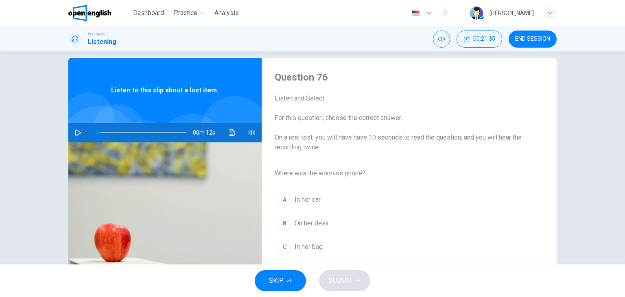
scroll to position [11, 0]
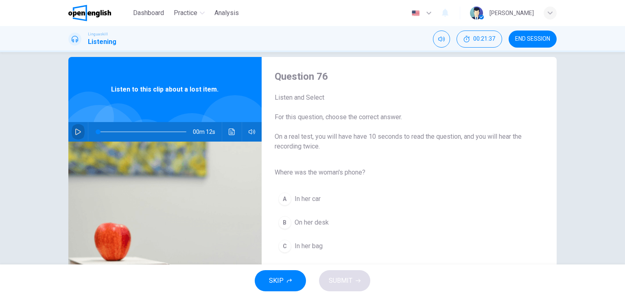
click at [75, 125] on button "button" at bounding box center [78, 132] width 13 height 20
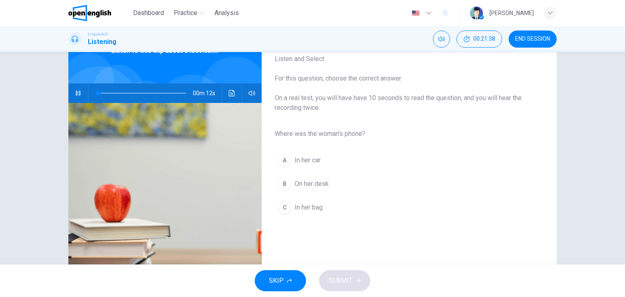
scroll to position [52, 0]
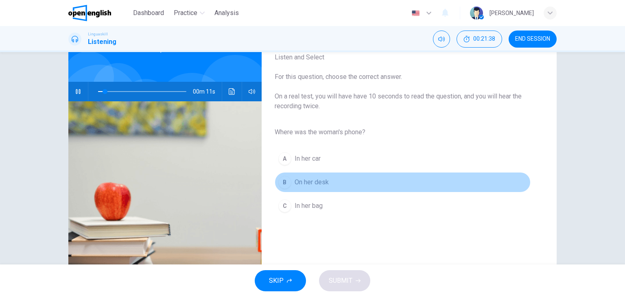
click at [322, 182] on span "On her desk" at bounding box center [312, 182] width 34 height 10
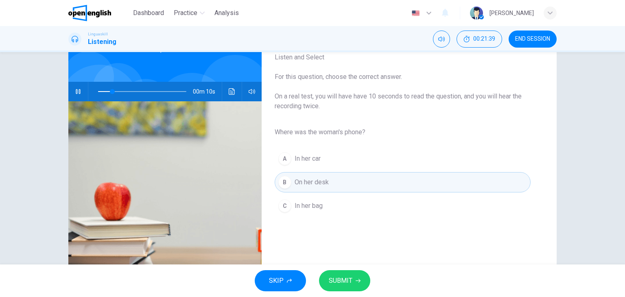
click at [321, 196] on button "C In her bag" at bounding box center [403, 206] width 256 height 20
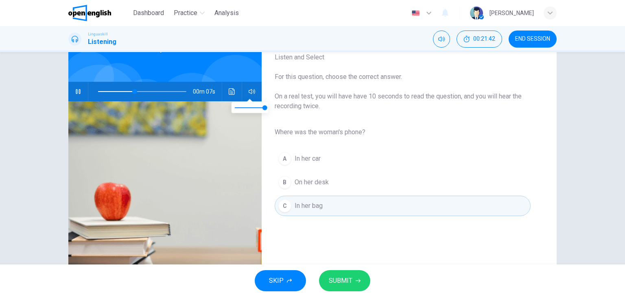
click at [250, 90] on icon "button" at bounding box center [252, 91] width 7 height 7
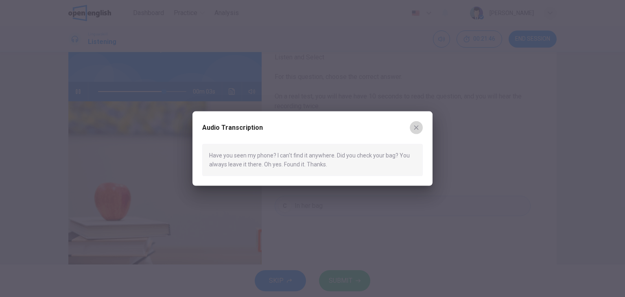
click at [420, 125] on button "button" at bounding box center [416, 127] width 13 height 13
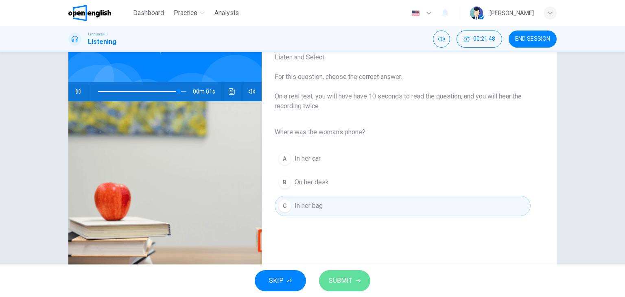
click at [356, 271] on button "SUBMIT" at bounding box center [344, 280] width 51 height 21
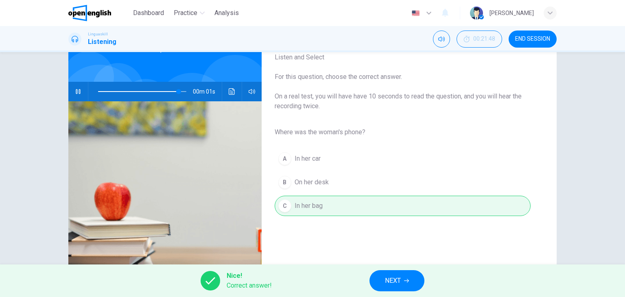
type input "*"
click at [409, 292] on div "Nice! Correct answer! NEXT" at bounding box center [312, 281] width 625 height 33
click at [410, 275] on button "NEXT" at bounding box center [397, 280] width 55 height 21
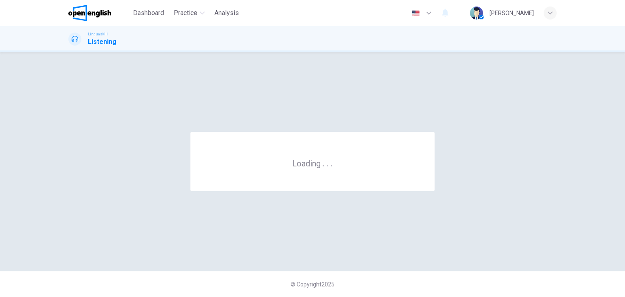
scroll to position [0, 0]
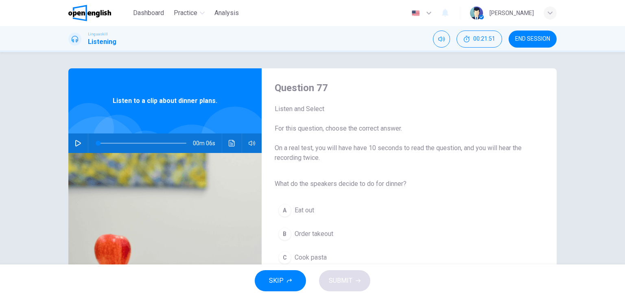
click at [80, 144] on button "button" at bounding box center [78, 144] width 13 height 20
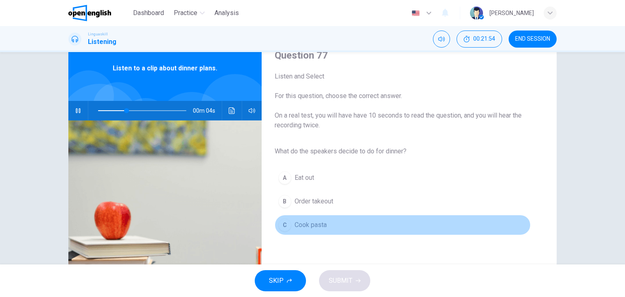
click at [328, 219] on button "C Cook pasta" at bounding box center [403, 225] width 256 height 20
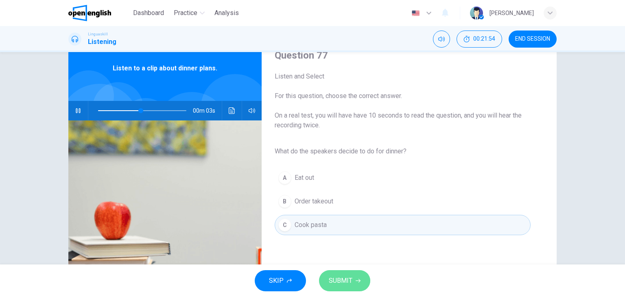
click at [353, 289] on button "SUBMIT" at bounding box center [344, 280] width 51 height 21
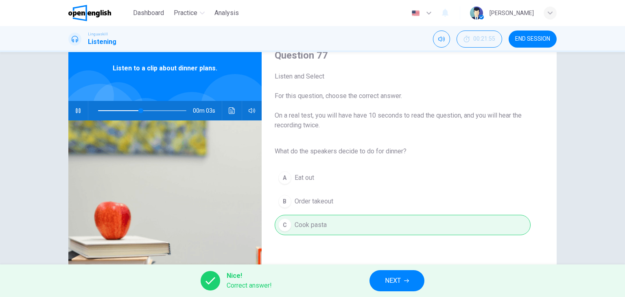
type input "**"
click at [398, 276] on span "NEXT" at bounding box center [393, 280] width 16 height 11
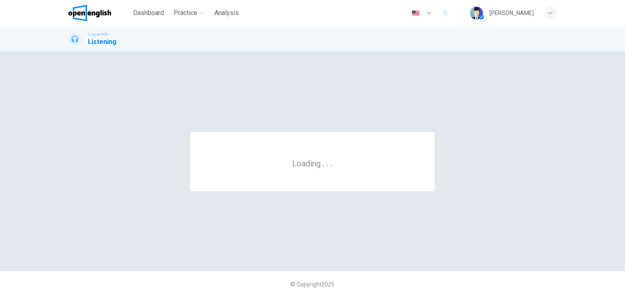
scroll to position [0, 0]
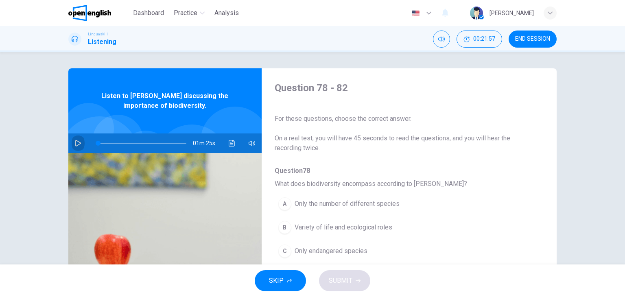
click at [76, 141] on icon "button" at bounding box center [78, 143] width 6 height 7
click at [252, 148] on button "button" at bounding box center [251, 144] width 13 height 20
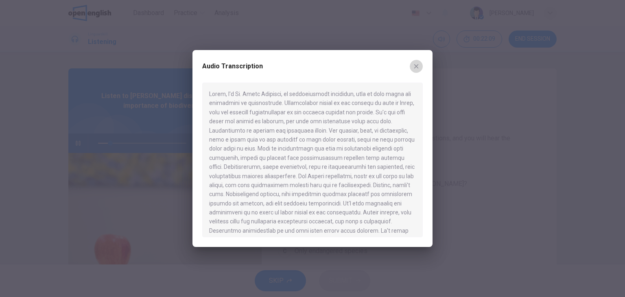
click at [416, 66] on icon "button" at bounding box center [416, 66] width 4 height 4
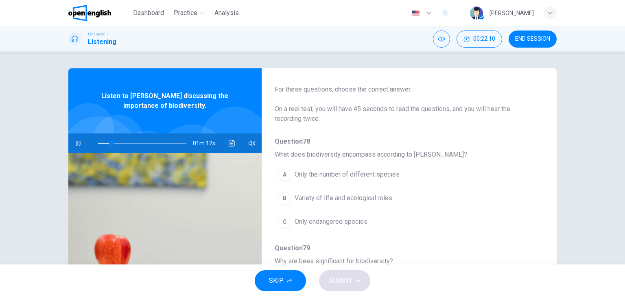
scroll to position [37, 0]
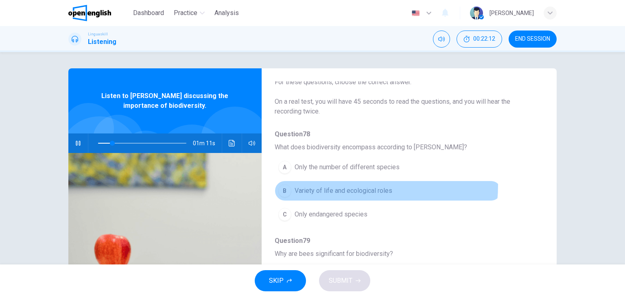
click at [342, 186] on span "Variety of life and ecological roles" at bounding box center [344, 191] width 98 height 10
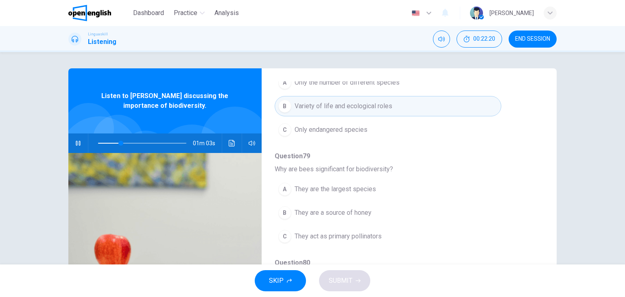
scroll to position [124, 0]
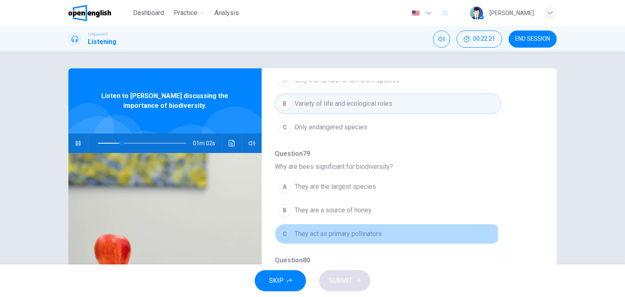
click at [351, 229] on span "They act as primary pollinators" at bounding box center [338, 234] width 87 height 10
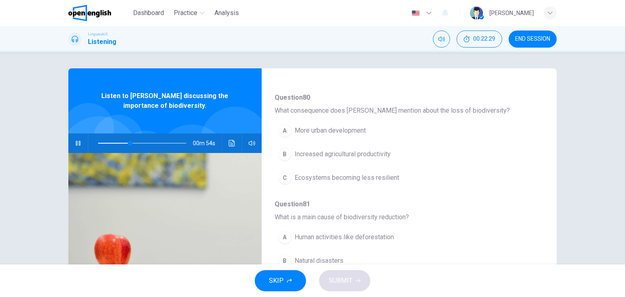
scroll to position [287, 0]
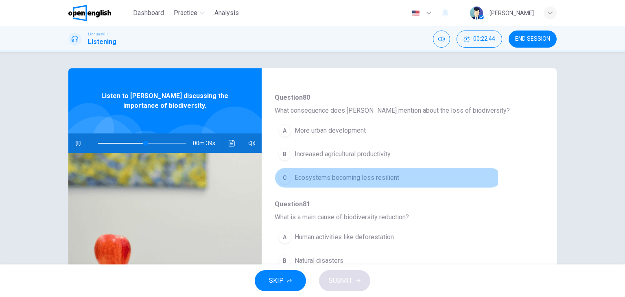
click at [344, 180] on span "Ecosystems becoming less resilient" at bounding box center [347, 178] width 105 height 10
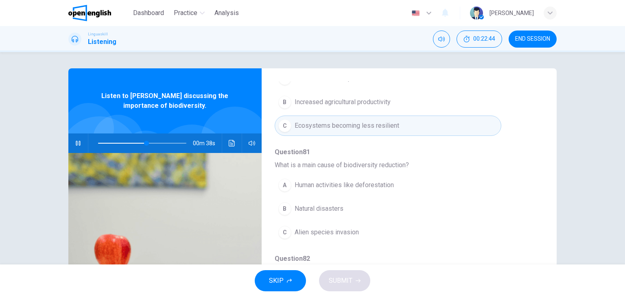
scroll to position [340, 0]
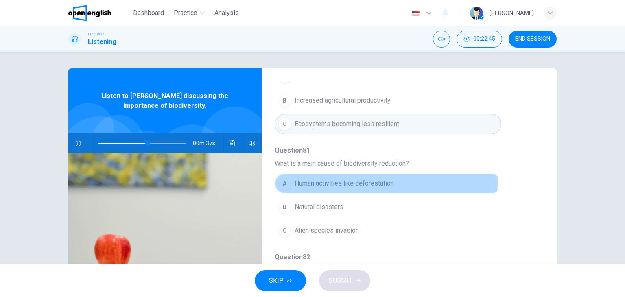
click at [347, 180] on span "Human activities like deforestation" at bounding box center [344, 184] width 99 height 10
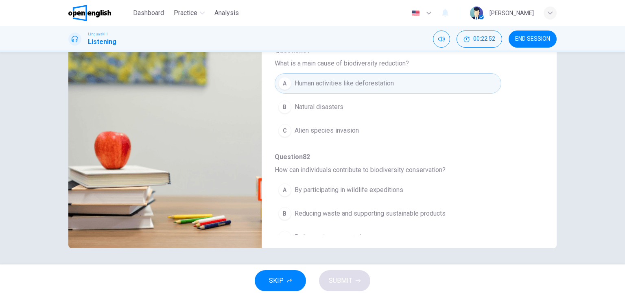
scroll to position [348, 0]
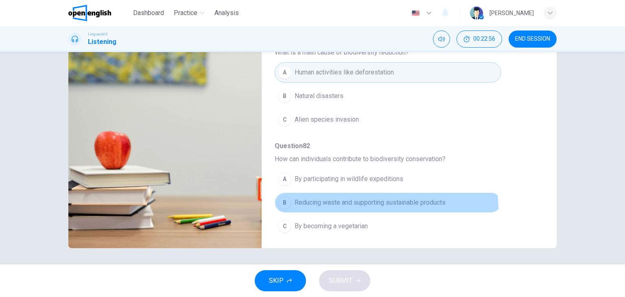
click at [366, 207] on button "B Reducing waste and supporting sustainable products" at bounding box center [388, 203] width 227 height 20
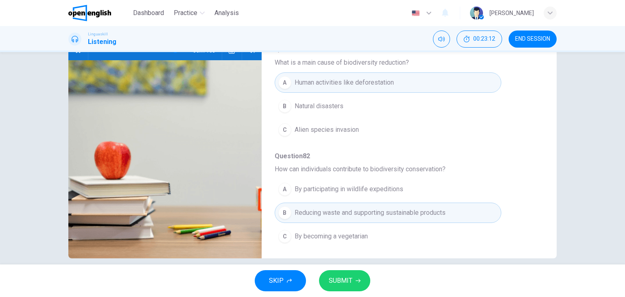
scroll to position [92, 0]
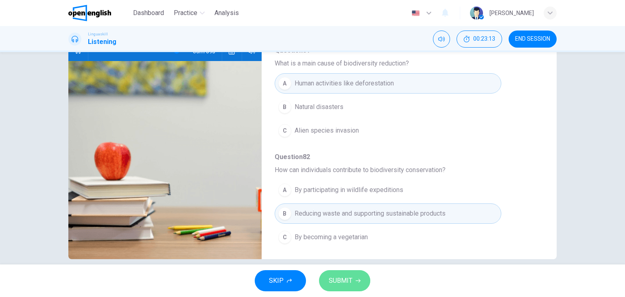
click at [368, 279] on button "SUBMIT" at bounding box center [344, 280] width 51 height 21
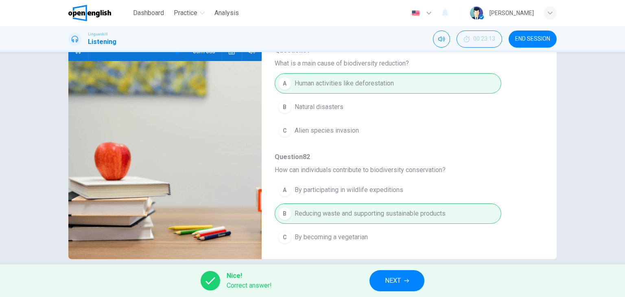
type input "**"
click at [415, 278] on button "NEXT" at bounding box center [397, 280] width 55 height 21
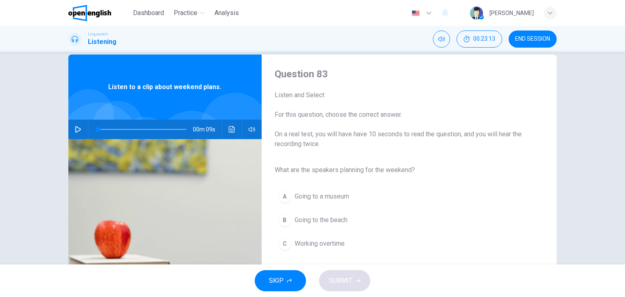
scroll to position [14, 0]
drag, startPoint x: 82, startPoint y: 123, endPoint x: 78, endPoint y: 129, distance: 7.0
click at [78, 129] on div "00m 09s" at bounding box center [164, 129] width 193 height 20
click at [78, 129] on icon "button" at bounding box center [78, 129] width 6 height 7
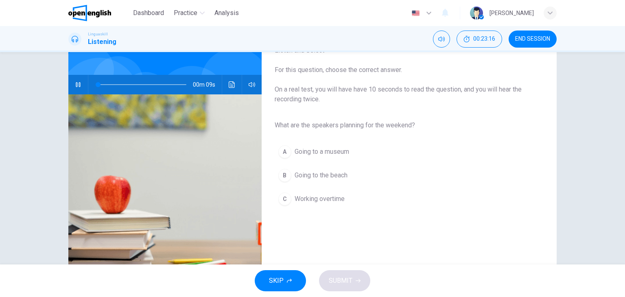
scroll to position [61, 0]
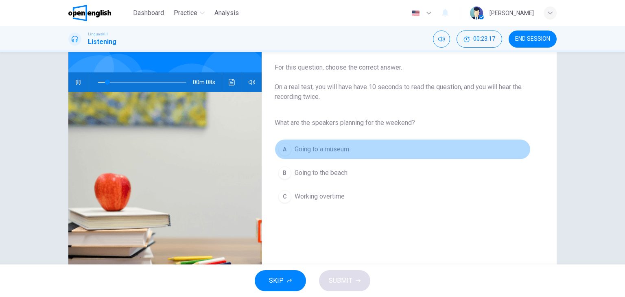
click at [300, 149] on span "Going to a museum" at bounding box center [322, 149] width 55 height 10
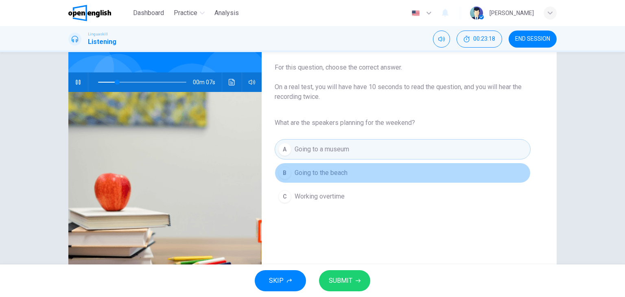
click at [314, 168] on span "Going to the beach" at bounding box center [321, 173] width 53 height 10
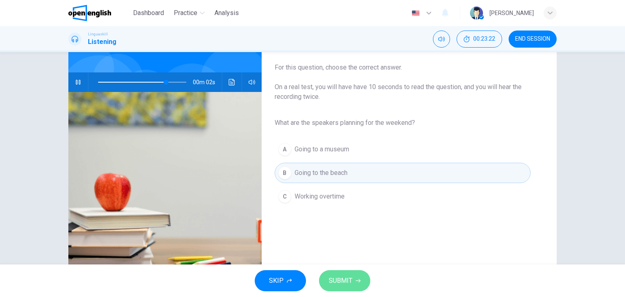
click at [350, 280] on span "SUBMIT" at bounding box center [341, 280] width 24 height 11
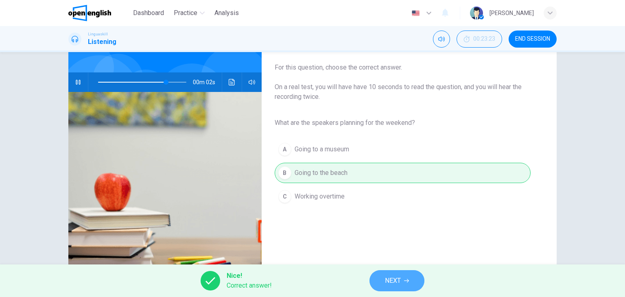
type input "**"
click at [414, 276] on button "NEXT" at bounding box center [397, 280] width 55 height 21
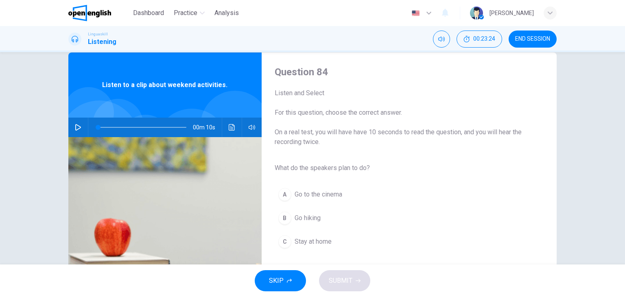
scroll to position [18, 0]
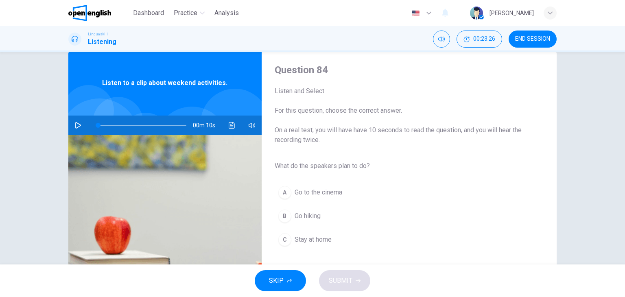
click at [84, 126] on div "00m 10s" at bounding box center [164, 126] width 193 height 20
click at [78, 119] on button "button" at bounding box center [78, 126] width 13 height 20
click at [328, 226] on div "A Go to the cinema B Go hiking C Stay at home" at bounding box center [403, 216] width 256 height 71
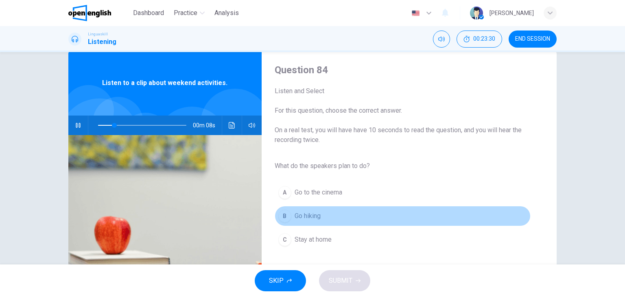
click at [302, 217] on span "Go hiking" at bounding box center [308, 216] width 26 height 10
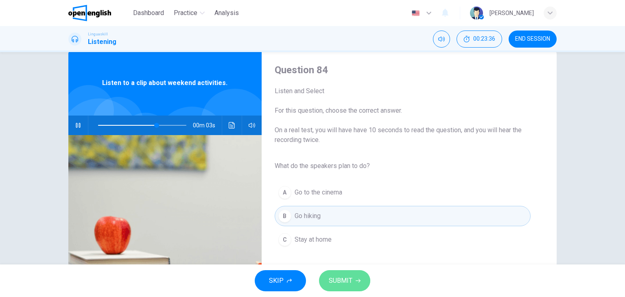
click at [345, 276] on span "SUBMIT" at bounding box center [341, 280] width 24 height 11
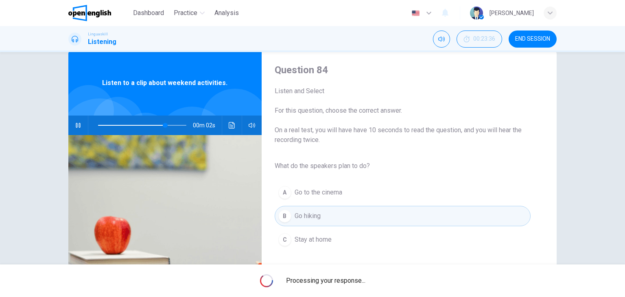
type input "**"
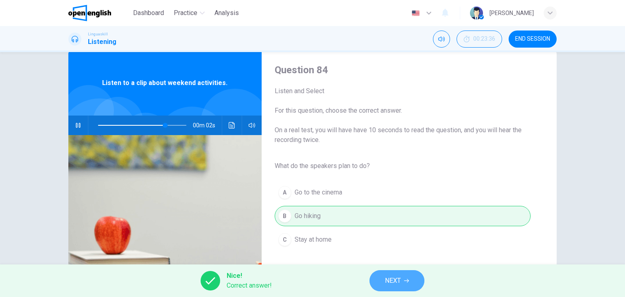
click at [412, 280] on button "NEXT" at bounding box center [397, 280] width 55 height 21
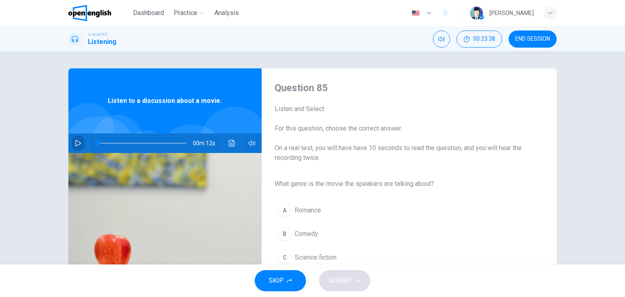
click at [77, 143] on icon "button" at bounding box center [78, 143] width 7 height 7
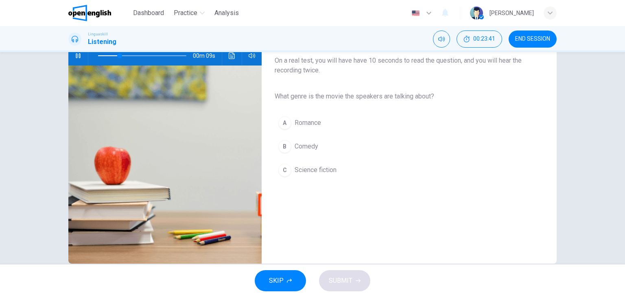
scroll to position [90, 0]
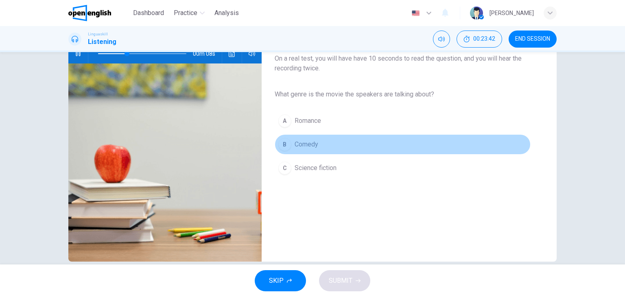
click at [302, 141] on span "Comedy" at bounding box center [307, 145] width 24 height 10
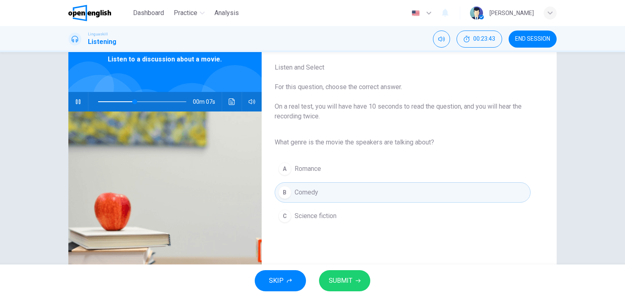
scroll to position [41, 0]
click at [331, 217] on span "Science fiction" at bounding box center [316, 217] width 42 height 10
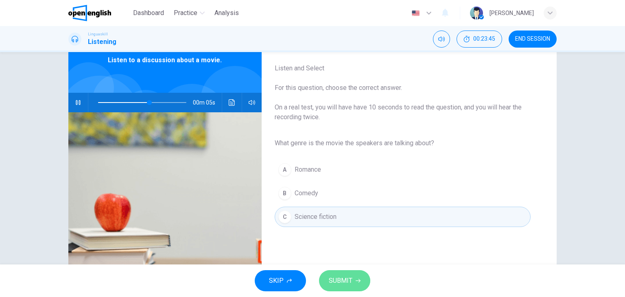
click at [363, 277] on button "SUBMIT" at bounding box center [344, 280] width 51 height 21
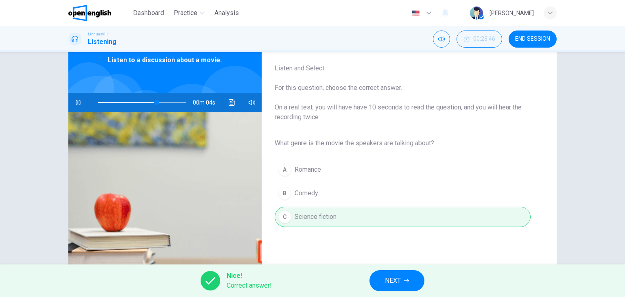
drag, startPoint x: 422, startPoint y: 270, endPoint x: 409, endPoint y: 285, distance: 19.3
click at [409, 285] on div "Nice! Correct answer! NEXT" at bounding box center [312, 281] width 625 height 33
type input "**"
click at [409, 285] on button "NEXT" at bounding box center [397, 280] width 55 height 21
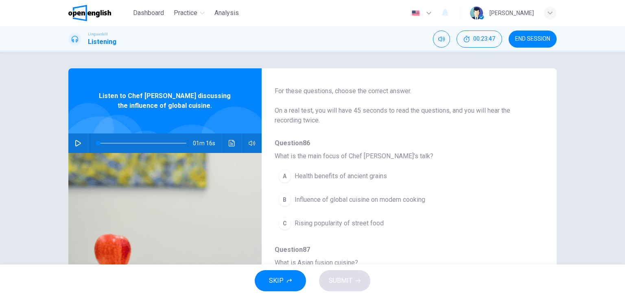
scroll to position [31, 0]
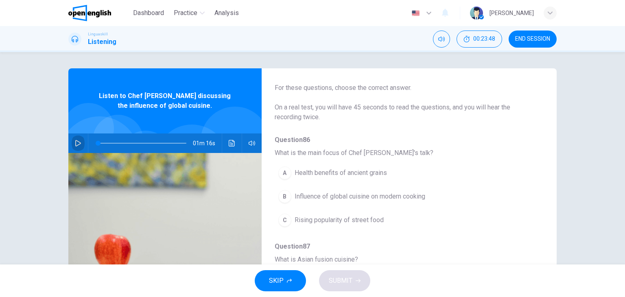
click at [75, 142] on icon "button" at bounding box center [78, 143] width 7 height 7
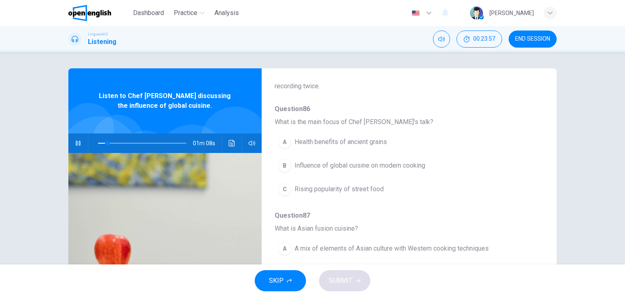
scroll to position [62, 0]
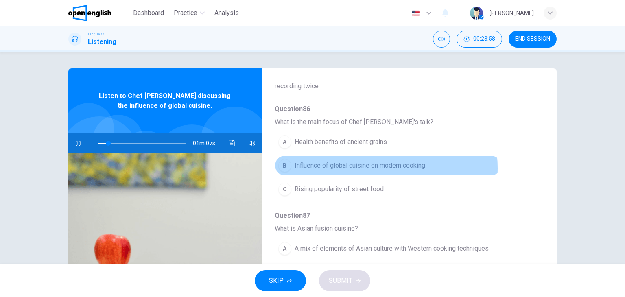
click at [355, 168] on span "Influence of global cuisine on modern cooking" at bounding box center [360, 166] width 131 height 10
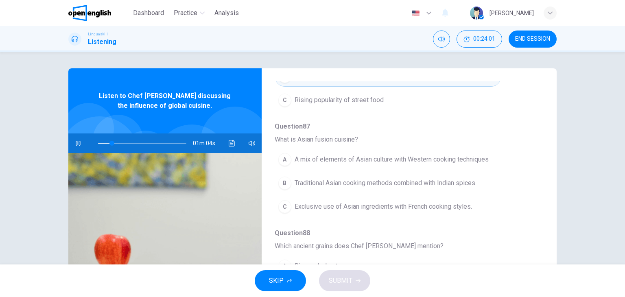
scroll to position [151, 0]
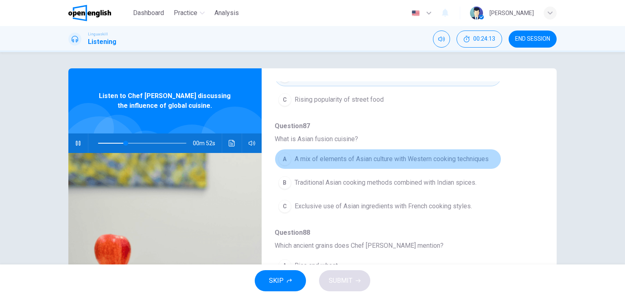
click at [400, 157] on span "A mix of elements of Asian culture with Western cooking techniques" at bounding box center [392, 159] width 194 height 10
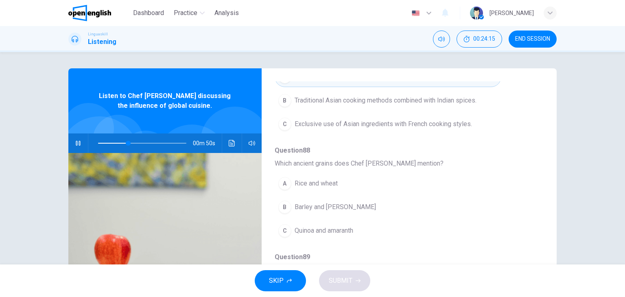
scroll to position [234, 0]
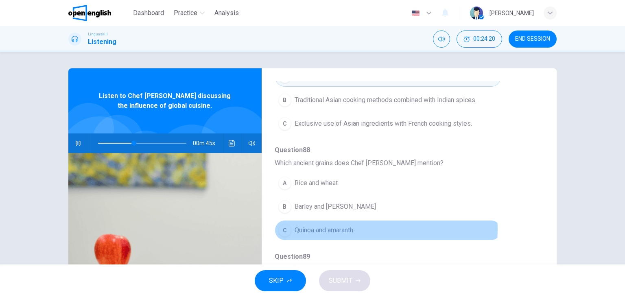
click at [353, 228] on span "Quinoa and amaranth" at bounding box center [324, 230] width 59 height 10
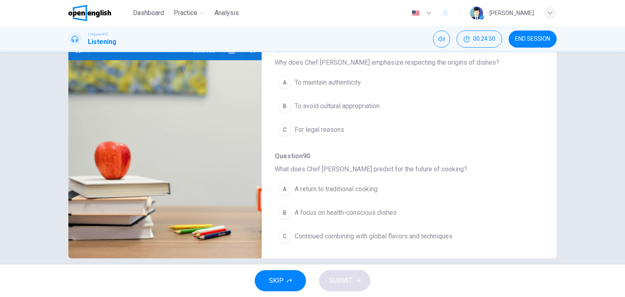
scroll to position [93, 0]
click at [352, 236] on span "Continued combining with global flavors and techniques" at bounding box center [374, 237] width 158 height 10
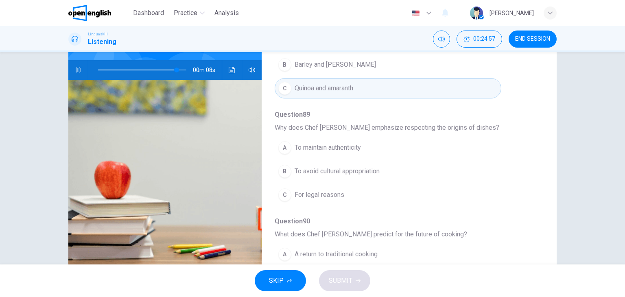
scroll to position [83, 0]
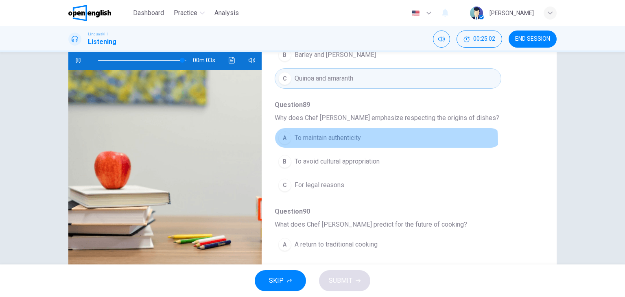
click at [335, 142] on button "A To maintain authenticity" at bounding box center [388, 138] width 227 height 20
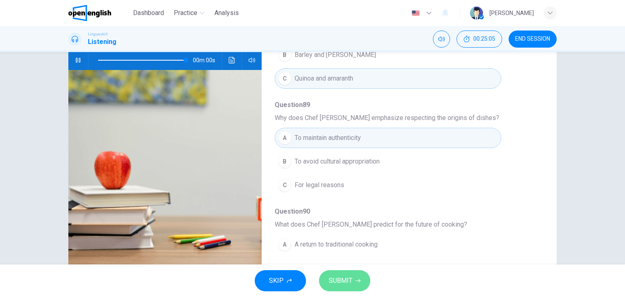
click at [350, 281] on span "SUBMIT" at bounding box center [341, 280] width 24 height 11
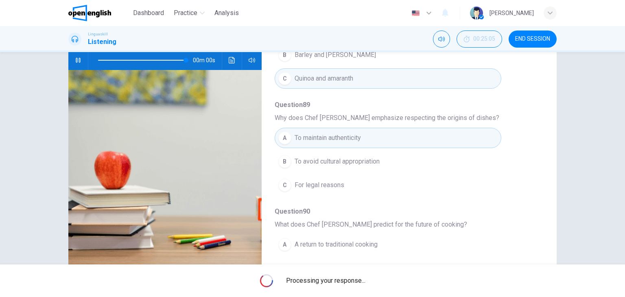
type input "*"
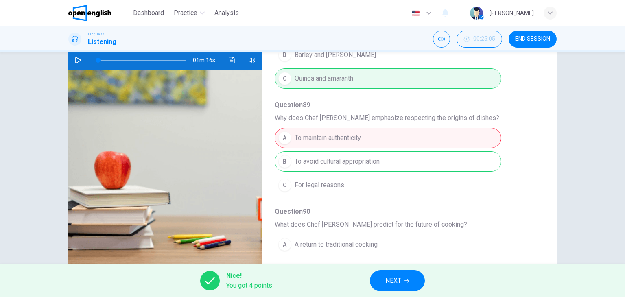
scroll to position [298, 0]
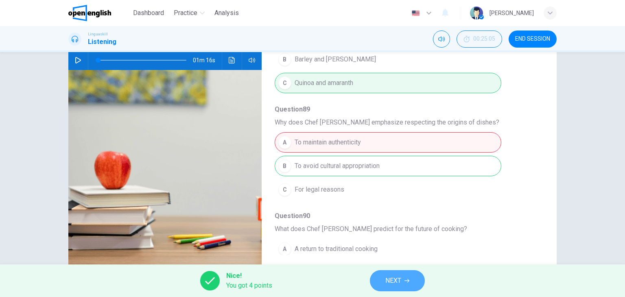
click at [405, 280] on icon "button" at bounding box center [407, 280] width 5 height 5
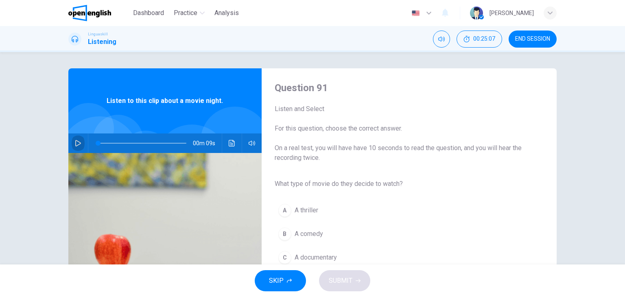
click at [72, 142] on button "button" at bounding box center [78, 144] width 13 height 20
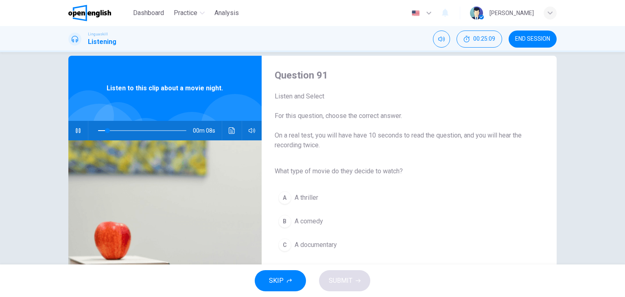
scroll to position [13, 0]
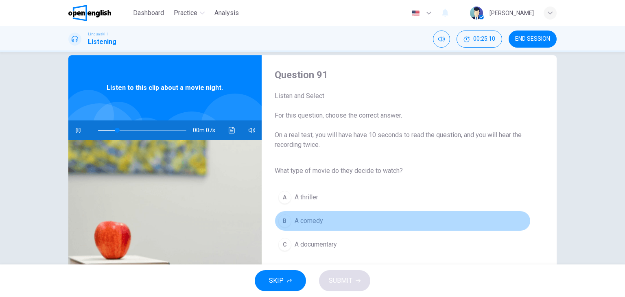
click at [320, 218] on span "A comedy" at bounding box center [309, 221] width 28 height 10
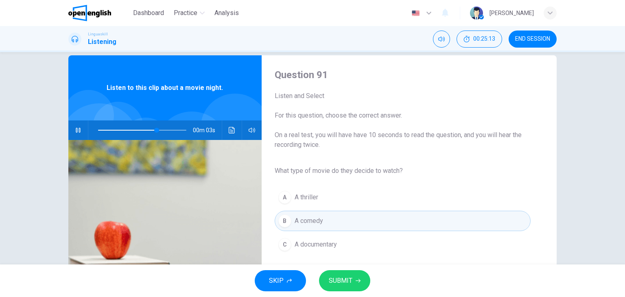
click at [347, 273] on button "SUBMIT" at bounding box center [344, 280] width 51 height 21
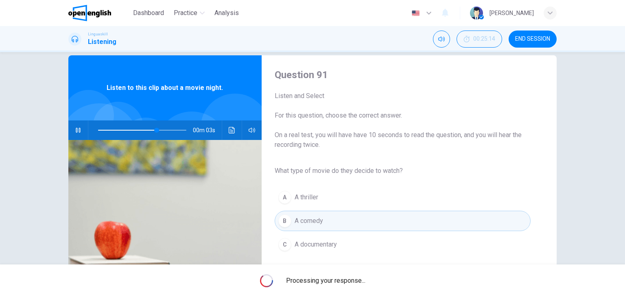
type input "**"
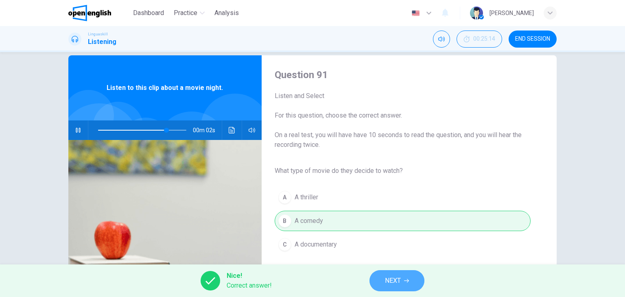
click at [389, 274] on button "NEXT" at bounding box center [397, 280] width 55 height 21
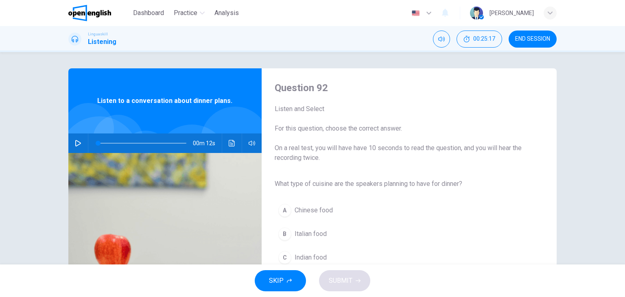
click at [69, 140] on div "00m 12s" at bounding box center [164, 144] width 193 height 20
click at [75, 140] on icon "button" at bounding box center [78, 143] width 6 height 7
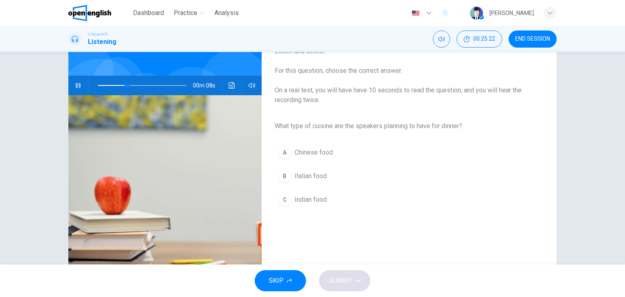
scroll to position [60, 0]
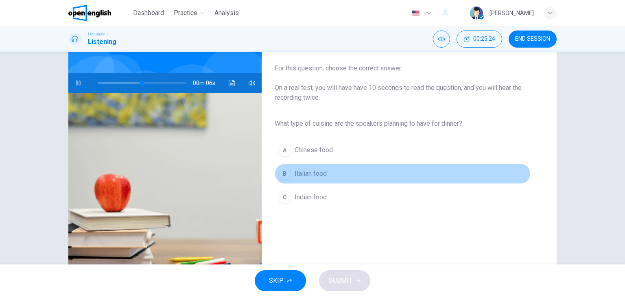
click at [317, 173] on span "Italian food" at bounding box center [311, 174] width 32 height 10
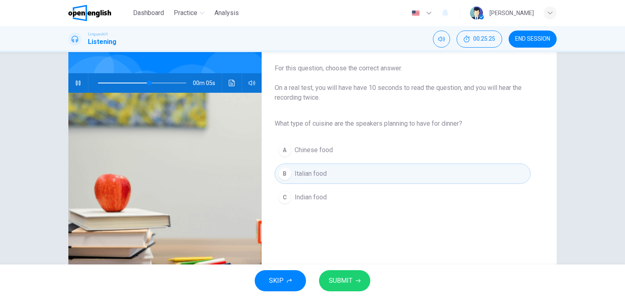
click at [355, 269] on div "SKIP SUBMIT" at bounding box center [312, 281] width 625 height 33
click at [356, 280] on icon "button" at bounding box center [358, 281] width 5 height 4
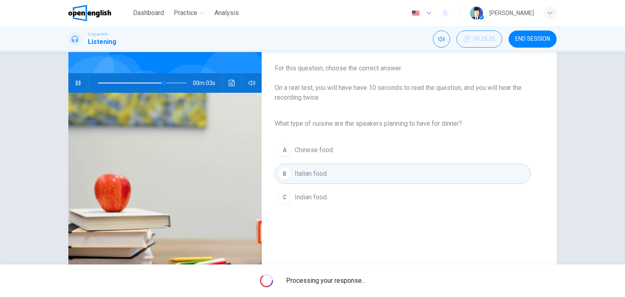
type input "**"
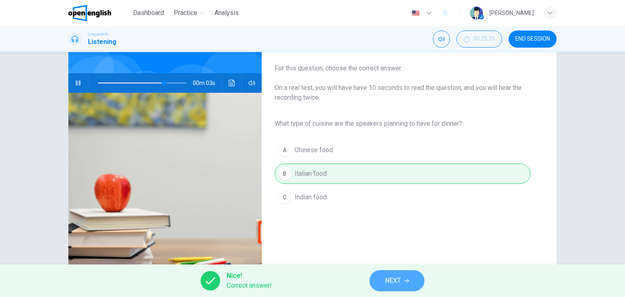
click at [418, 286] on button "NEXT" at bounding box center [397, 280] width 55 height 21
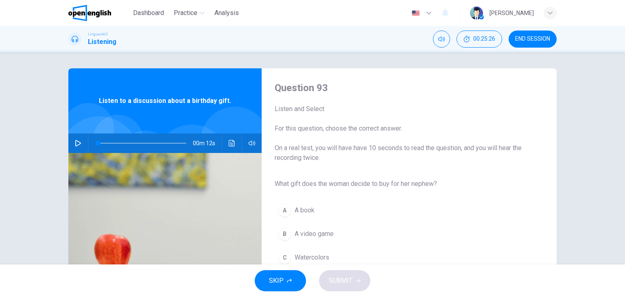
scroll to position [11, 0]
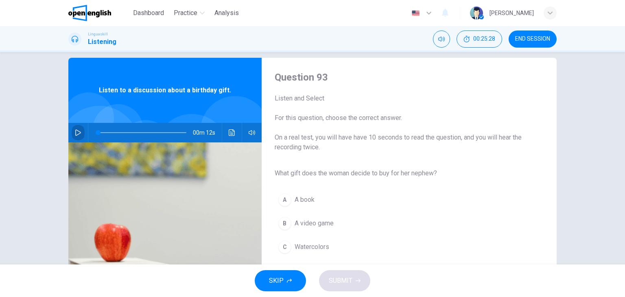
click at [78, 132] on icon "button" at bounding box center [78, 132] width 6 height 7
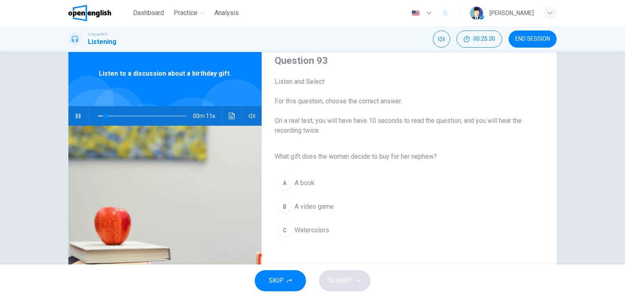
scroll to position [30, 0]
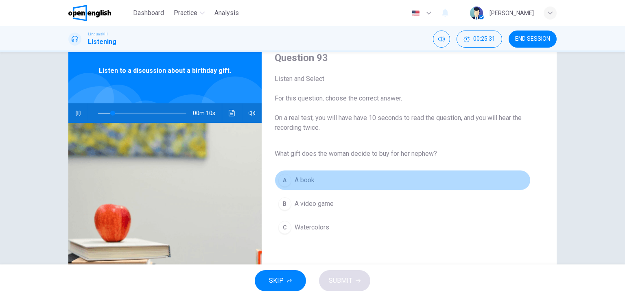
click at [295, 178] on span "A book" at bounding box center [305, 180] width 20 height 10
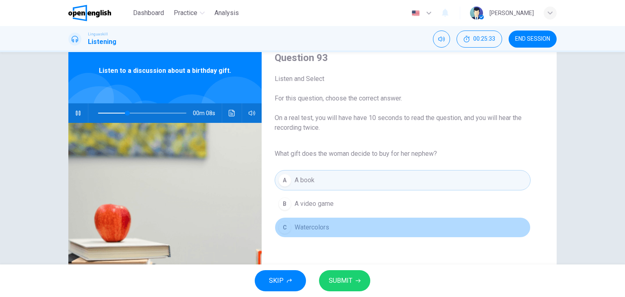
click at [333, 235] on button "C Watercolors" at bounding box center [403, 227] width 256 height 20
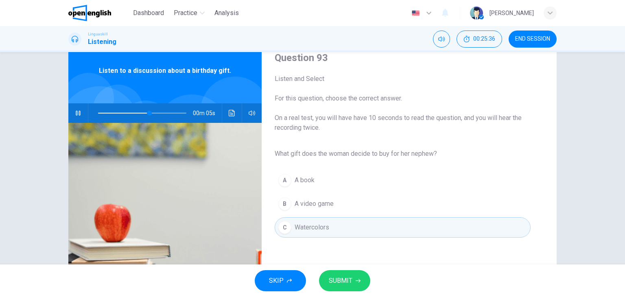
click at [356, 277] on button "SUBMIT" at bounding box center [344, 280] width 51 height 21
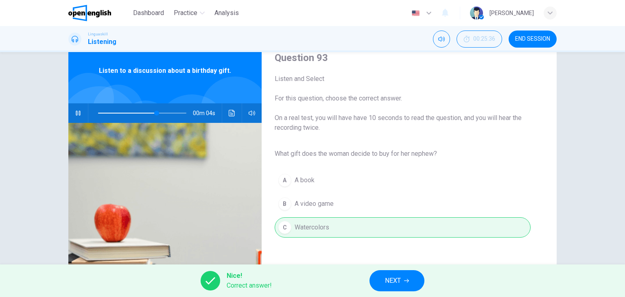
type input "**"
click at [398, 278] on span "NEXT" at bounding box center [393, 280] width 16 height 11
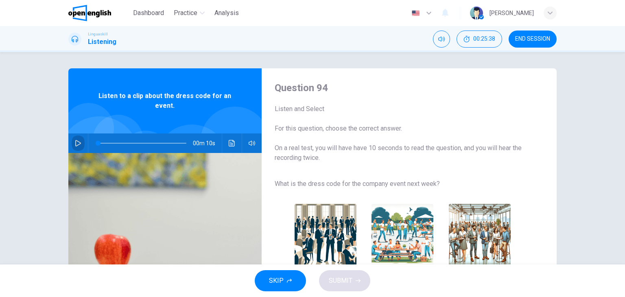
click at [77, 141] on icon "button" at bounding box center [78, 143] width 7 height 7
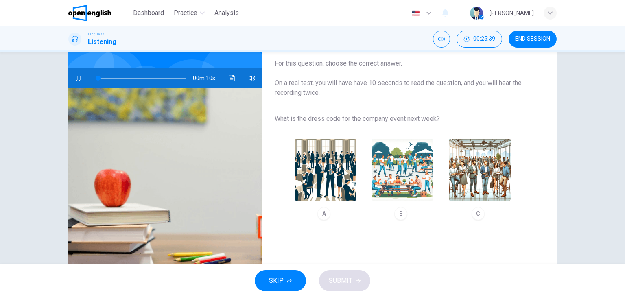
scroll to position [65, 0]
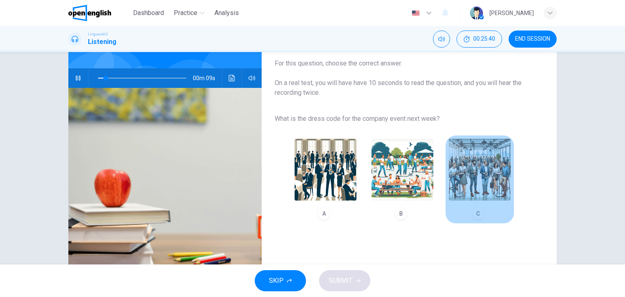
click at [473, 173] on img "button" at bounding box center [480, 170] width 62 height 62
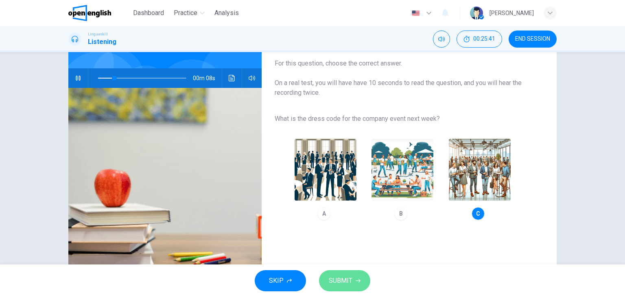
click at [358, 277] on button "SUBMIT" at bounding box center [344, 280] width 51 height 21
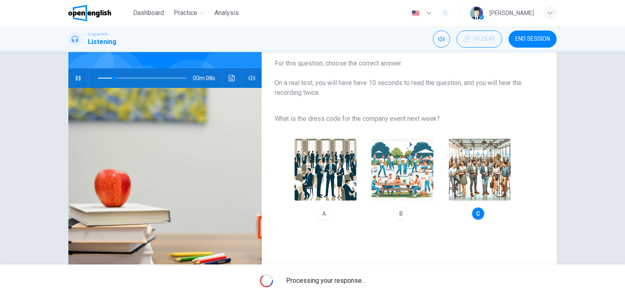
type input "**"
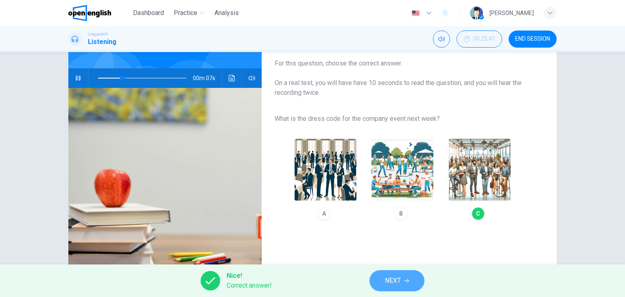
click at [411, 281] on button "NEXT" at bounding box center [397, 280] width 55 height 21
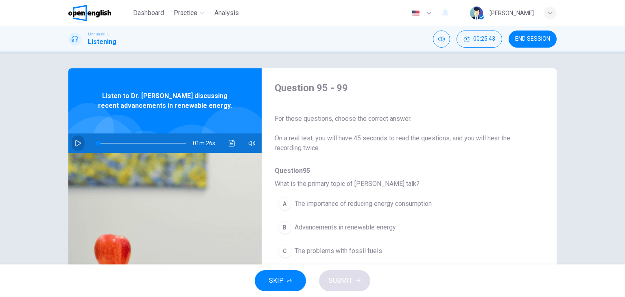
click at [79, 147] on button "button" at bounding box center [78, 144] width 13 height 20
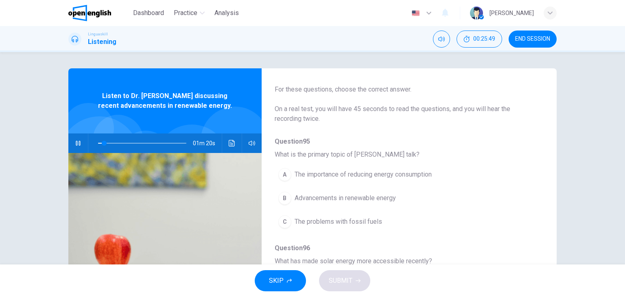
scroll to position [37, 0]
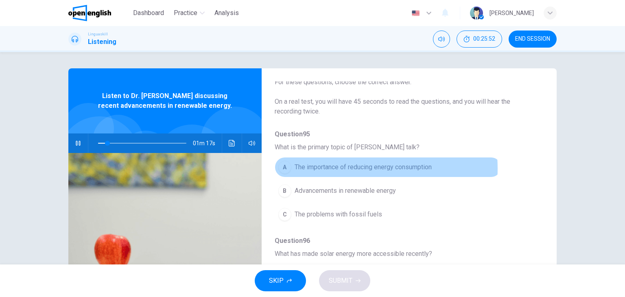
click at [337, 168] on span "The importance of reducing energy consumption" at bounding box center [363, 167] width 137 height 10
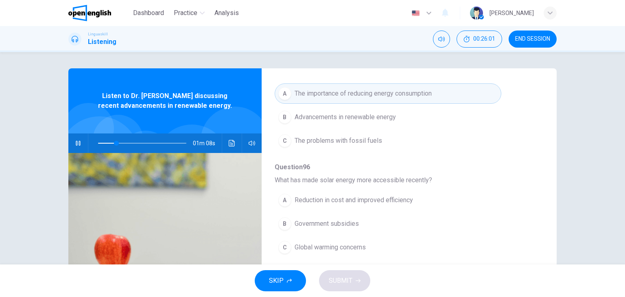
scroll to position [111, 0]
click at [346, 196] on span "Reduction in cost and improved efficiency" at bounding box center [354, 200] width 118 height 10
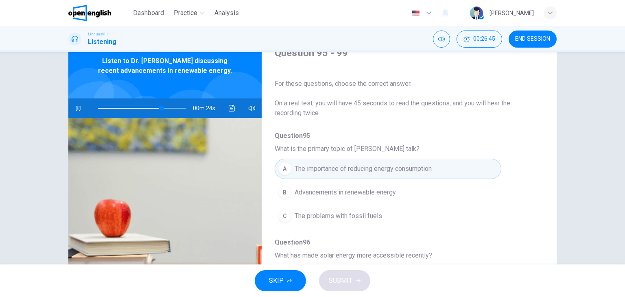
scroll to position [33, 0]
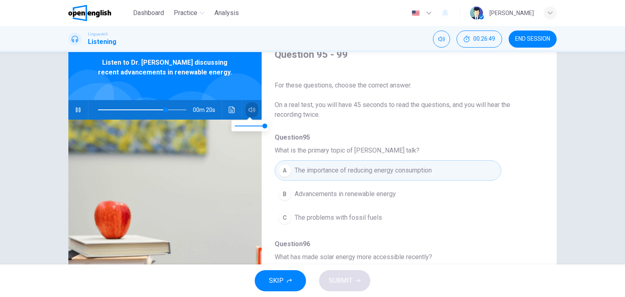
click at [245, 107] on button "button" at bounding box center [251, 110] width 13 height 20
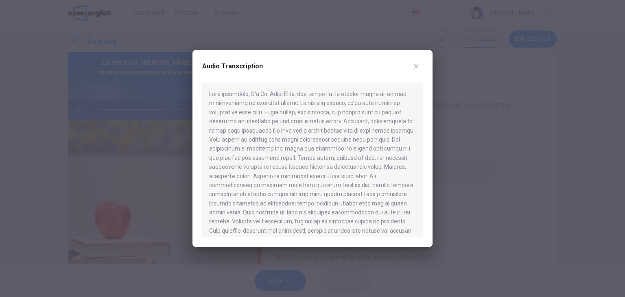
scroll to position [23, 0]
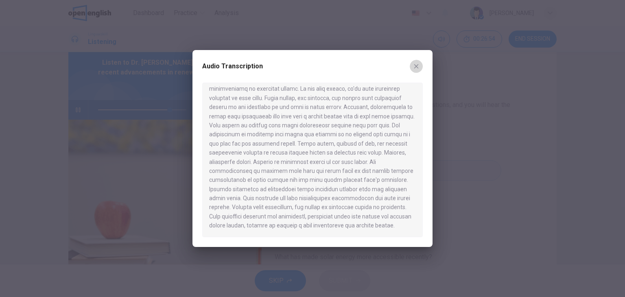
click at [417, 67] on icon "button" at bounding box center [416, 66] width 4 height 4
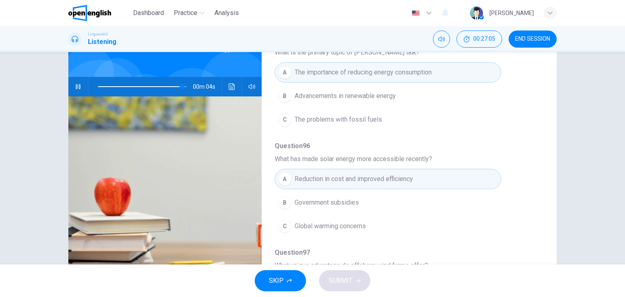
scroll to position [52, 0]
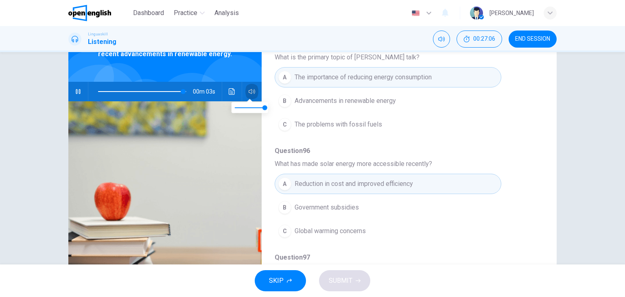
click at [246, 95] on button "button" at bounding box center [251, 92] width 13 height 20
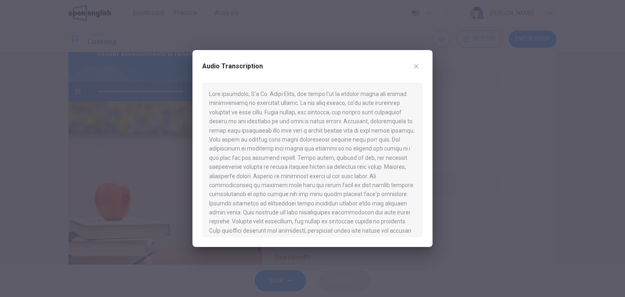
type input "*"
click at [416, 65] on icon "button" at bounding box center [416, 66] width 7 height 7
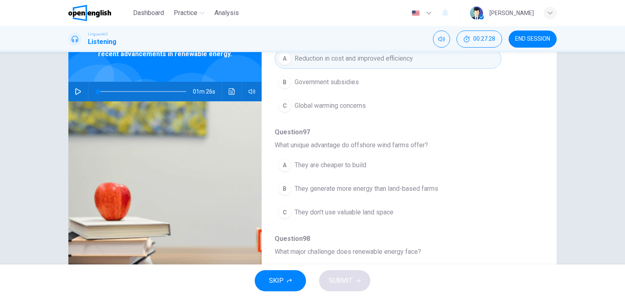
scroll to position [201, 0]
click at [252, 91] on icon "button" at bounding box center [252, 91] width 7 height 7
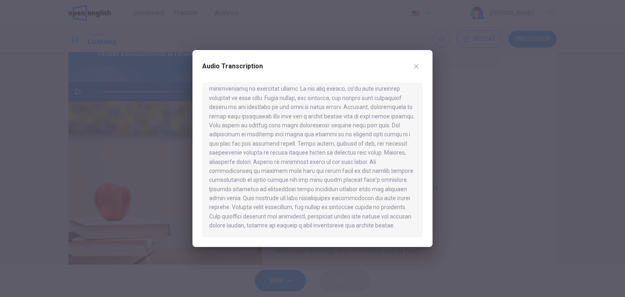
scroll to position [23, 0]
click at [421, 64] on button "button" at bounding box center [416, 66] width 13 height 13
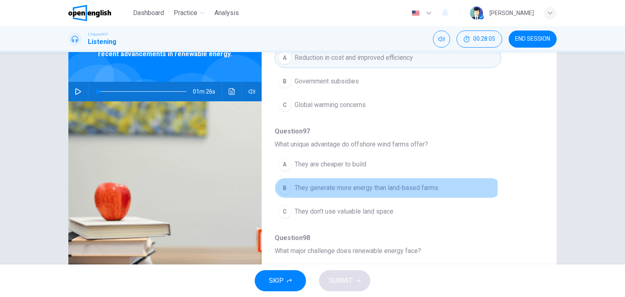
click at [366, 186] on span "They generate more energy than land-based farms" at bounding box center [367, 188] width 144 height 10
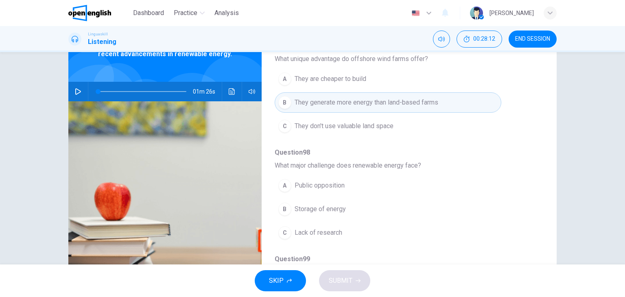
scroll to position [288, 0]
click at [251, 85] on button "button" at bounding box center [251, 92] width 13 height 20
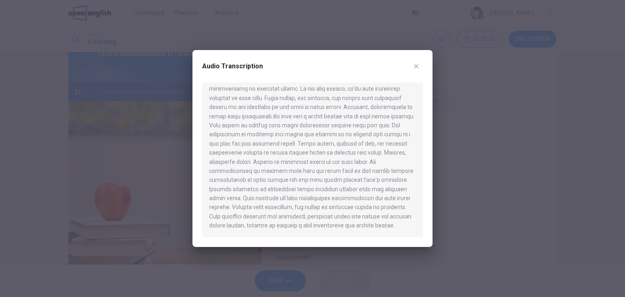
scroll to position [23, 0]
click at [417, 70] on button "button" at bounding box center [416, 66] width 13 height 13
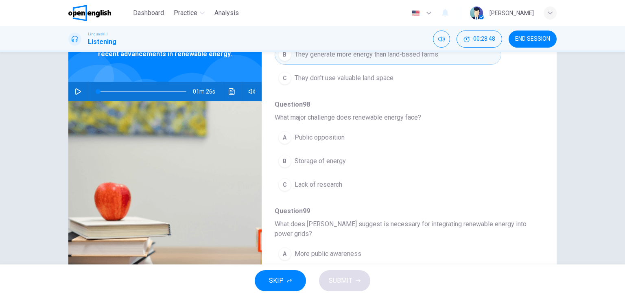
scroll to position [335, 0]
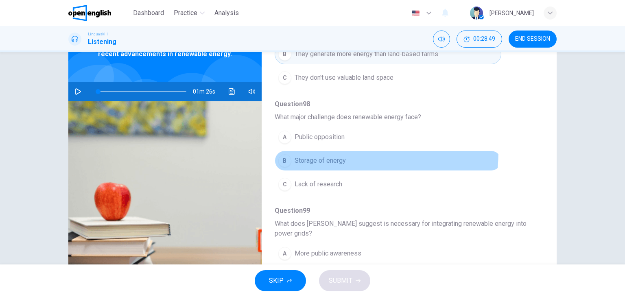
click at [327, 151] on button "B Storage of energy" at bounding box center [388, 161] width 227 height 20
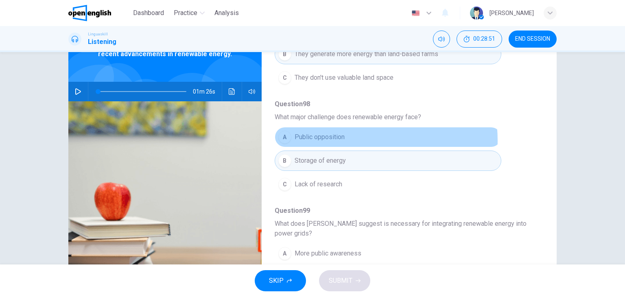
click at [331, 139] on span "Public opposition" at bounding box center [320, 137] width 50 height 10
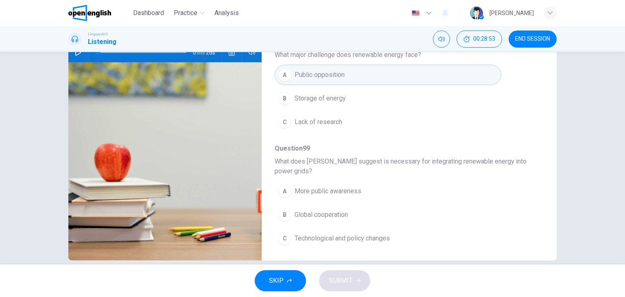
scroll to position [94, 0]
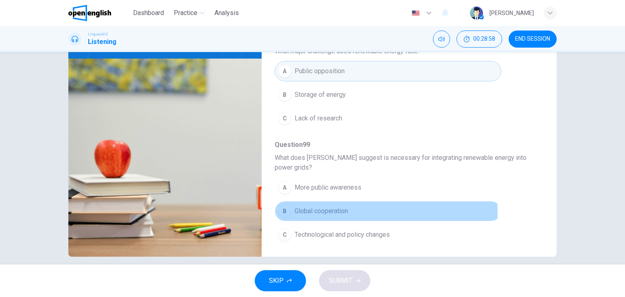
click at [345, 211] on span "Global cooperation" at bounding box center [321, 211] width 53 height 10
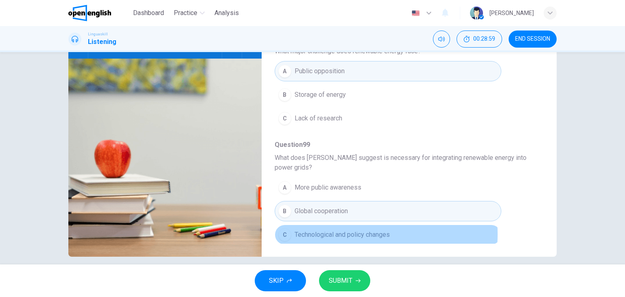
click at [346, 232] on span "Technological and policy changes" at bounding box center [342, 235] width 95 height 10
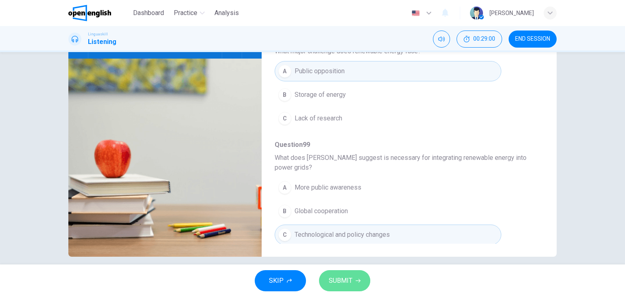
click at [350, 278] on span "SUBMIT" at bounding box center [341, 280] width 24 height 11
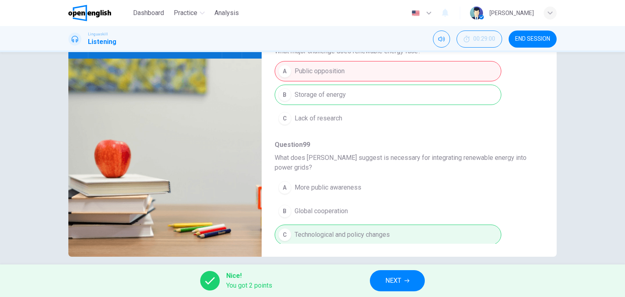
click at [399, 283] on span "NEXT" at bounding box center [393, 280] width 16 height 11
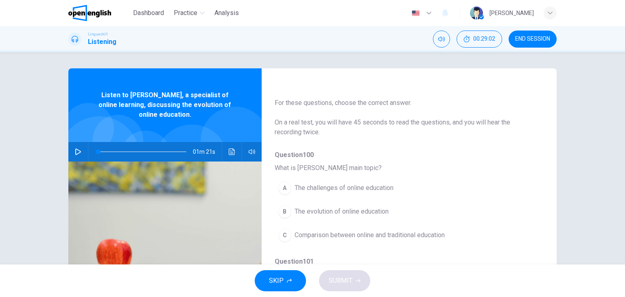
scroll to position [13, 0]
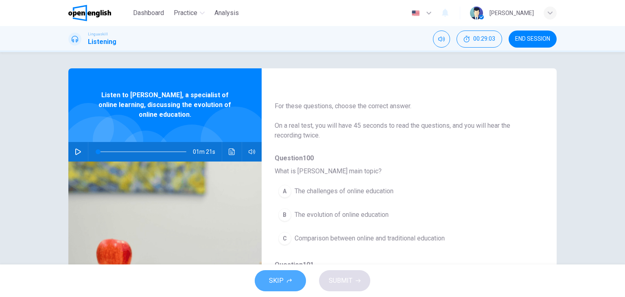
click at [287, 284] on button "SKIP" at bounding box center [280, 280] width 51 height 21
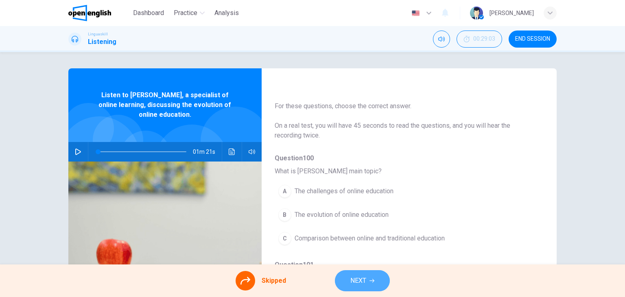
click at [350, 284] on span "NEXT" at bounding box center [358, 280] width 16 height 11
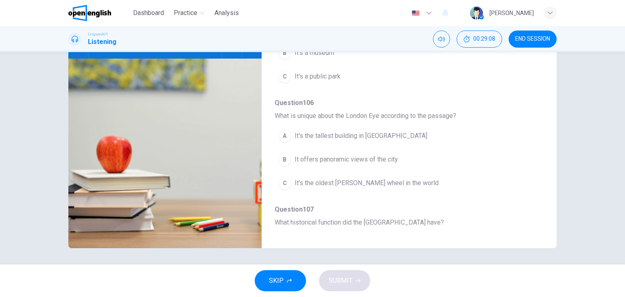
scroll to position [0, 0]
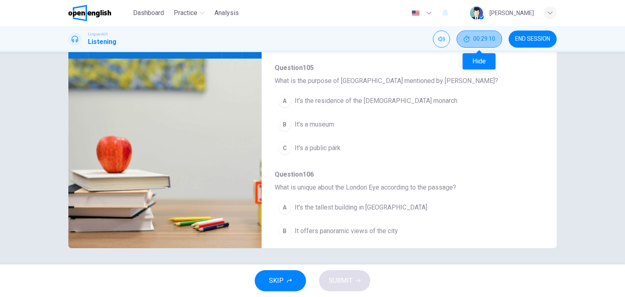
click at [490, 33] on button "00:29:10" at bounding box center [480, 39] width 46 height 17
click at [490, 33] on button "Show" at bounding box center [493, 39] width 17 height 17
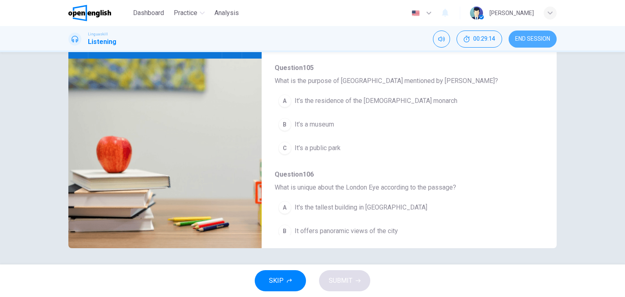
click at [542, 35] on button "END SESSION" at bounding box center [533, 39] width 48 height 17
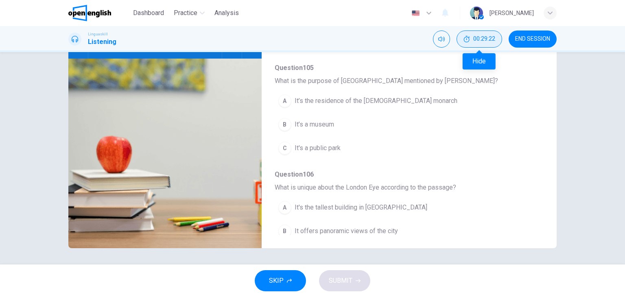
click at [480, 42] on span "00:29:22" at bounding box center [484, 39] width 22 height 7
drag, startPoint x: 480, startPoint y: 42, endPoint x: 499, endPoint y: 40, distance: 18.4
click at [499, 40] on div "END SESSION" at bounding box center [509, 39] width 95 height 17
click at [499, 40] on button "Show" at bounding box center [493, 39] width 17 height 17
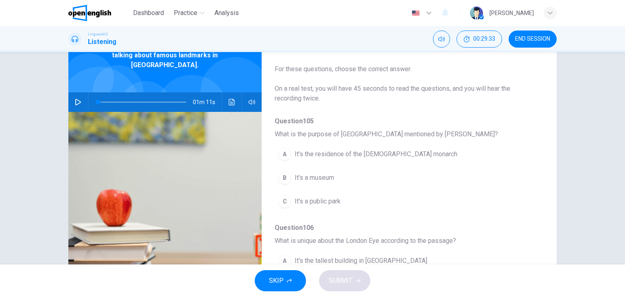
scroll to position [50, 0]
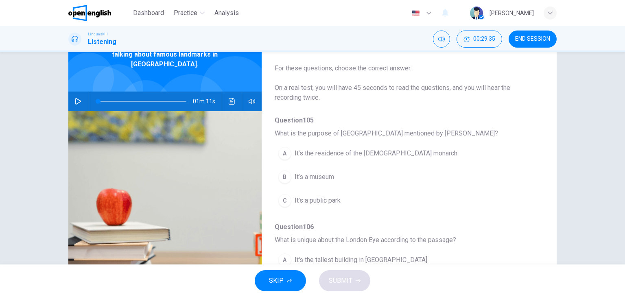
click at [83, 93] on div "01m 11s" at bounding box center [164, 102] width 193 height 20
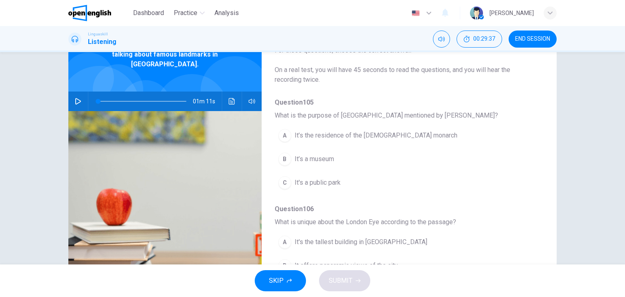
scroll to position [18, 0]
click at [83, 95] on div "01m 11s" at bounding box center [164, 102] width 193 height 20
click at [80, 94] on button "button" at bounding box center [78, 102] width 13 height 20
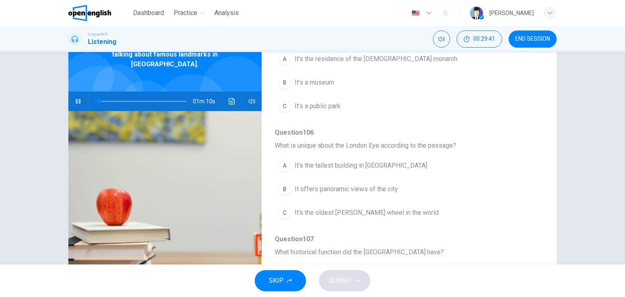
scroll to position [95, 0]
click at [81, 92] on button "button" at bounding box center [78, 102] width 13 height 20
type input "**"
click at [525, 41] on span "END SESSION" at bounding box center [532, 39] width 35 height 7
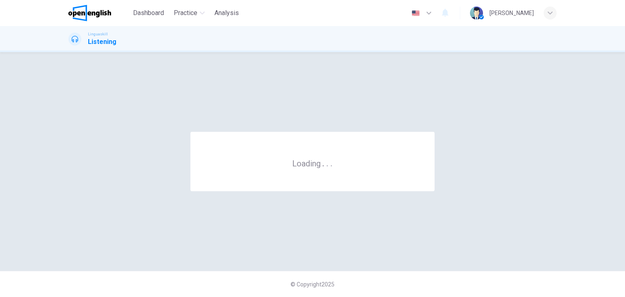
scroll to position [0, 0]
